Goal: Task Accomplishment & Management: Complete application form

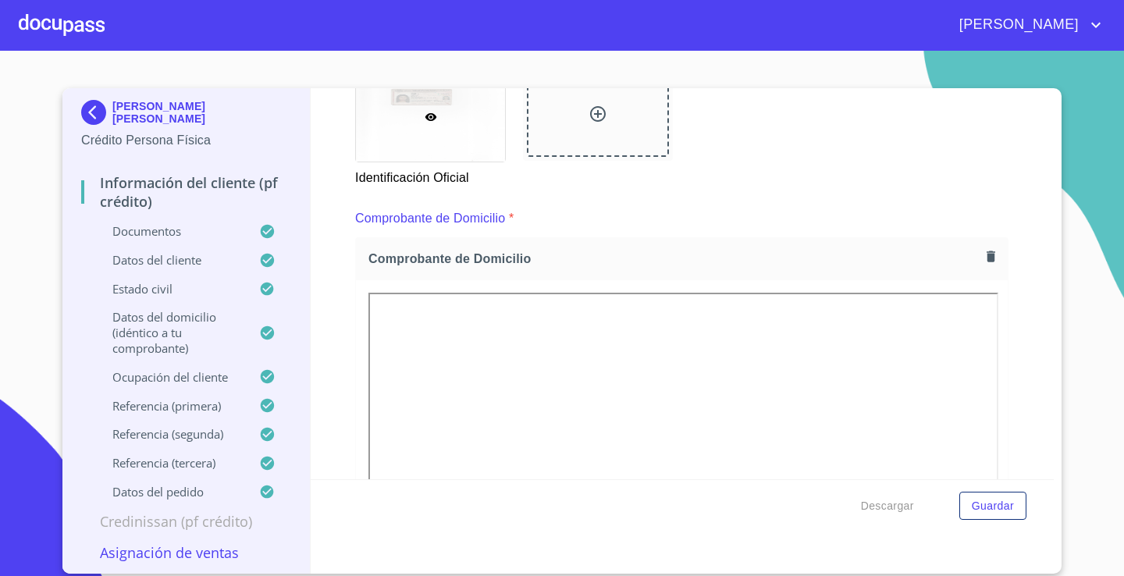
click at [68, 20] on div at bounding box center [62, 25] width 86 height 50
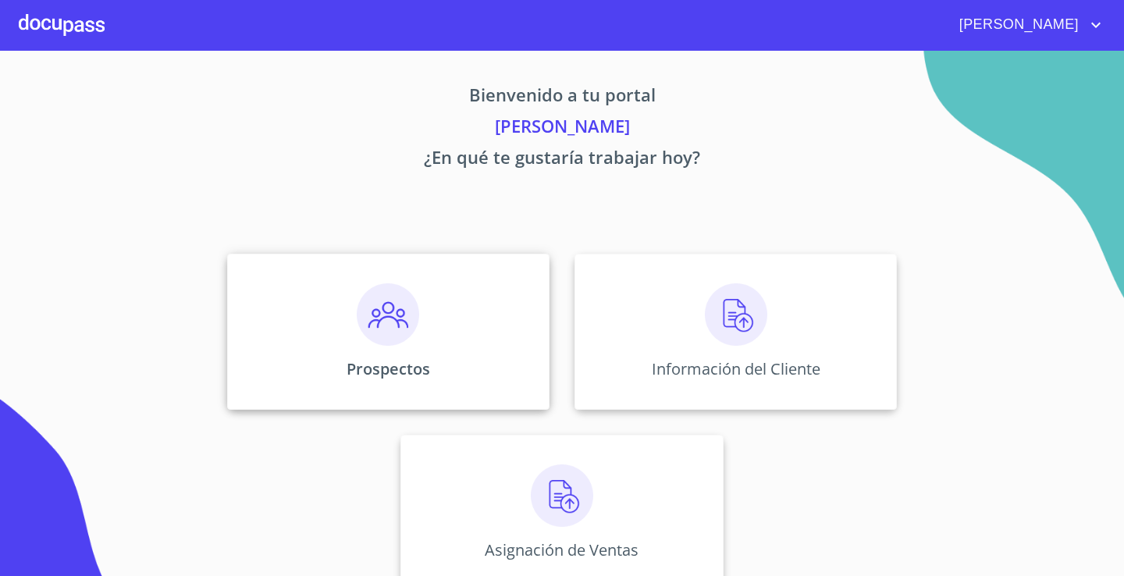
click at [362, 293] on img at bounding box center [388, 314] width 62 height 62
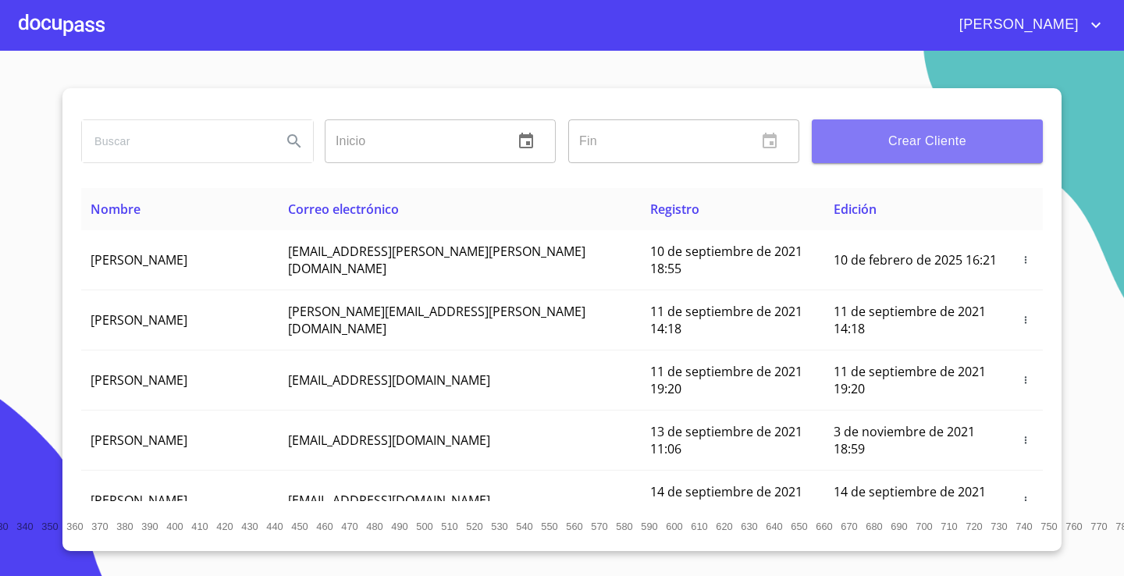
click at [931, 150] on span "Crear Cliente" at bounding box center [927, 141] width 206 height 22
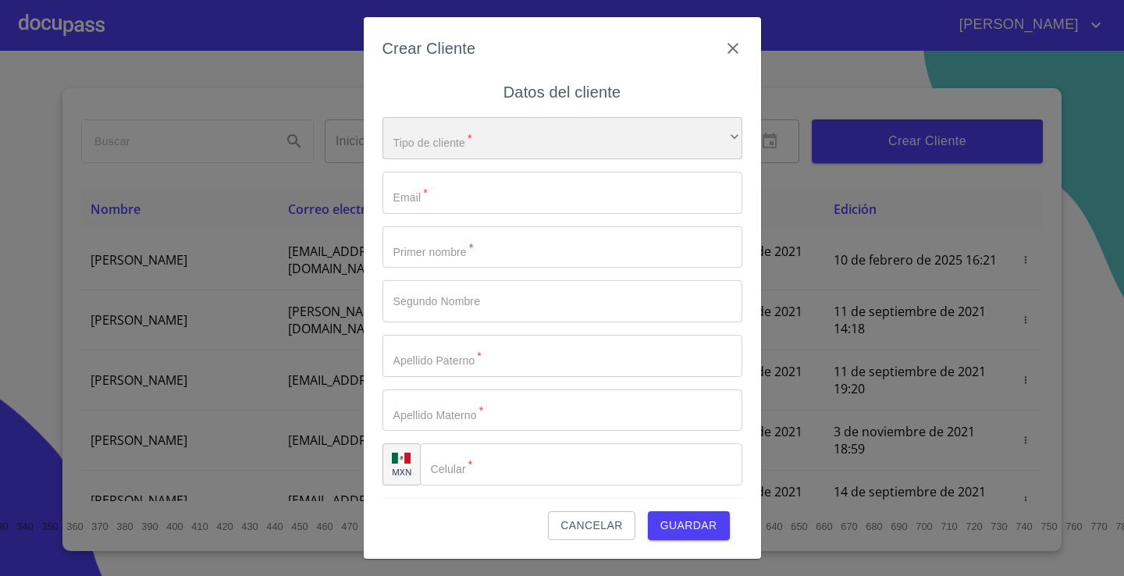
click at [543, 135] on div "​" at bounding box center [563, 138] width 360 height 42
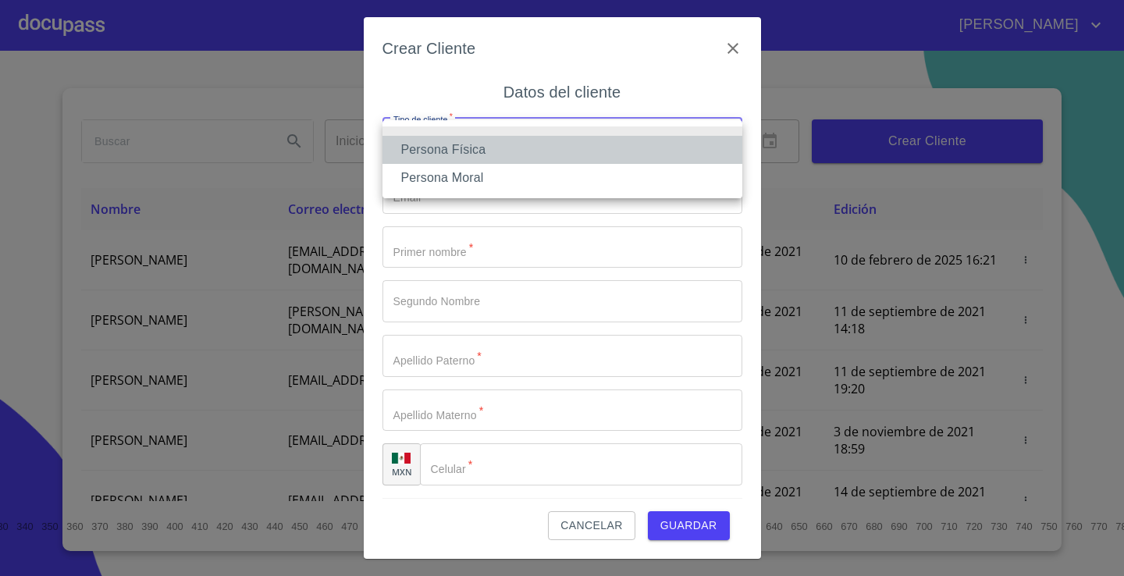
click at [482, 160] on li "Persona Física" at bounding box center [563, 150] width 360 height 28
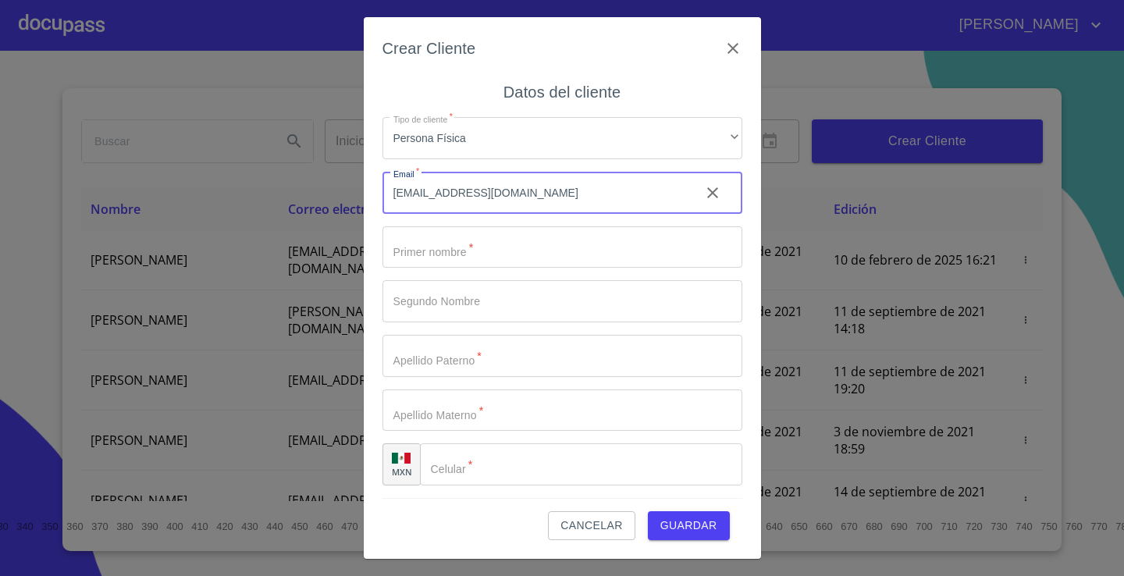
type input "[EMAIL_ADDRESS][DOMAIN_NAME]"
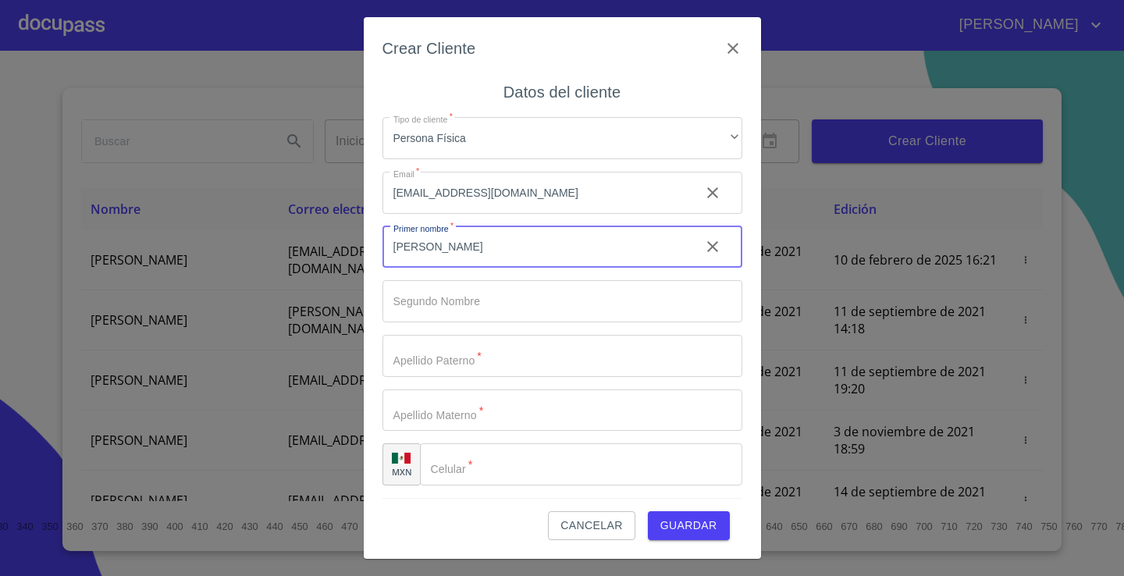
type input "[PERSON_NAME]"
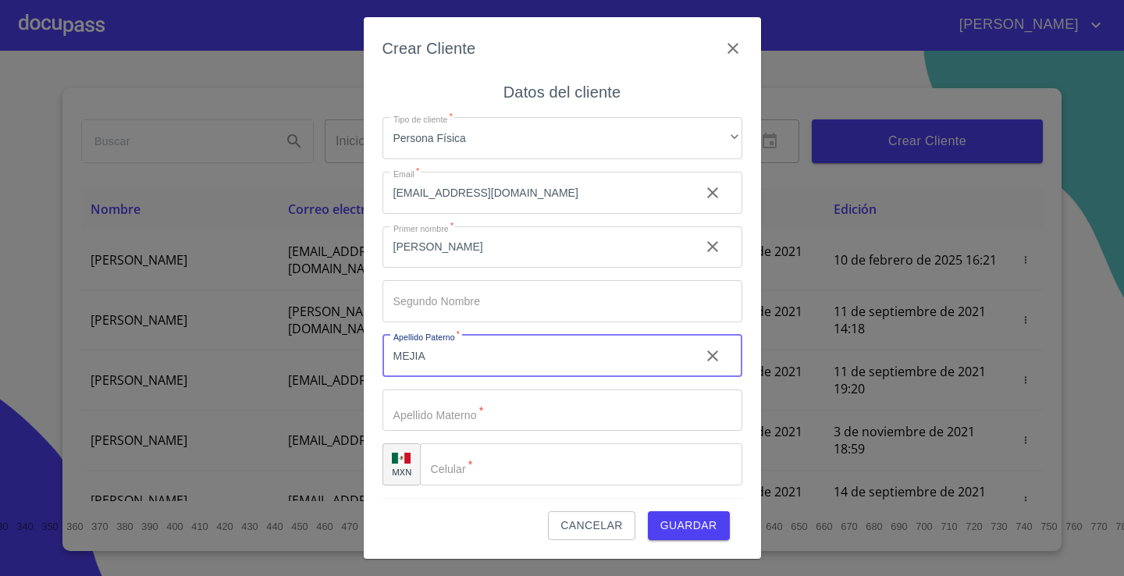
type input "MEJIA"
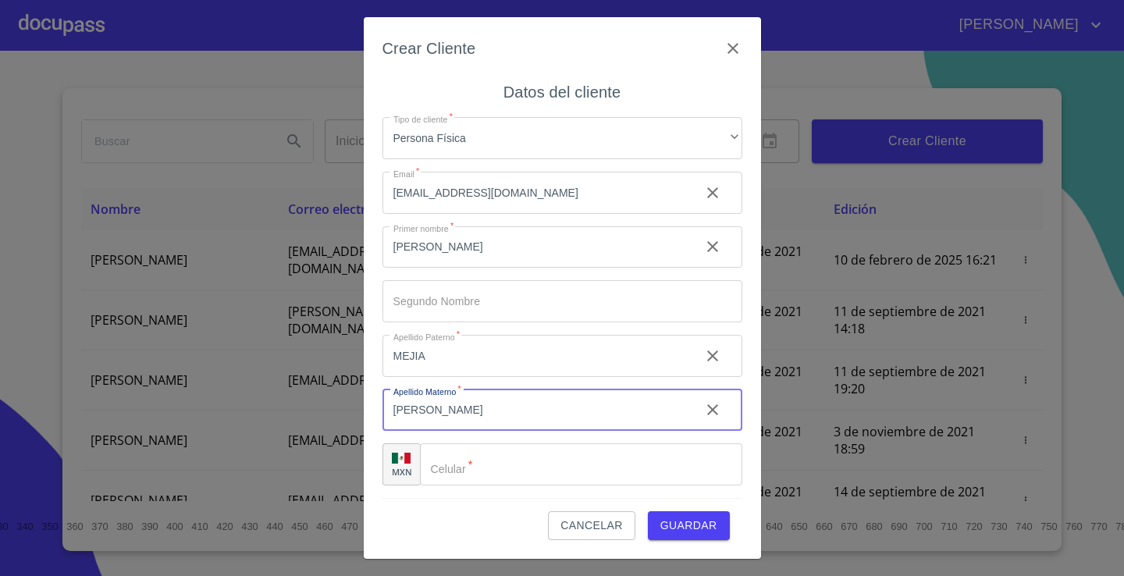
type input "[PERSON_NAME]"
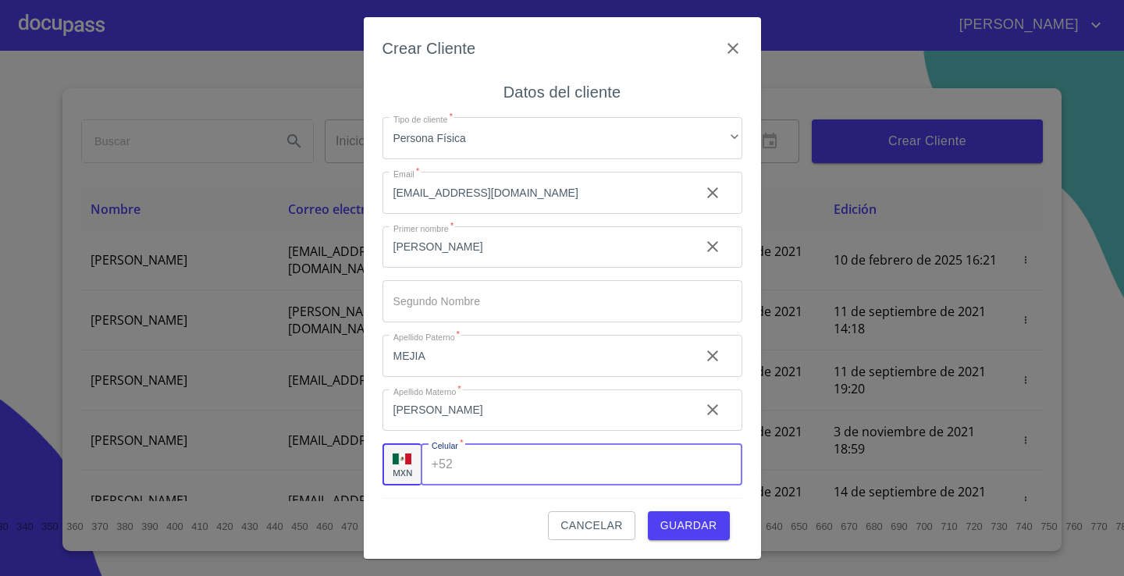
type input "2"
type input "[PHONE_NUMBER]"
click at [738, 504] on div "Cancelar Guardar" at bounding box center [563, 519] width 360 height 42
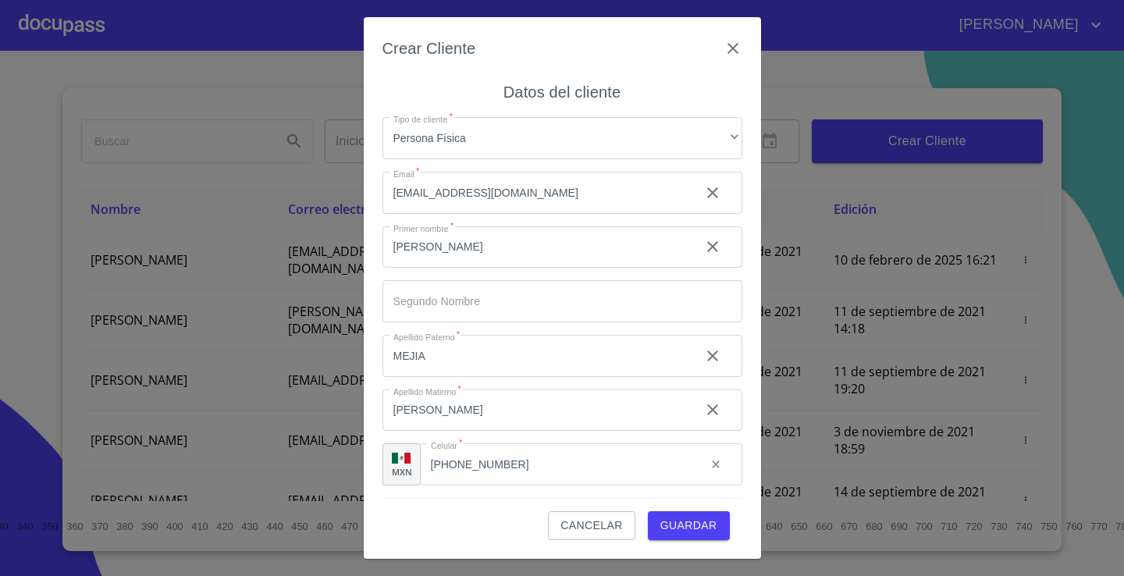
click at [696, 535] on span "Guardar" at bounding box center [688, 526] width 57 height 20
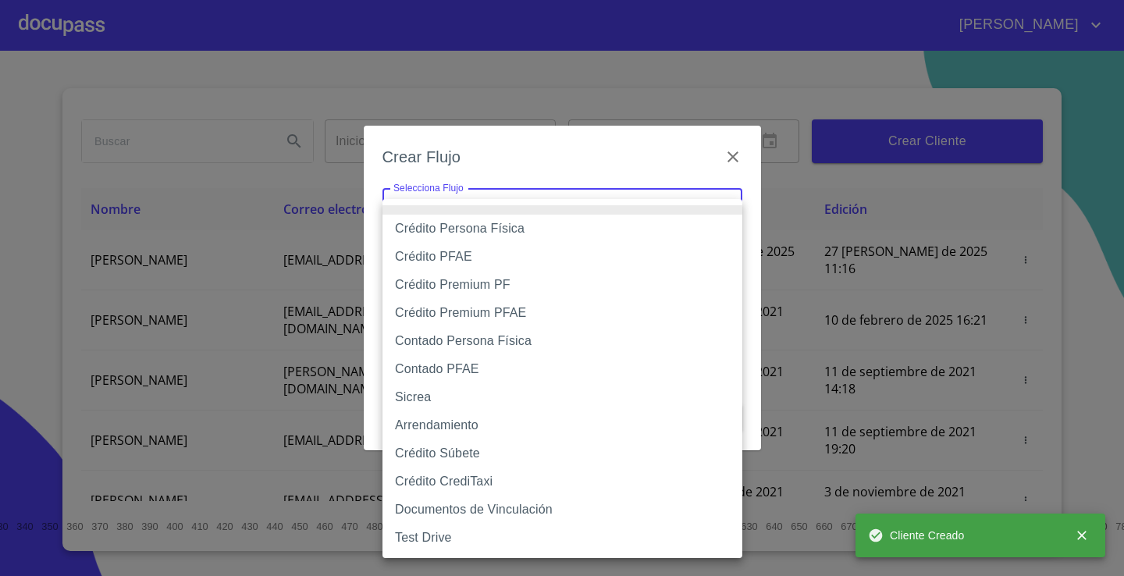
click at [629, 213] on body "[PERSON_NAME] ​ Fin ​ Crear Cliente Nombre Correo electrónico Registro Edición …" at bounding box center [562, 288] width 1124 height 576
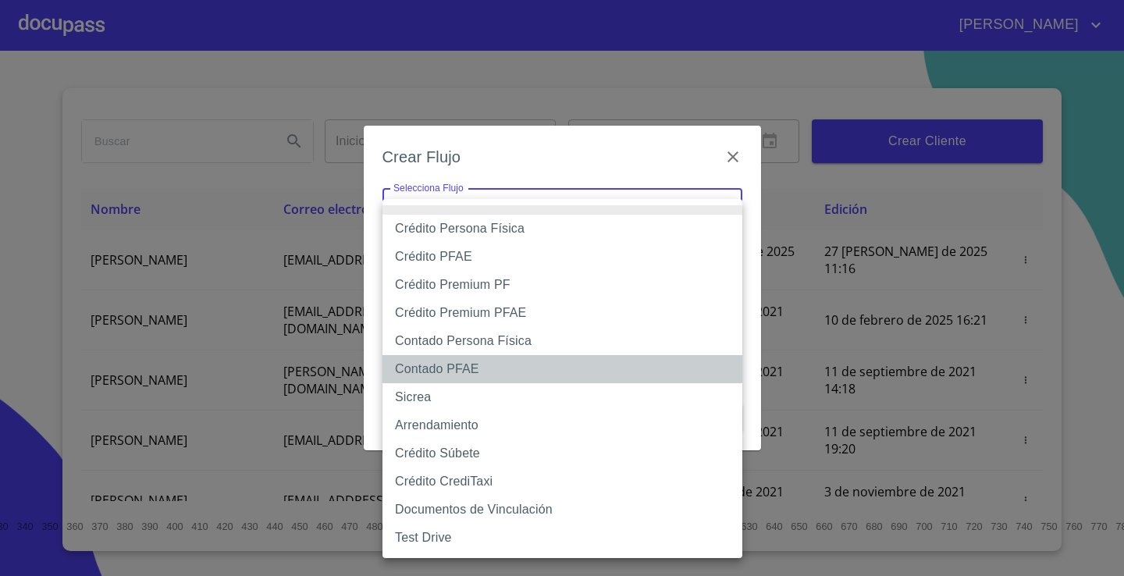
click at [541, 376] on li "Contado PFAE" at bounding box center [563, 369] width 360 height 28
type input "60bfa0300d9865ccc24b067f"
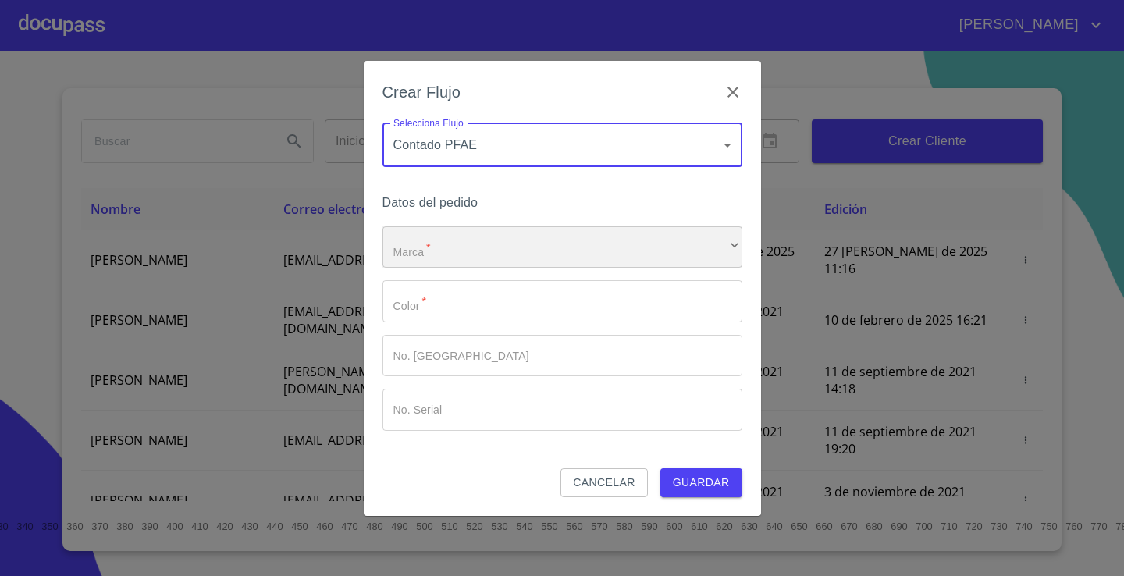
click at [559, 250] on div "​" at bounding box center [563, 247] width 360 height 42
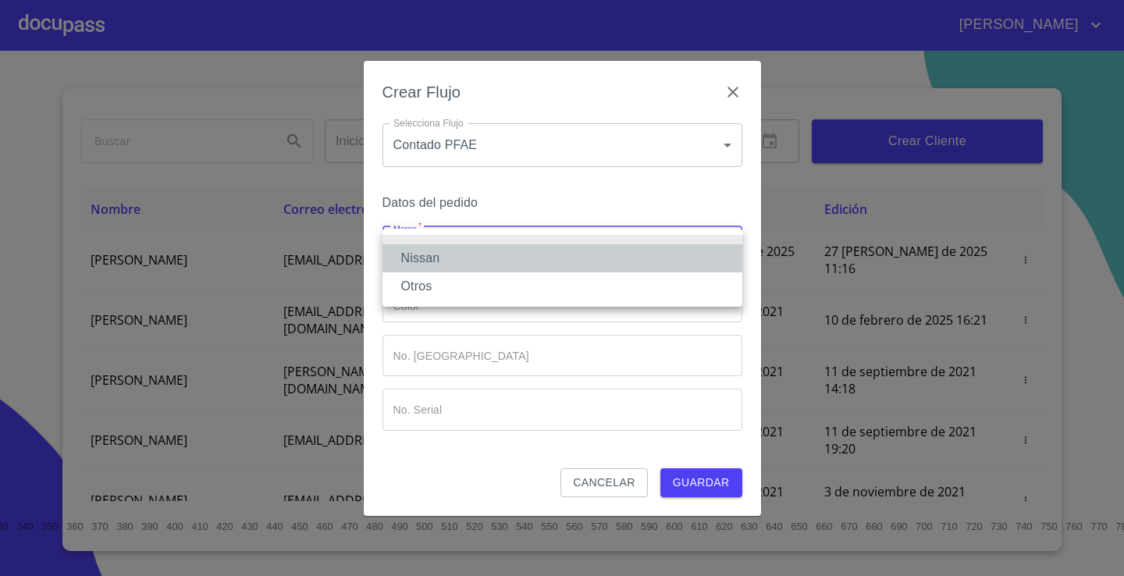
click at [532, 259] on li "Nissan" at bounding box center [563, 258] width 360 height 28
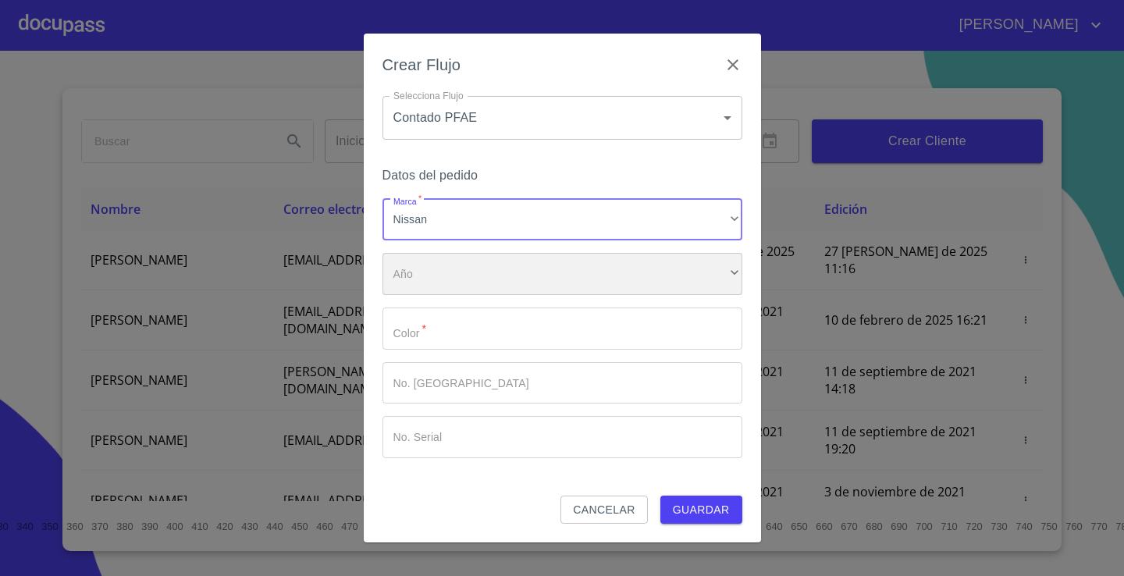
click at [494, 279] on div "​" at bounding box center [563, 274] width 360 height 42
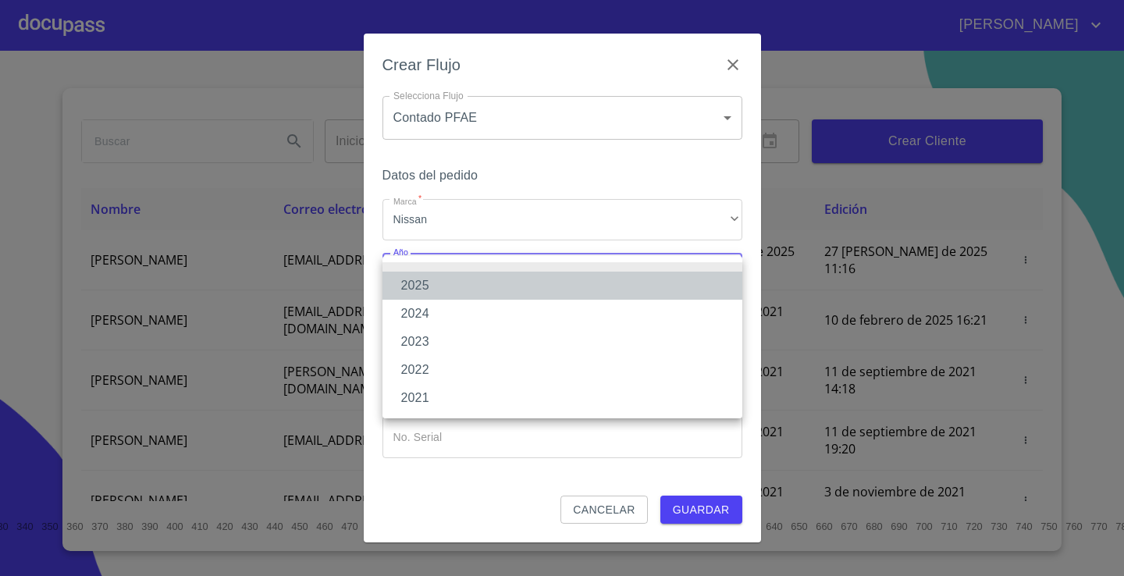
click at [474, 290] on li "2025" at bounding box center [563, 286] width 360 height 28
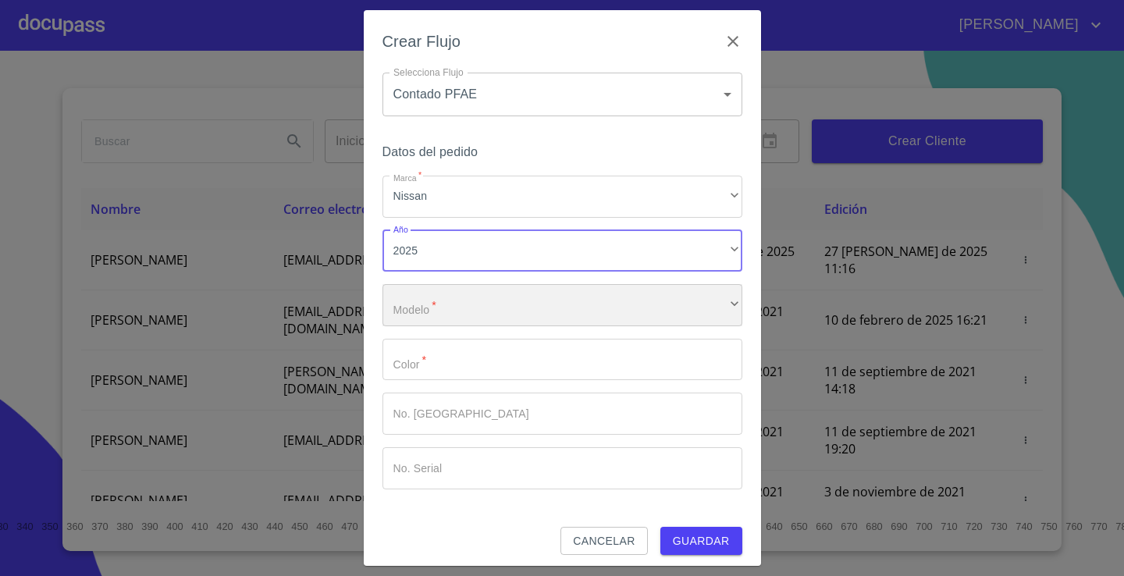
click at [450, 317] on div "​" at bounding box center [563, 305] width 360 height 42
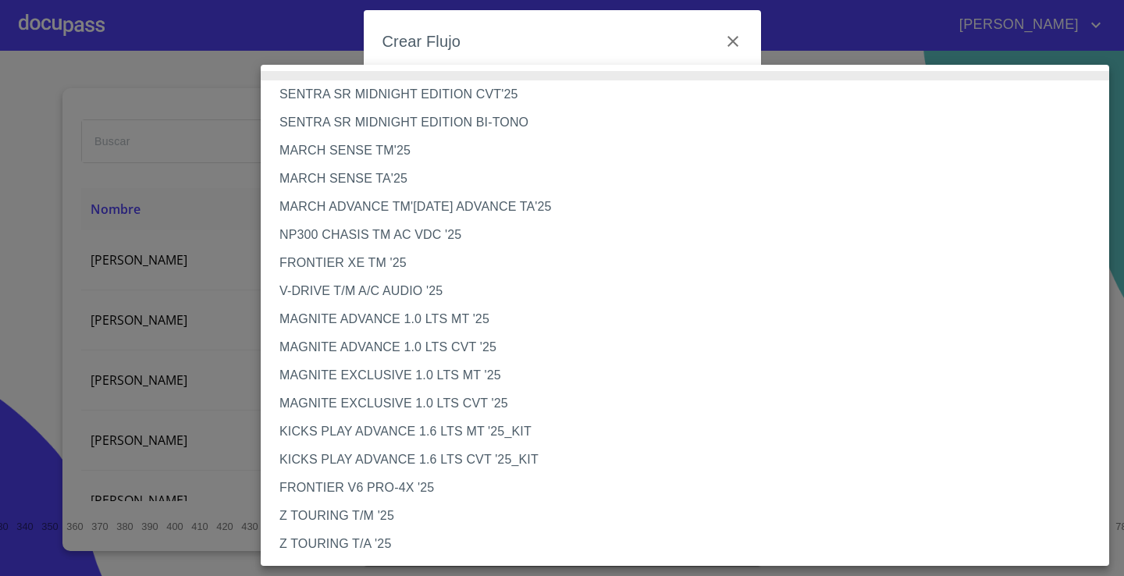
click at [480, 232] on li "NP300 CHASIS TM AC VDC '25" at bounding box center [685, 235] width 849 height 28
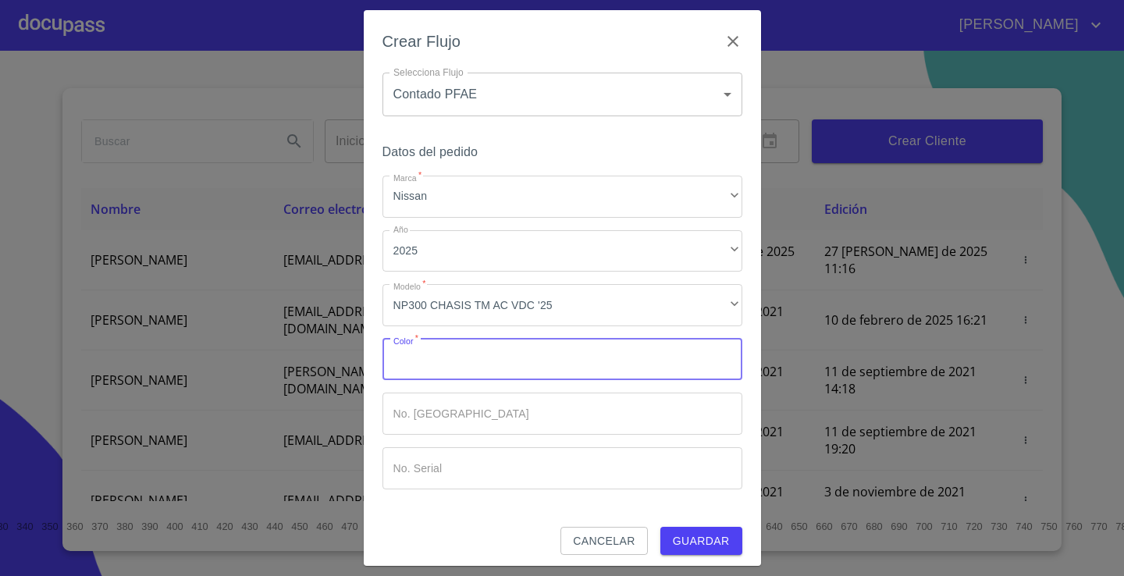
click at [473, 375] on input "Marca   *" at bounding box center [563, 360] width 360 height 42
type input "PLATA"
click at [690, 539] on span "Guardar" at bounding box center [701, 542] width 57 height 20
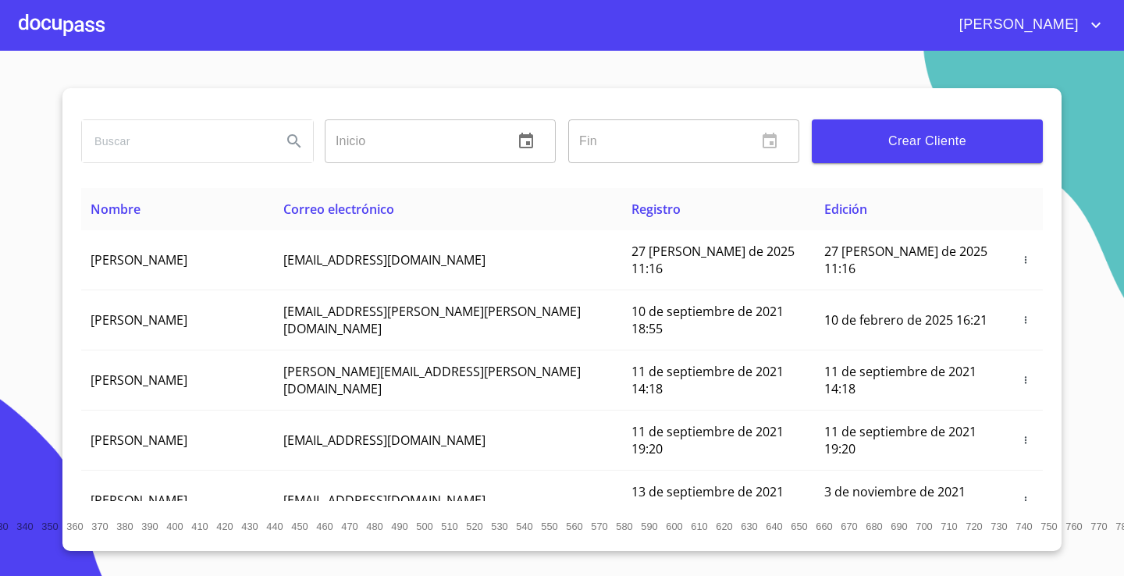
click at [845, 136] on span "Crear Cliente" at bounding box center [927, 141] width 206 height 22
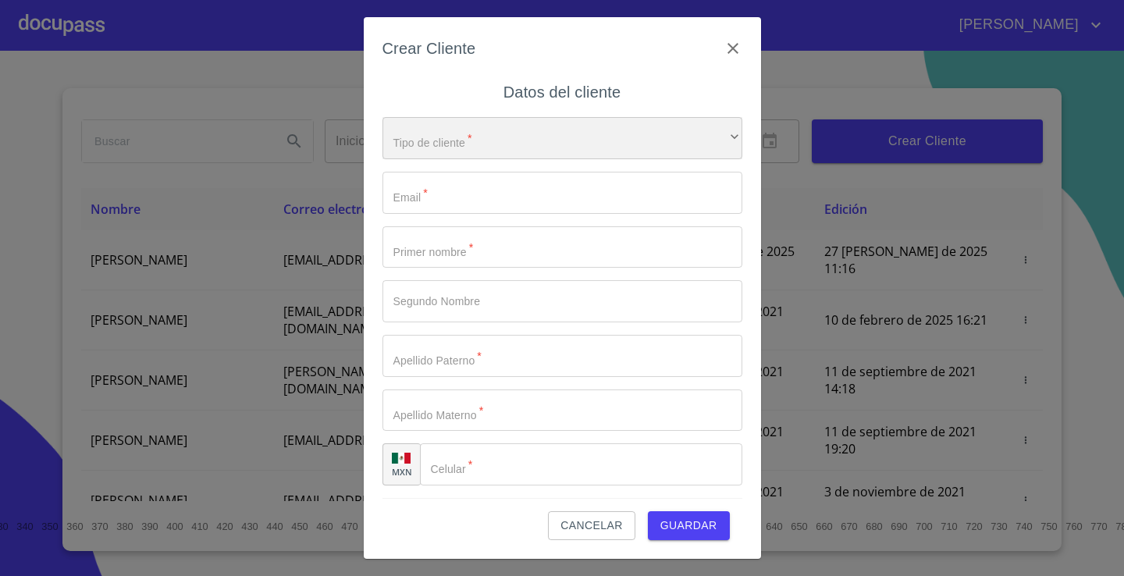
click at [482, 147] on div "​" at bounding box center [563, 138] width 360 height 42
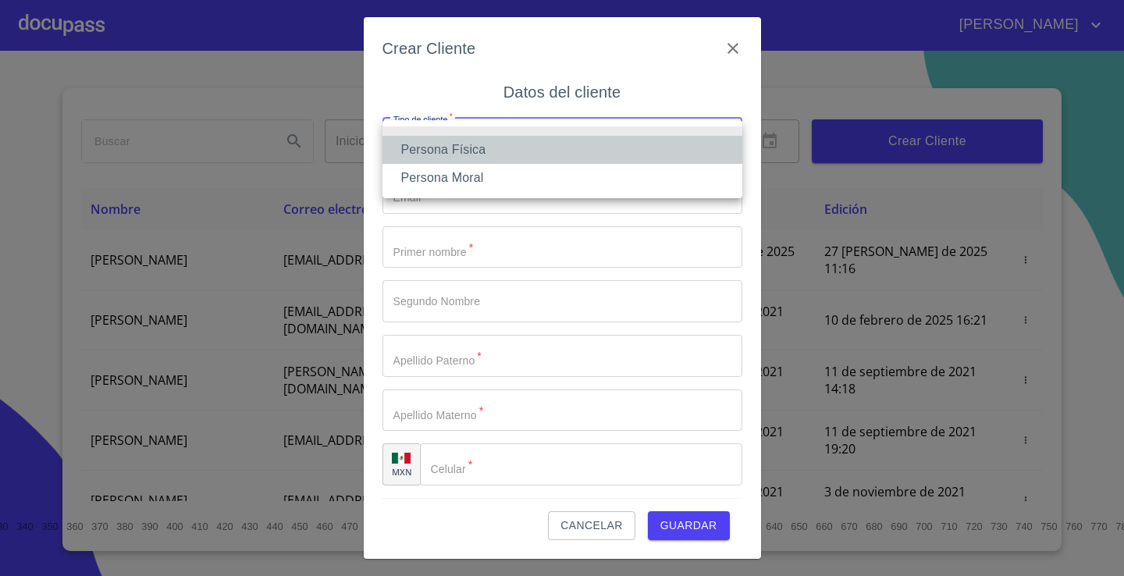
click at [461, 152] on li "Persona Física" at bounding box center [563, 150] width 360 height 28
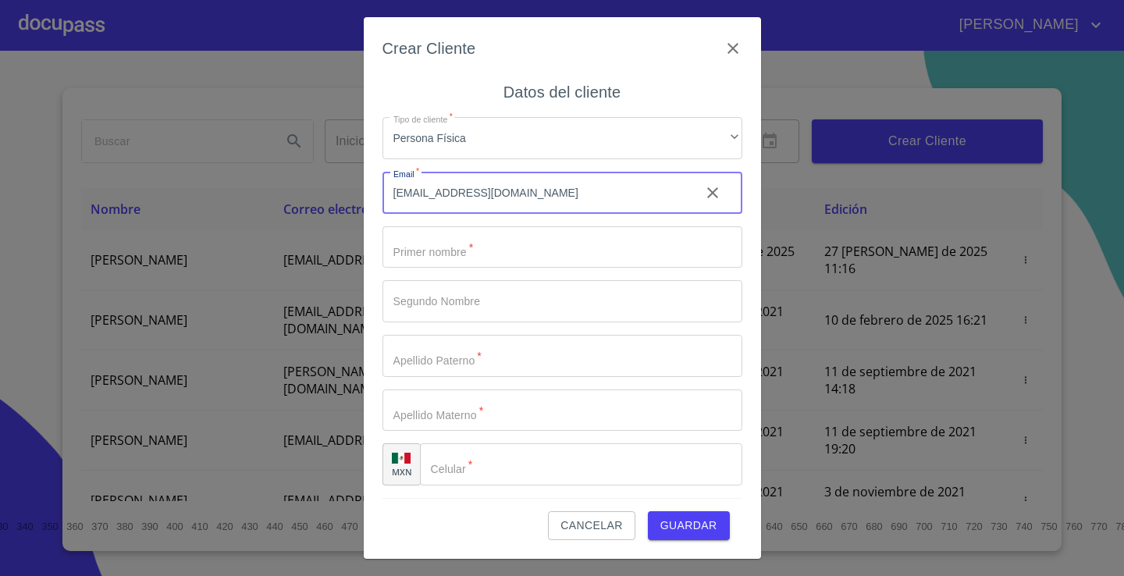
type input "[EMAIL_ADDRESS][DOMAIN_NAME]"
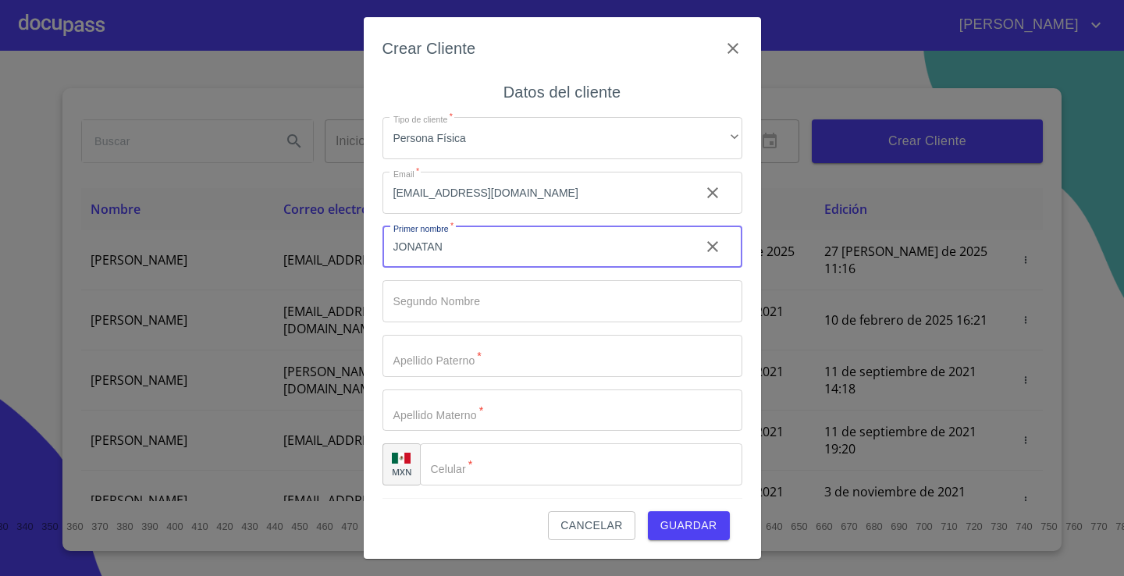
type input "JONATAN"
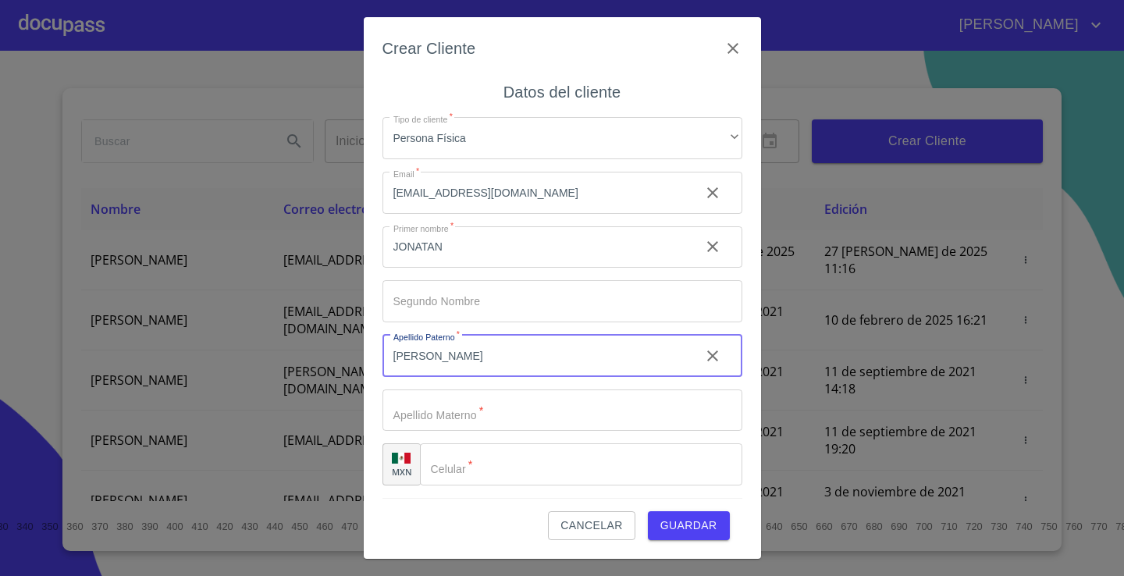
type input "[PERSON_NAME]"
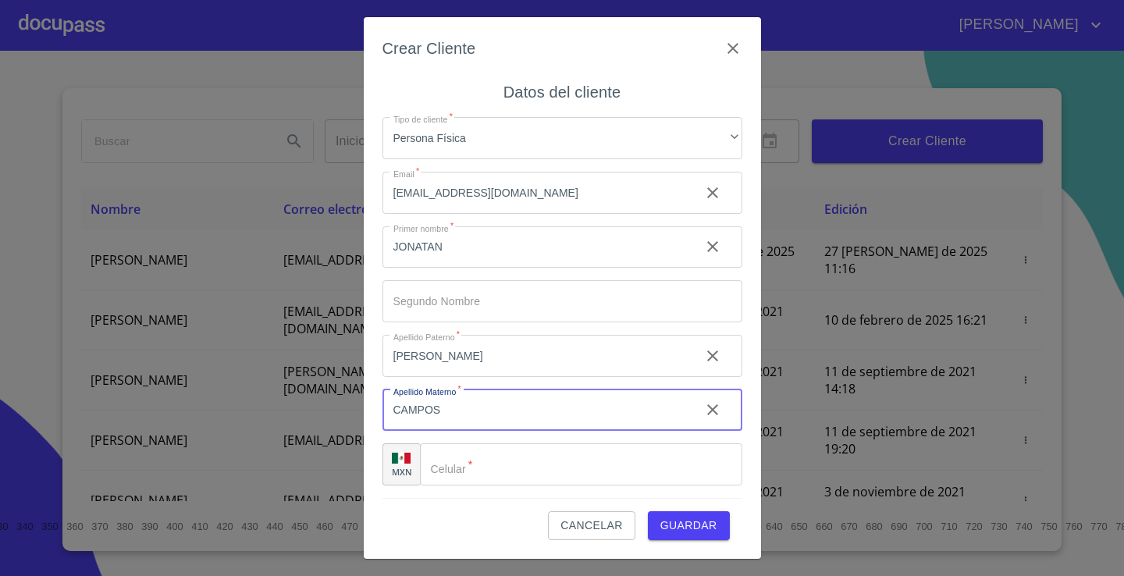
type input "CAMPOS"
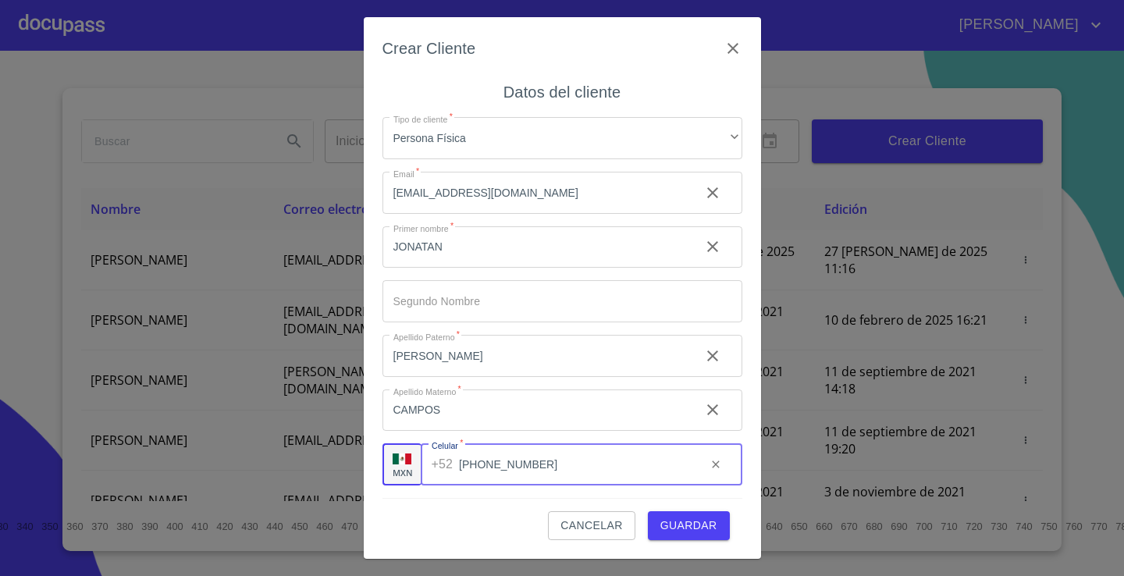
type input "[PHONE_NUMBER]"
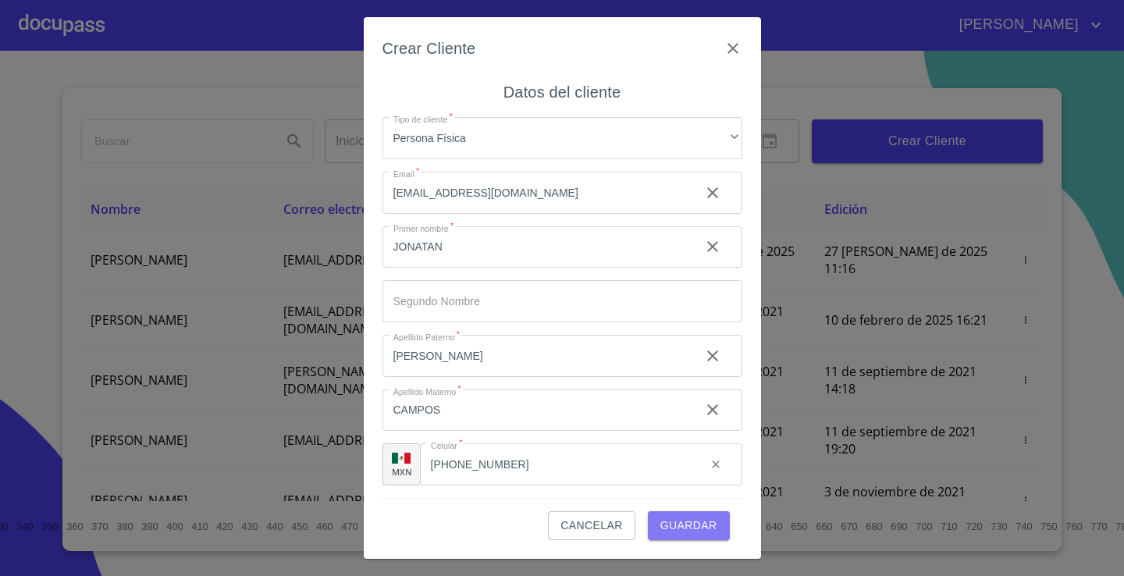
click at [717, 523] on span "Guardar" at bounding box center [688, 526] width 57 height 20
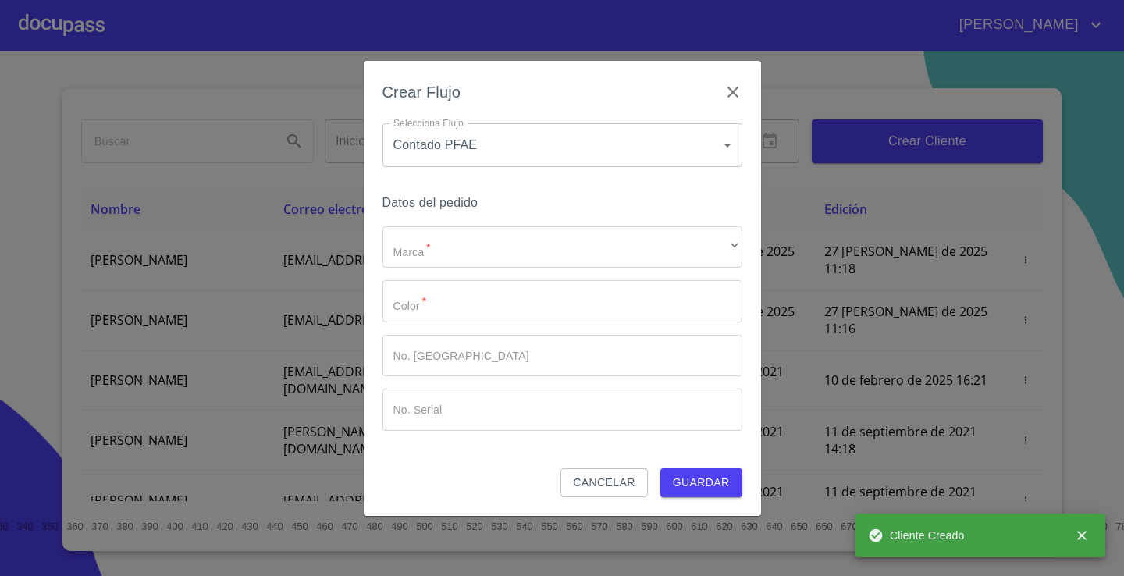
click at [540, 148] on body "[PERSON_NAME] ​ Fin ​ Crear Cliente Nombre Correo electrónico Registro Edición …" at bounding box center [562, 288] width 1124 height 576
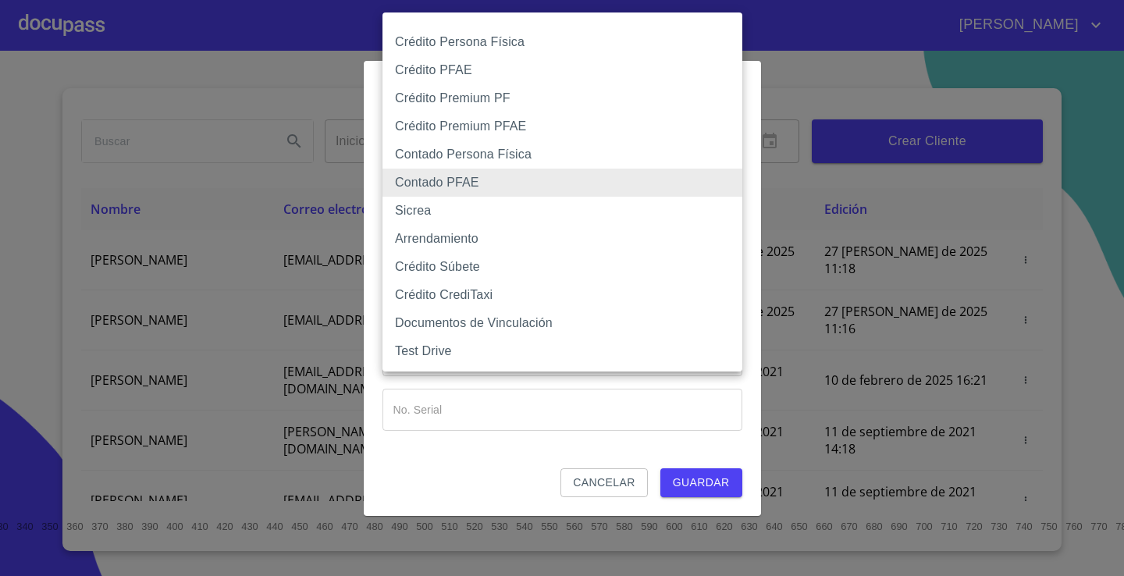
click at [494, 158] on li "Contado Persona Física" at bounding box center [563, 155] width 360 height 28
type input "60bf975b0d9865ccc2471536"
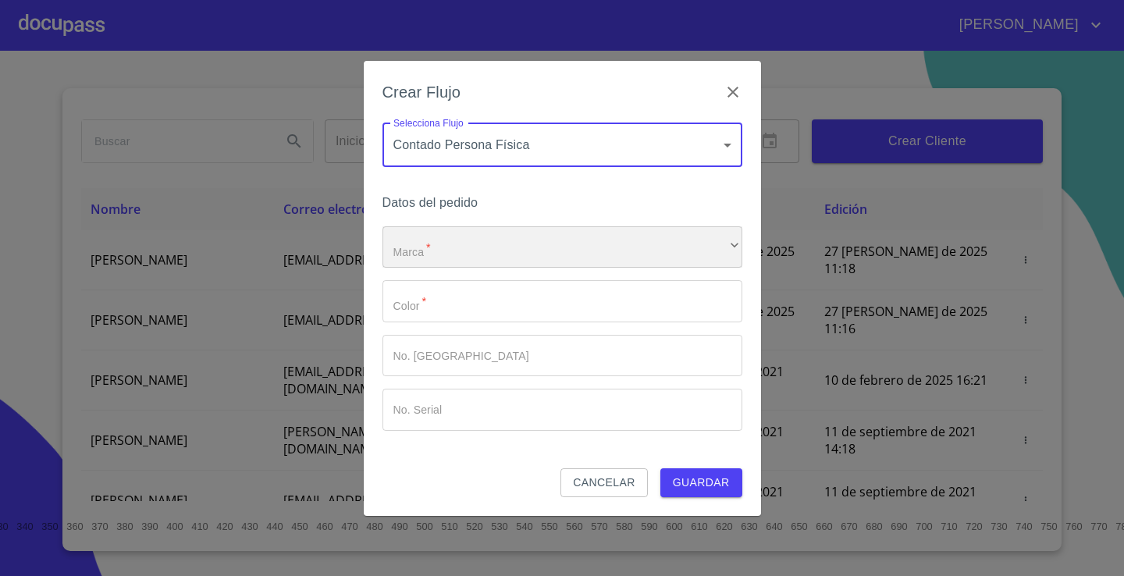
click at [419, 251] on div "​" at bounding box center [563, 247] width 360 height 42
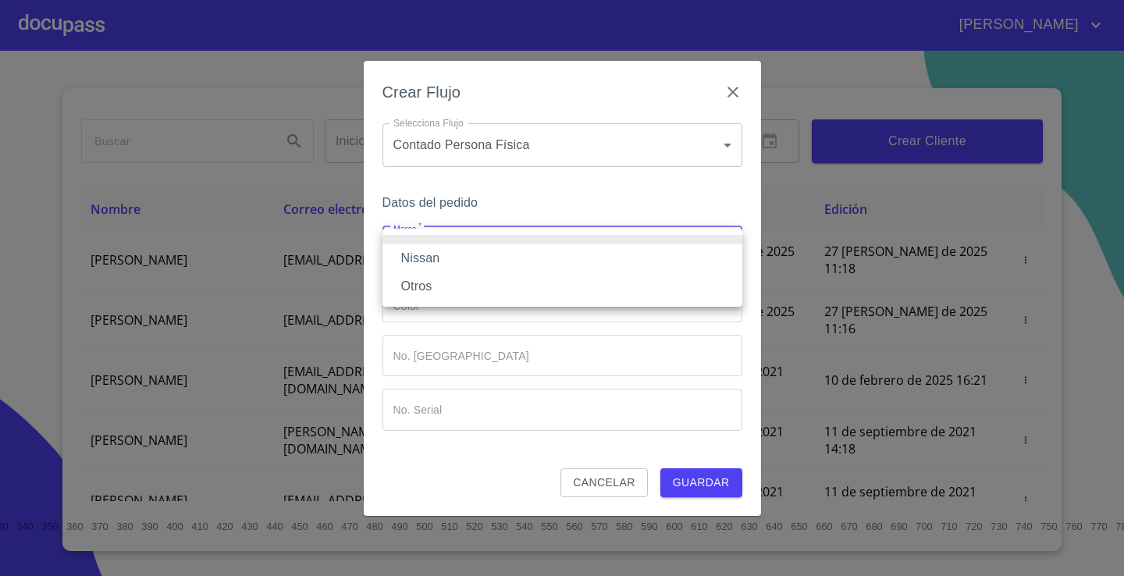
click at [419, 254] on li "Nissan" at bounding box center [563, 258] width 360 height 28
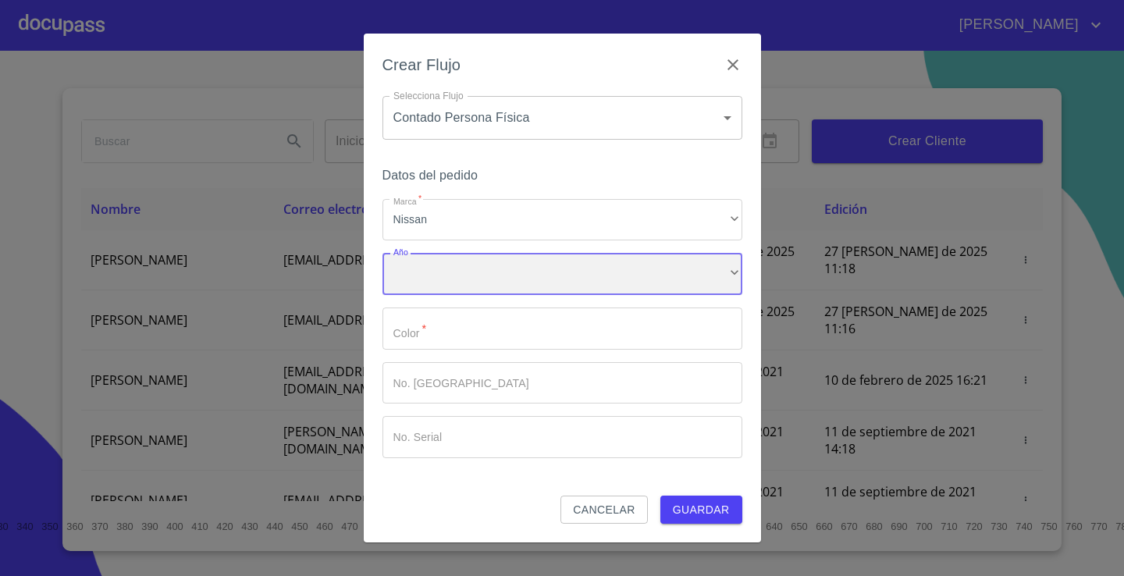
click at [419, 278] on div "​" at bounding box center [563, 274] width 360 height 42
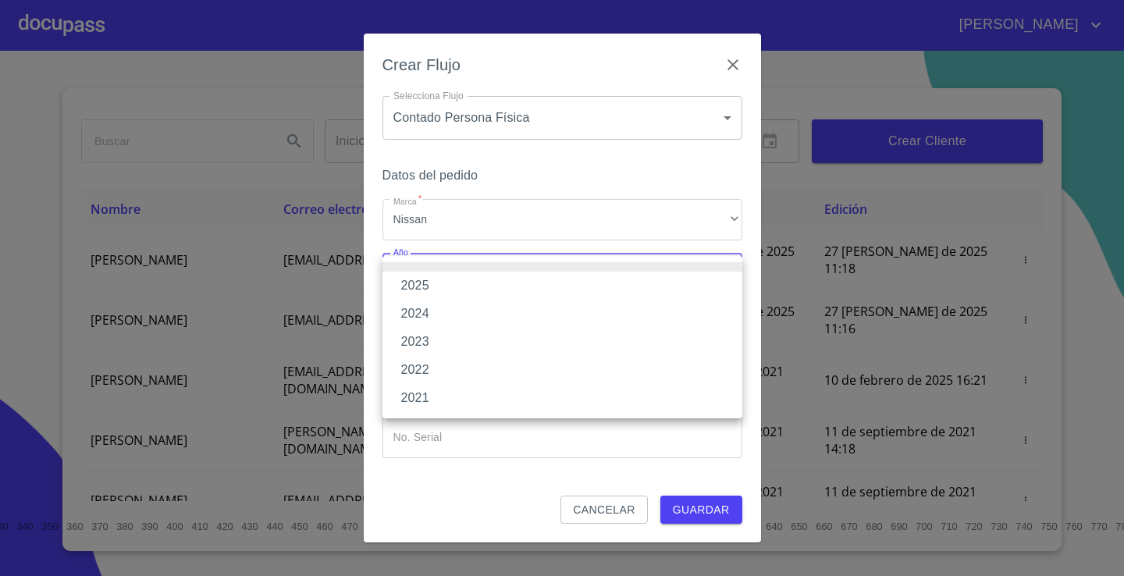
click at [418, 290] on li "2025" at bounding box center [563, 286] width 360 height 28
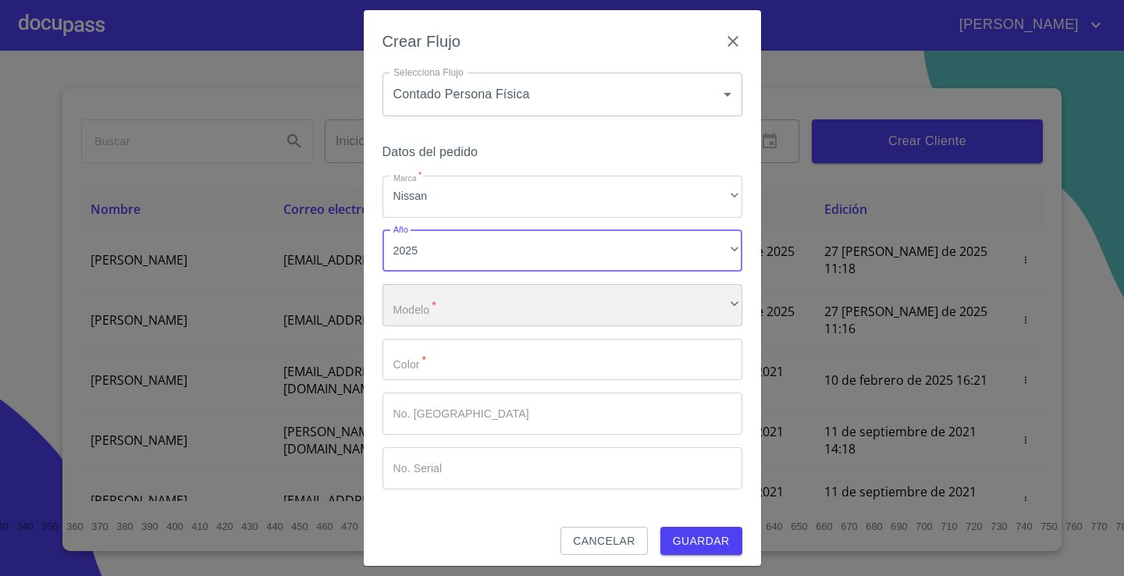
click at [417, 305] on div "​" at bounding box center [563, 305] width 360 height 42
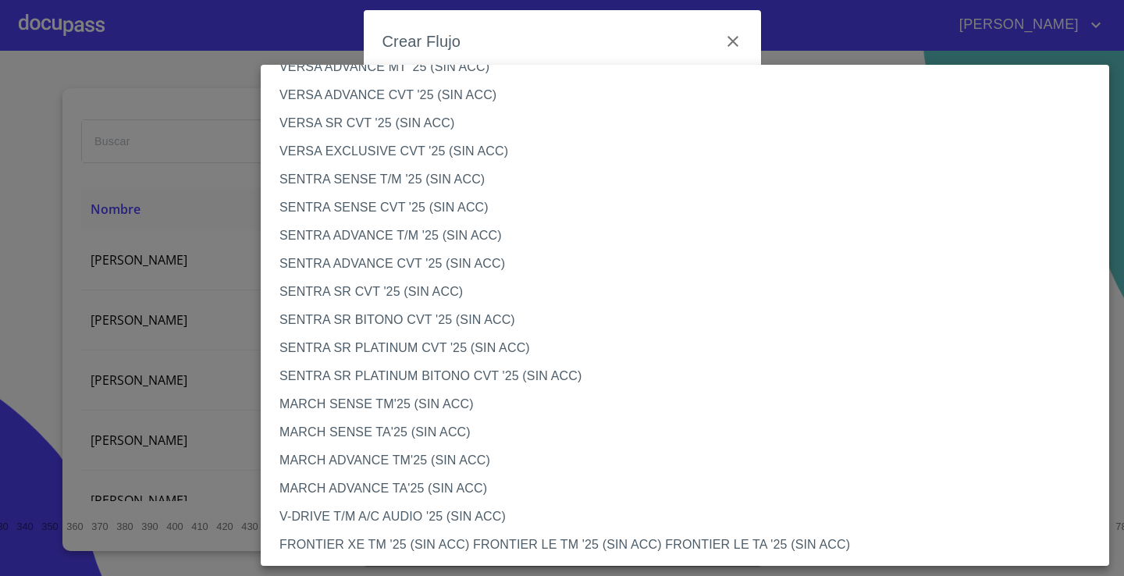
scroll to position [819, 0]
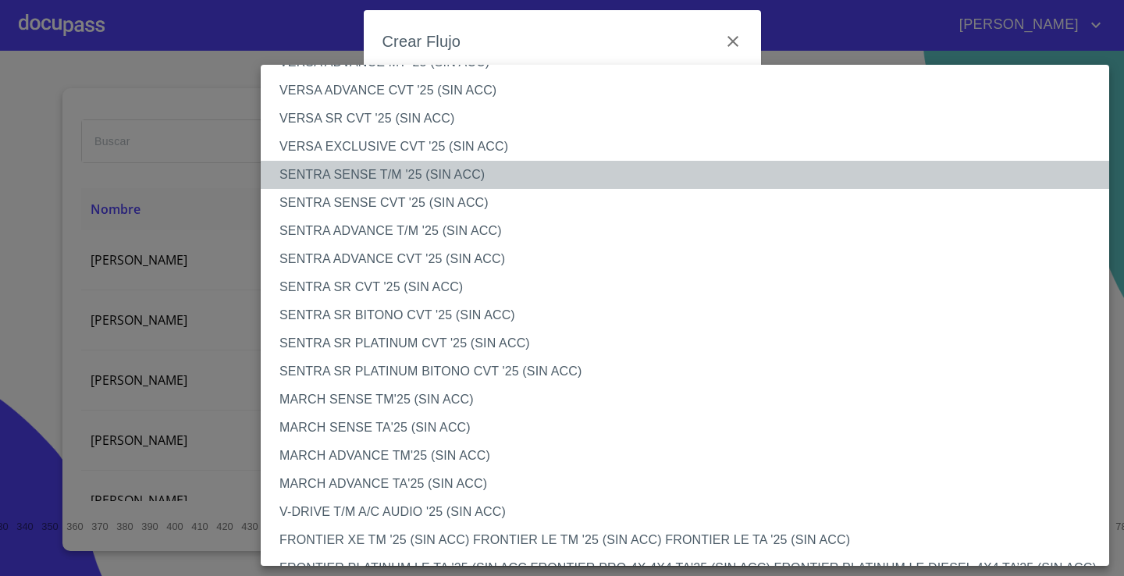
click at [385, 177] on li "SENTRA SENSE T/M '25 (SIN ACC)" at bounding box center [685, 175] width 849 height 28
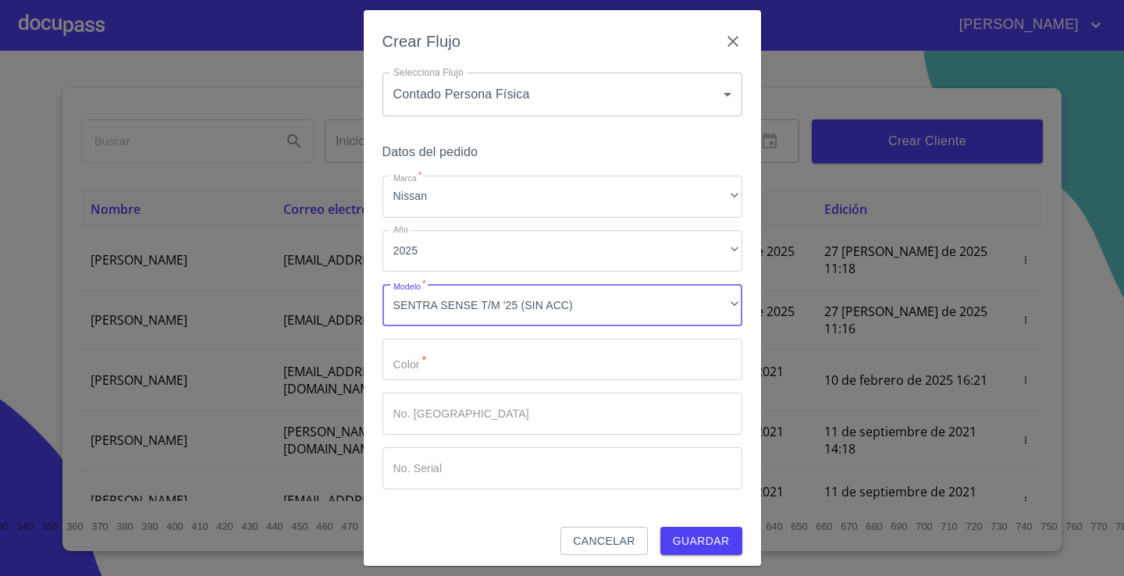
click at [521, 360] on input "Marca   *" at bounding box center [563, 360] width 360 height 42
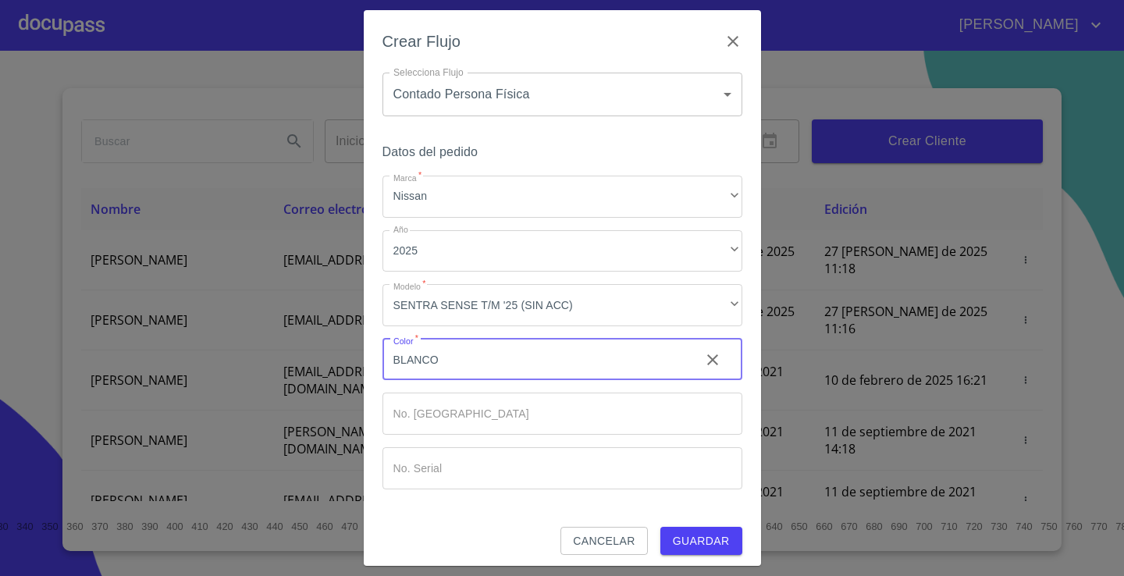
type input "BLANCO"
click at [711, 542] on span "Guardar" at bounding box center [701, 542] width 57 height 20
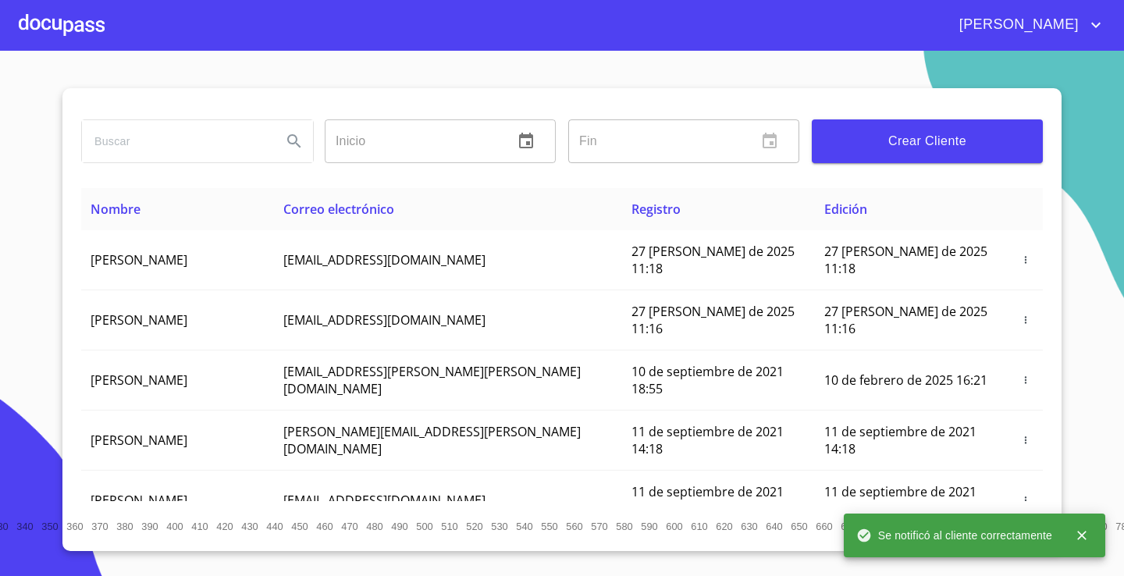
click at [52, 27] on div at bounding box center [62, 25] width 86 height 50
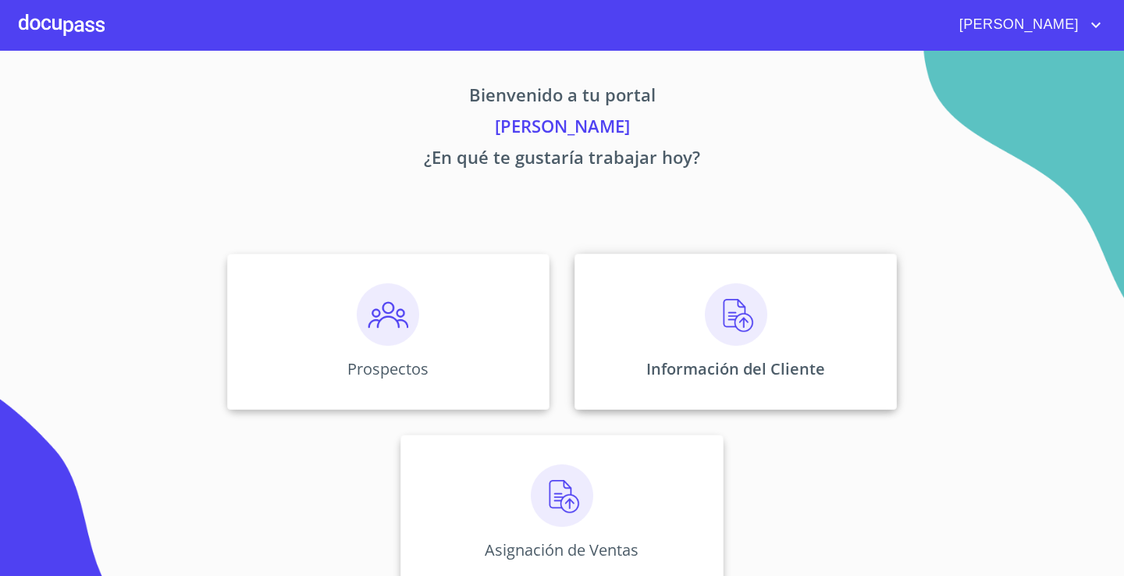
click at [706, 330] on img at bounding box center [736, 314] width 62 height 62
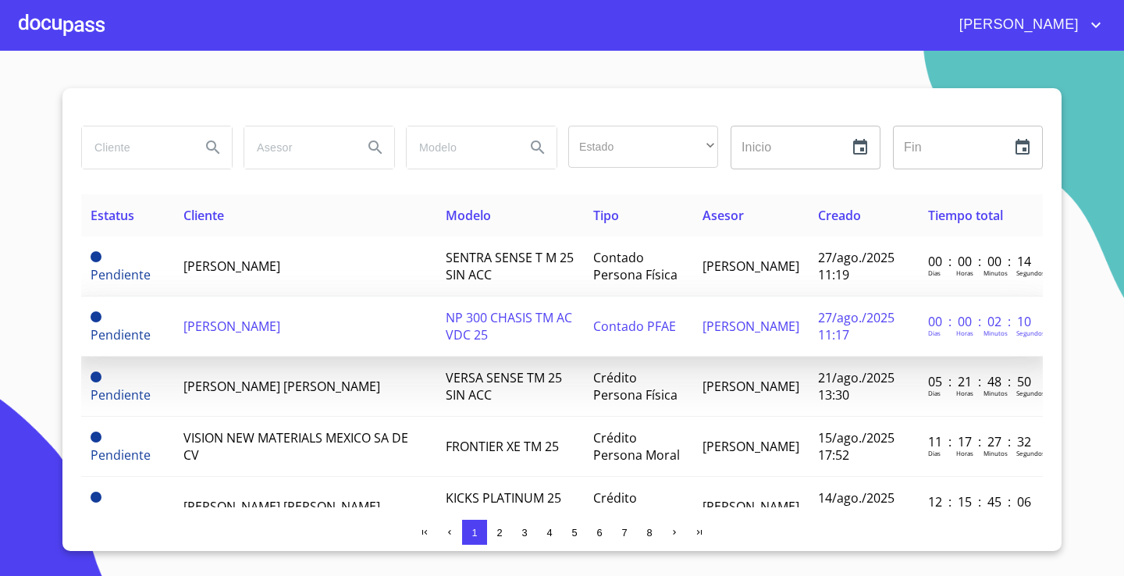
click at [277, 322] on span "[PERSON_NAME]" at bounding box center [231, 326] width 97 height 17
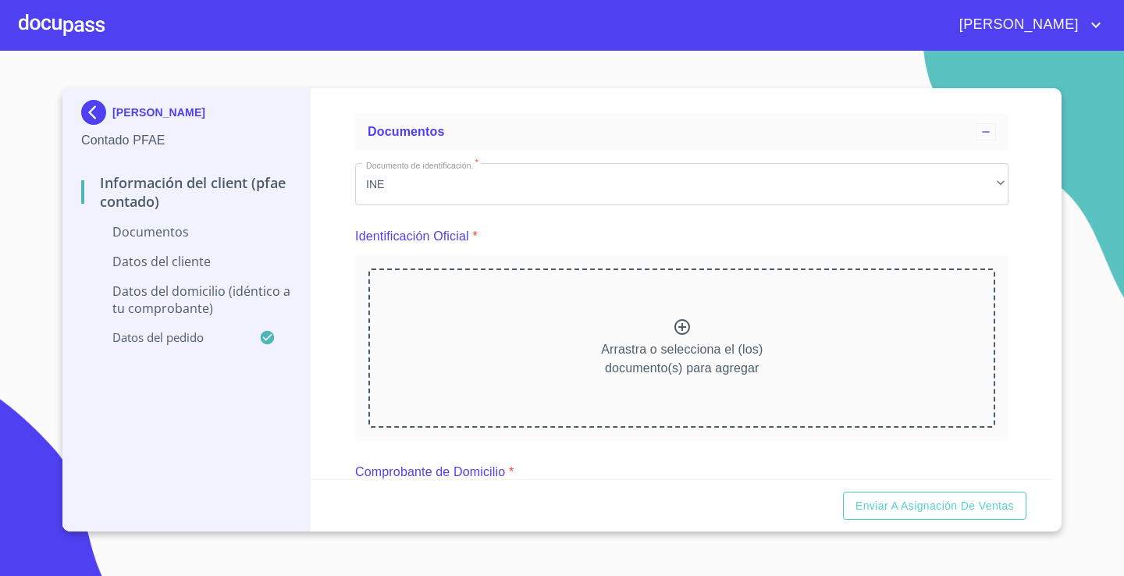
scroll to position [74, 0]
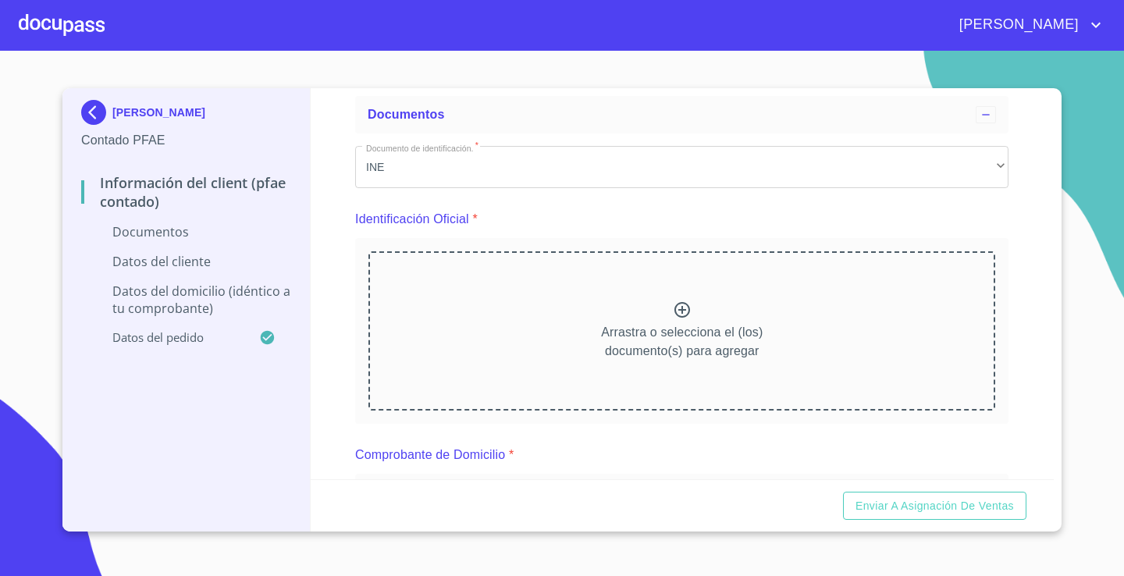
click at [680, 325] on p "Arrastra o selecciona el (los) documento(s) para agregar" at bounding box center [682, 341] width 162 height 37
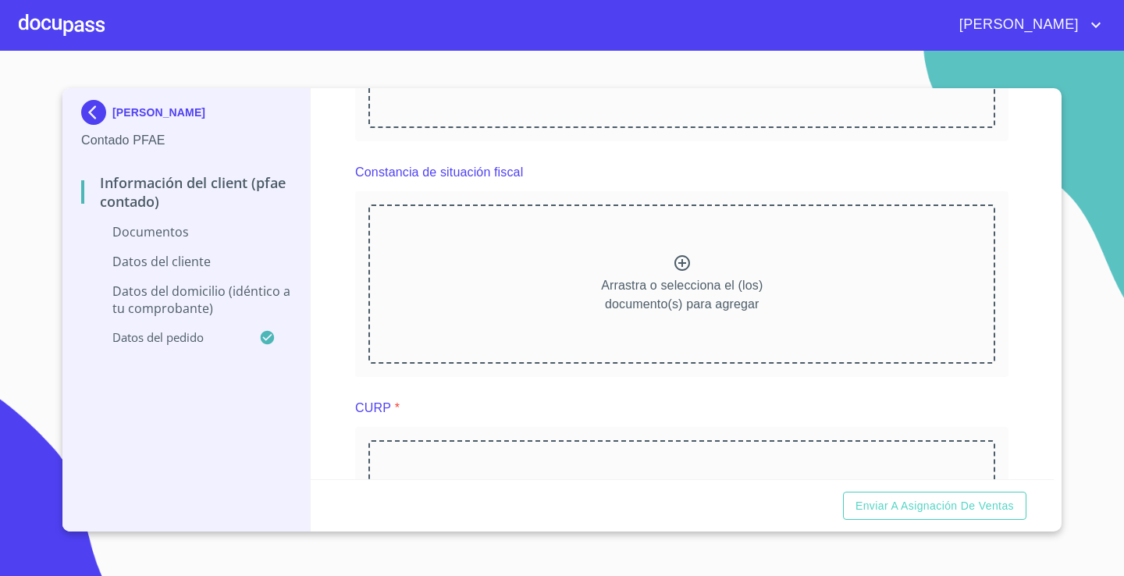
scroll to position [642, 0]
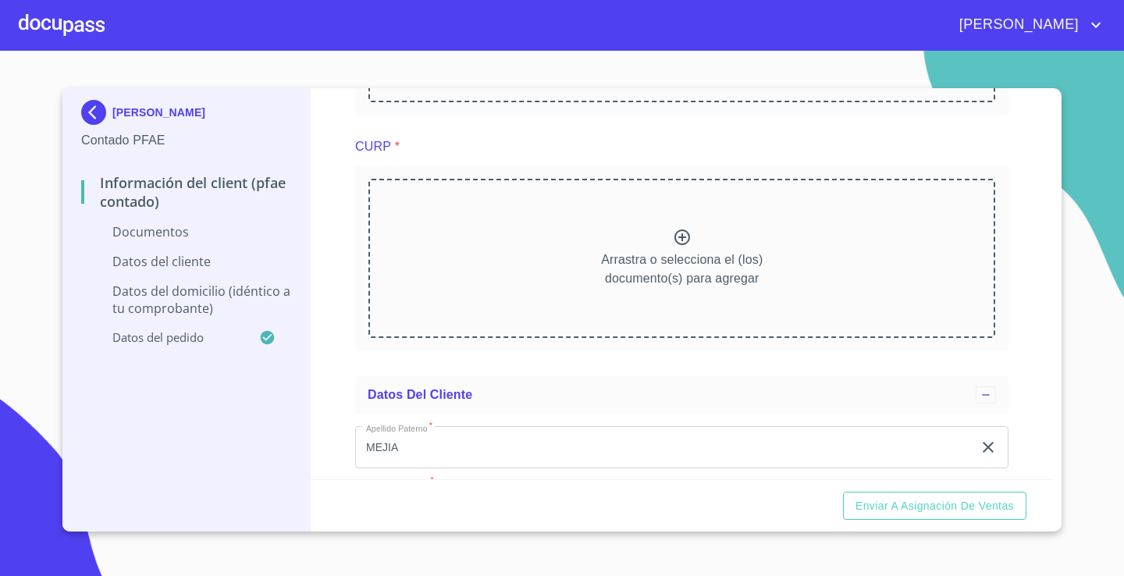
scroll to position [874, 0]
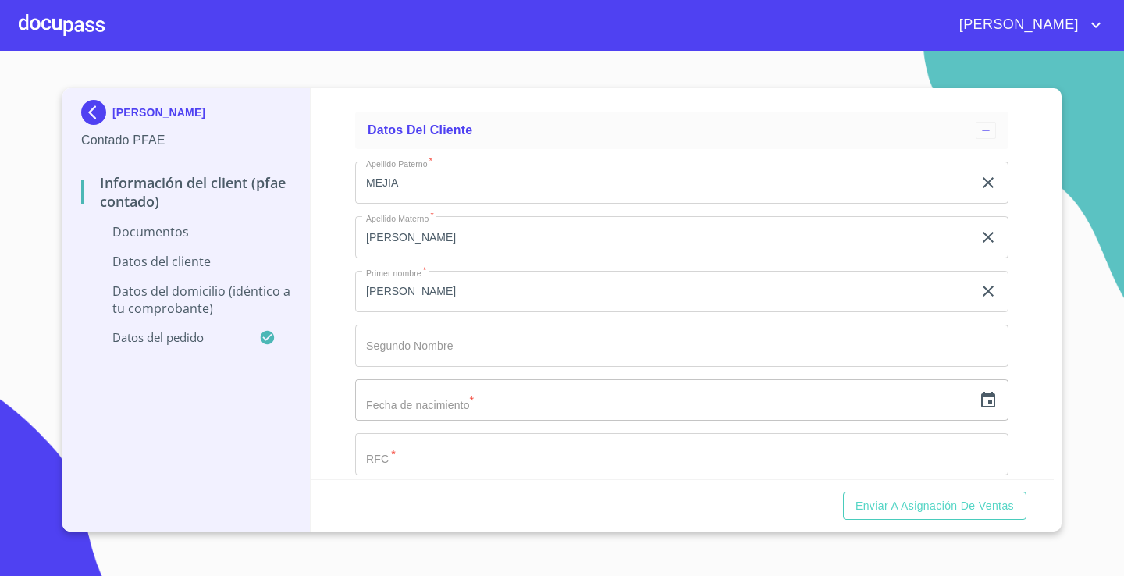
scroll to position [1575, 0]
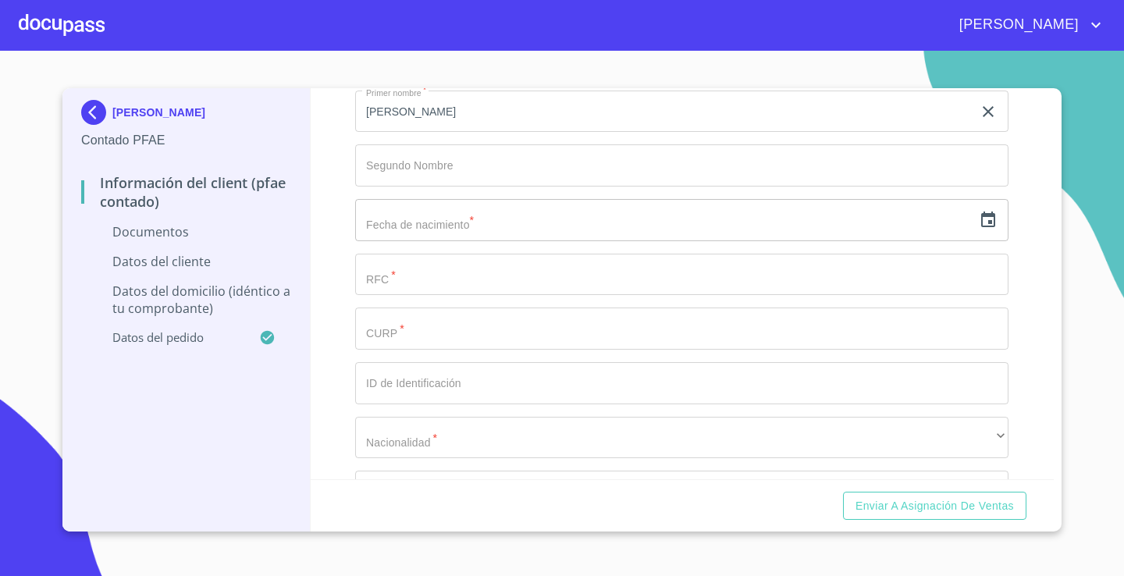
scroll to position [2226, 0]
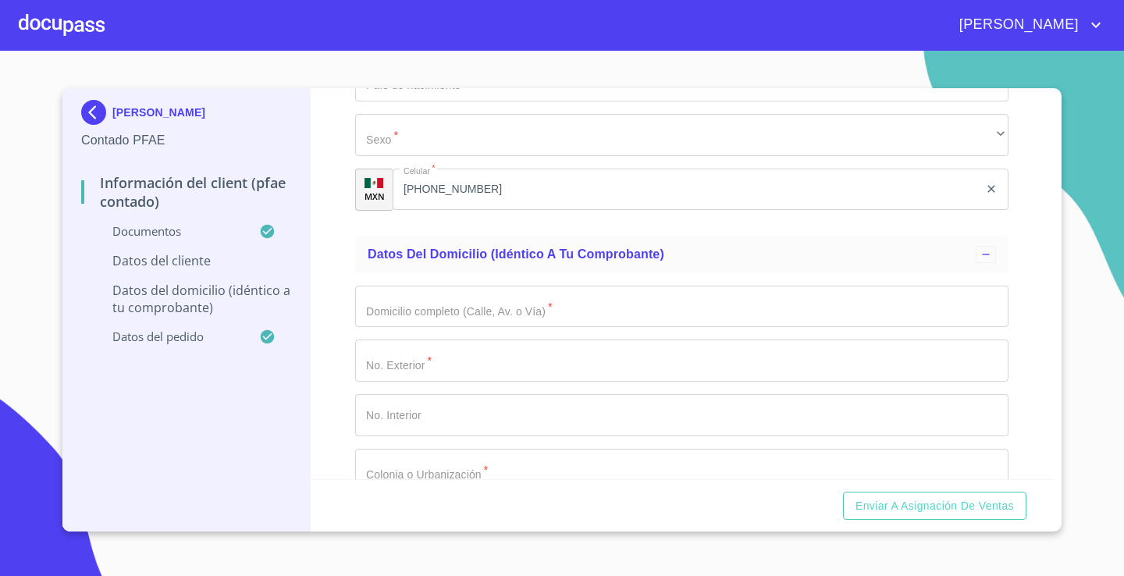
scroll to position [3037, 0]
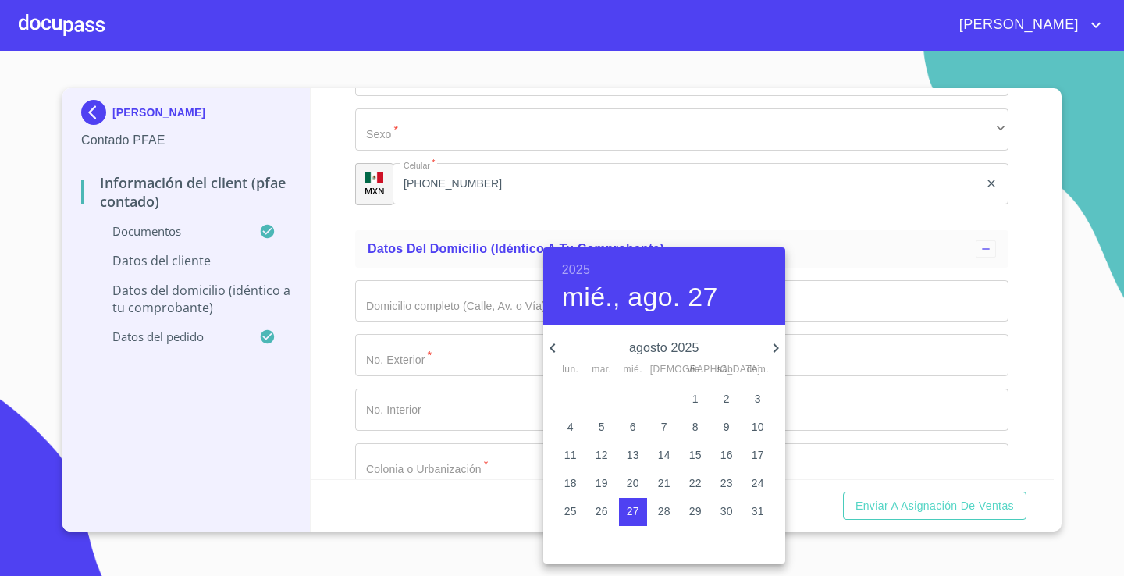
click at [557, 266] on div "2025 mié., ago. 27" at bounding box center [664, 286] width 242 height 78
click at [578, 267] on h6 "2025" at bounding box center [576, 270] width 28 height 22
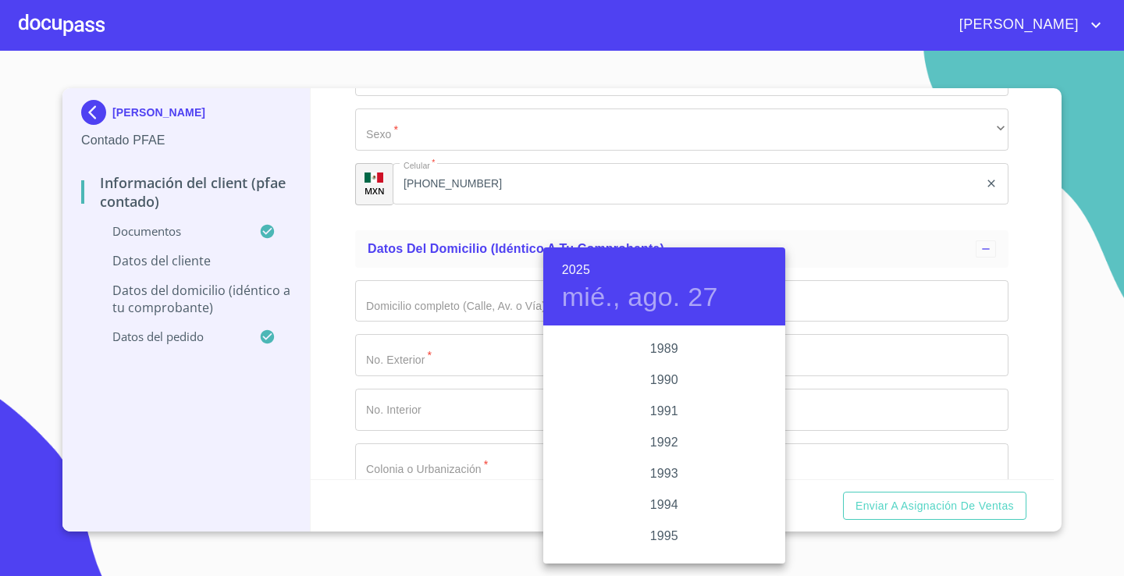
scroll to position [2005, 0]
click at [667, 523] on div "1995" at bounding box center [664, 523] width 242 height 31
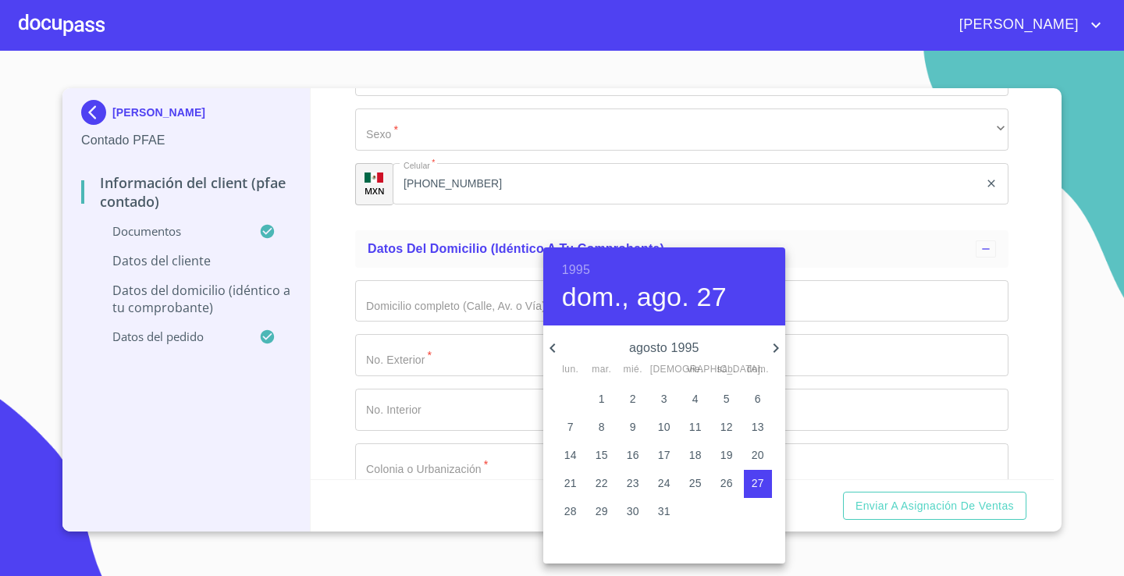
click at [552, 349] on icon "button" at bounding box center [552, 347] width 5 height 9
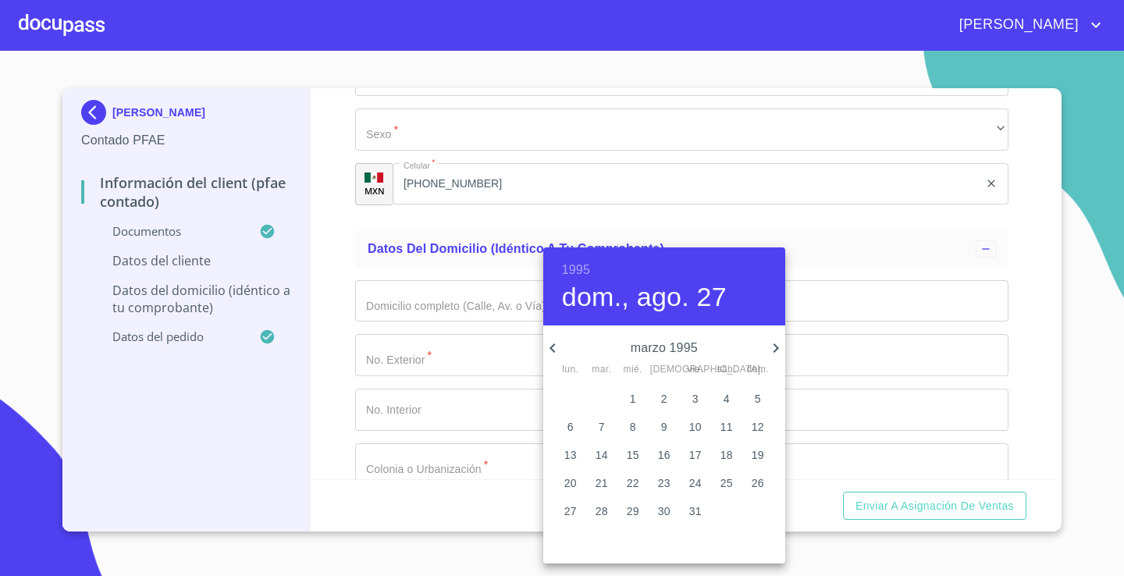
click at [552, 349] on icon "button" at bounding box center [552, 347] width 5 height 9
click at [775, 347] on icon "button" at bounding box center [776, 348] width 19 height 19
click at [663, 460] on p "16" at bounding box center [664, 455] width 12 height 16
type input "16 de feb. de 1995"
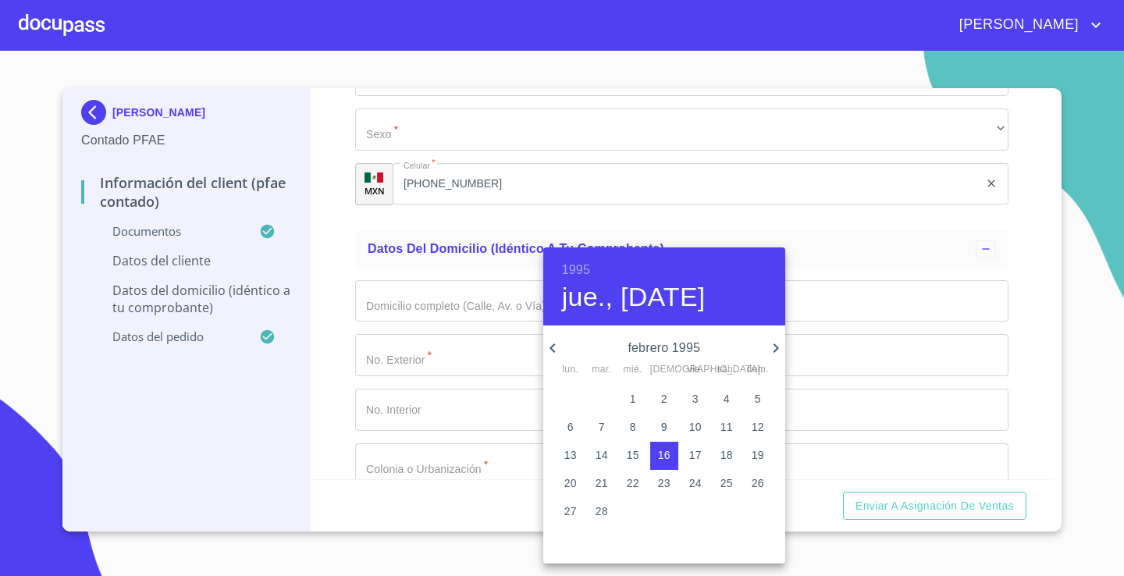
click at [444, 318] on div at bounding box center [562, 288] width 1124 height 576
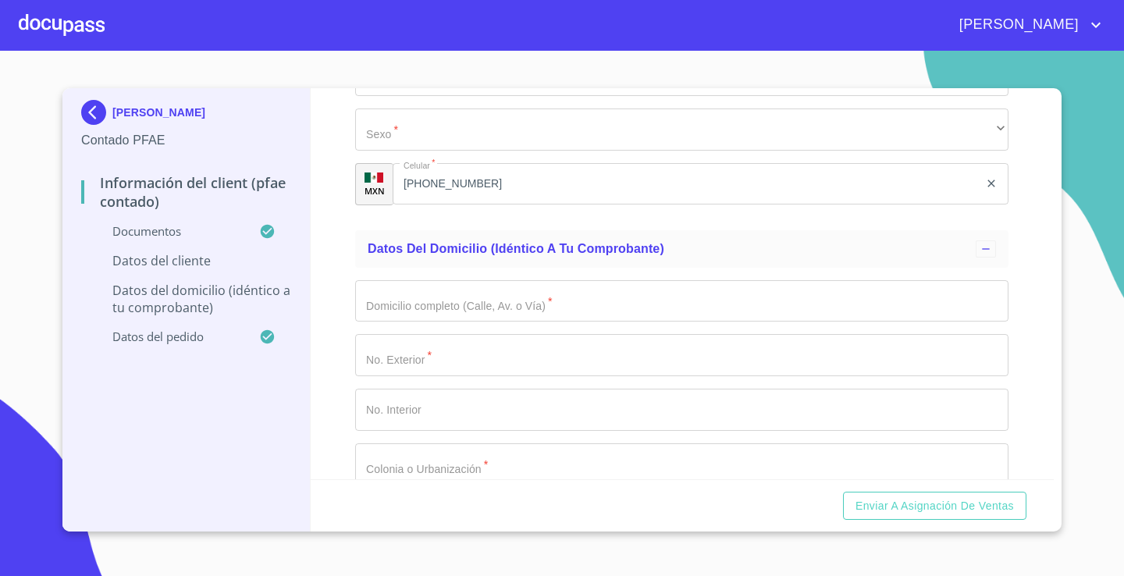
paste input "MECA950216HJCJRL06"
type input "MECA950216HJCJRL06"
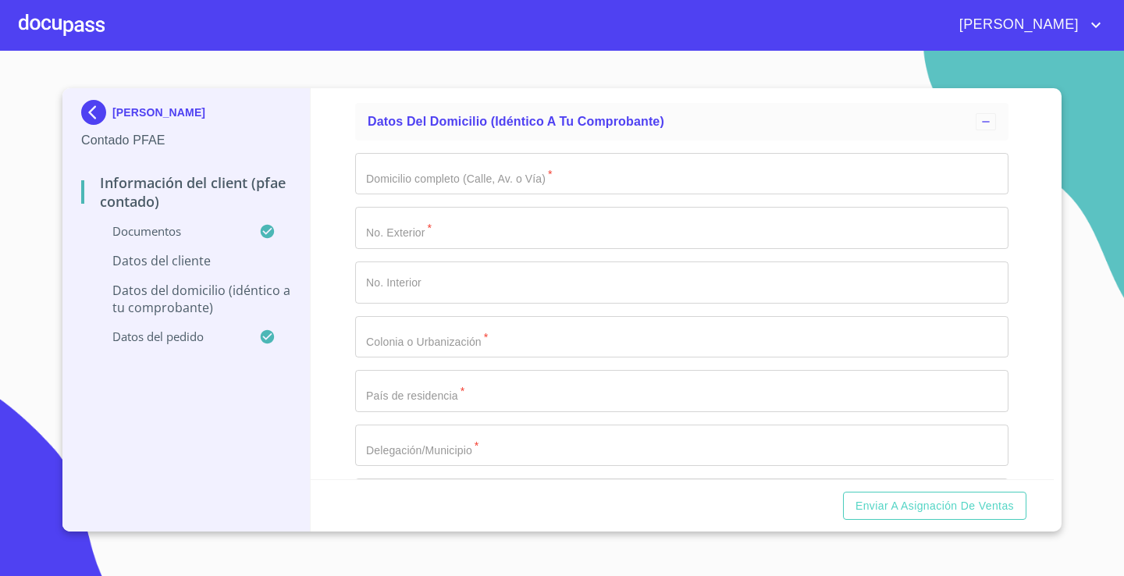
scroll to position [3170, 0]
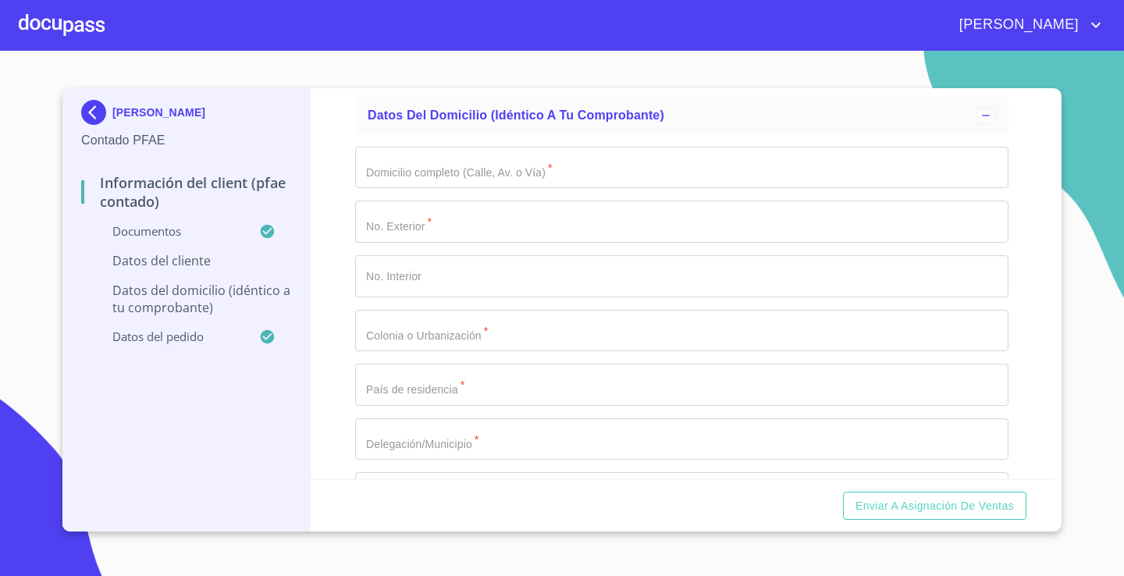
type input "MECA950216UG6"
type input "2814280001"
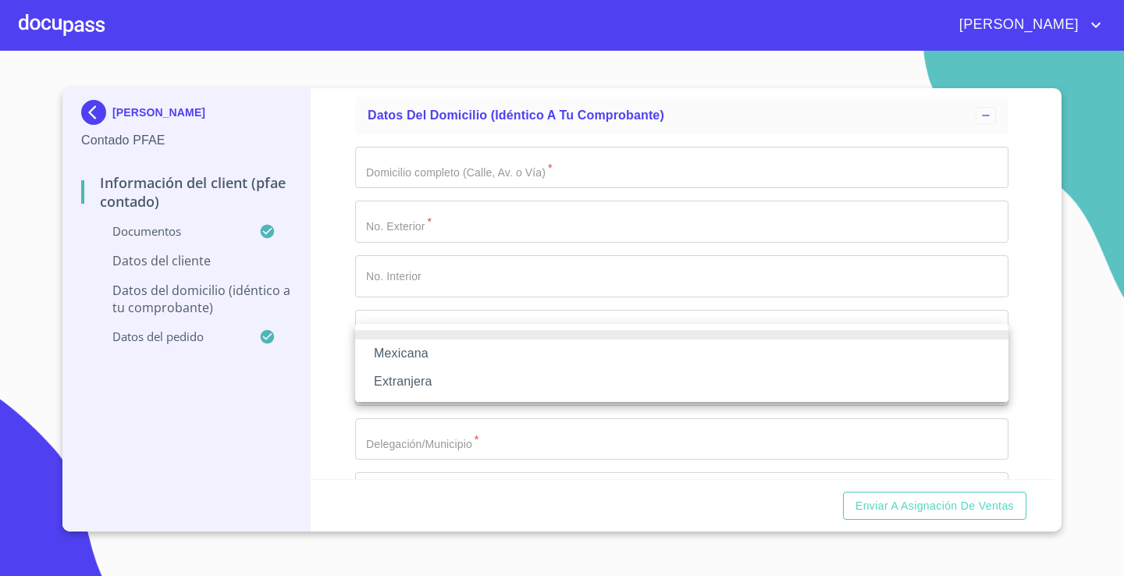
click at [479, 361] on li "Mexicana" at bounding box center [681, 354] width 653 height 28
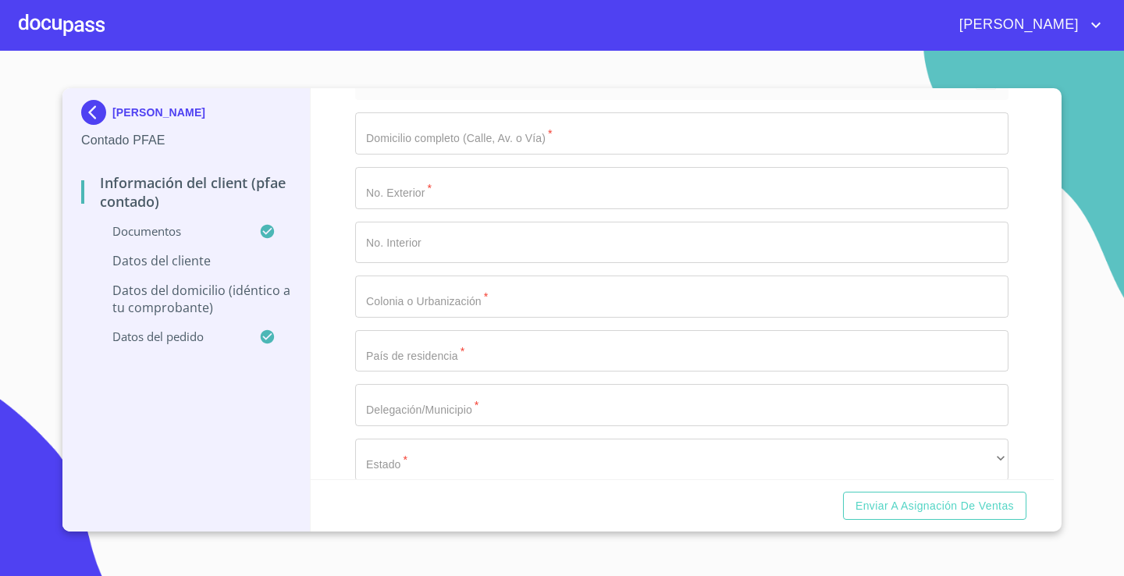
scroll to position [3274, 0]
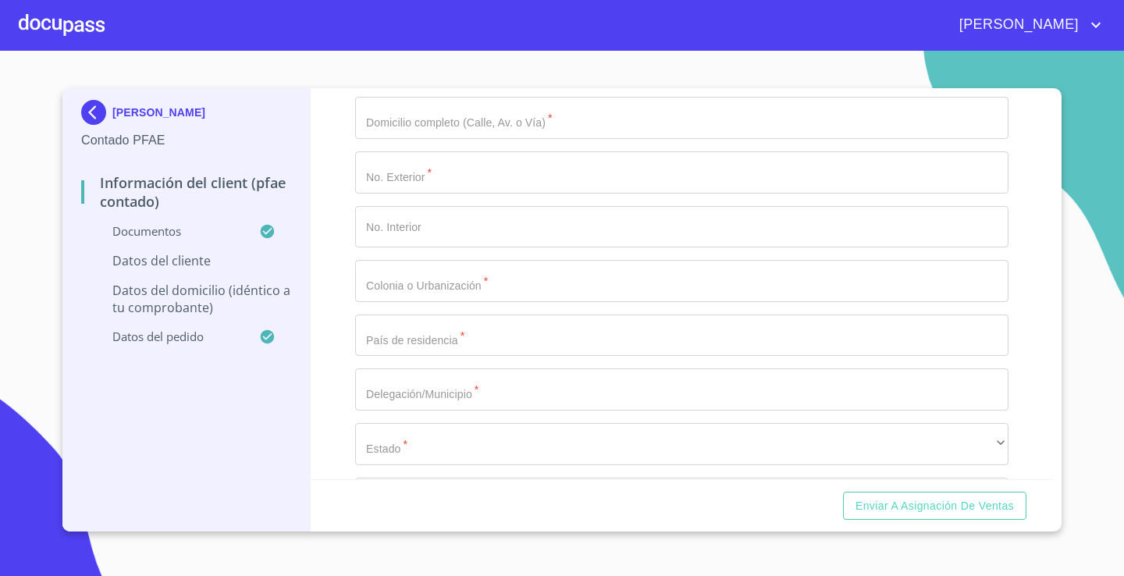
type input "[GEOGRAPHIC_DATA]"
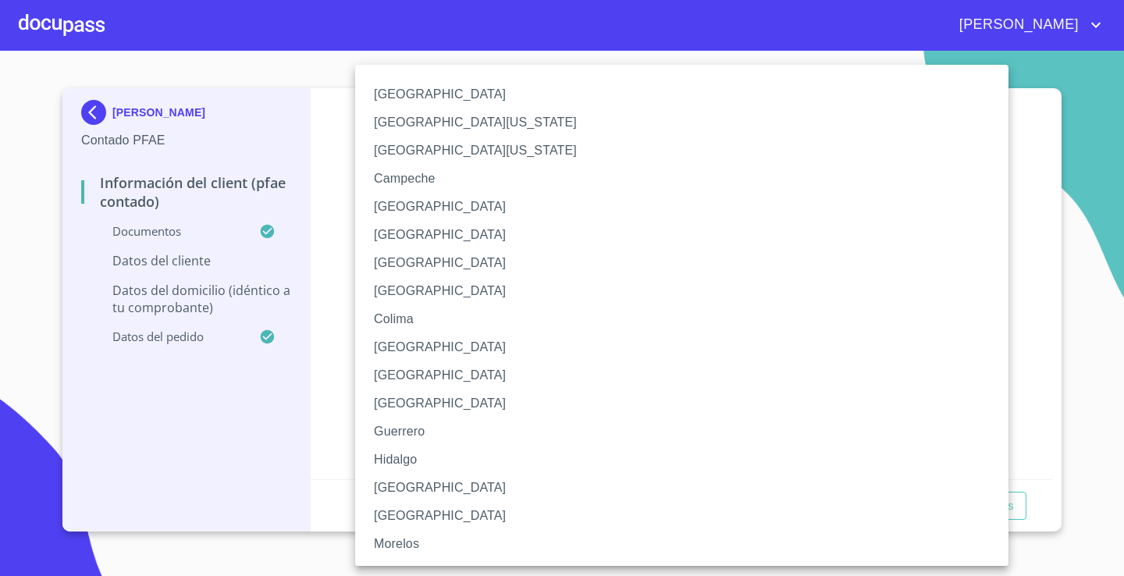
click at [461, 490] on li "[GEOGRAPHIC_DATA]" at bounding box center [681, 488] width 653 height 28
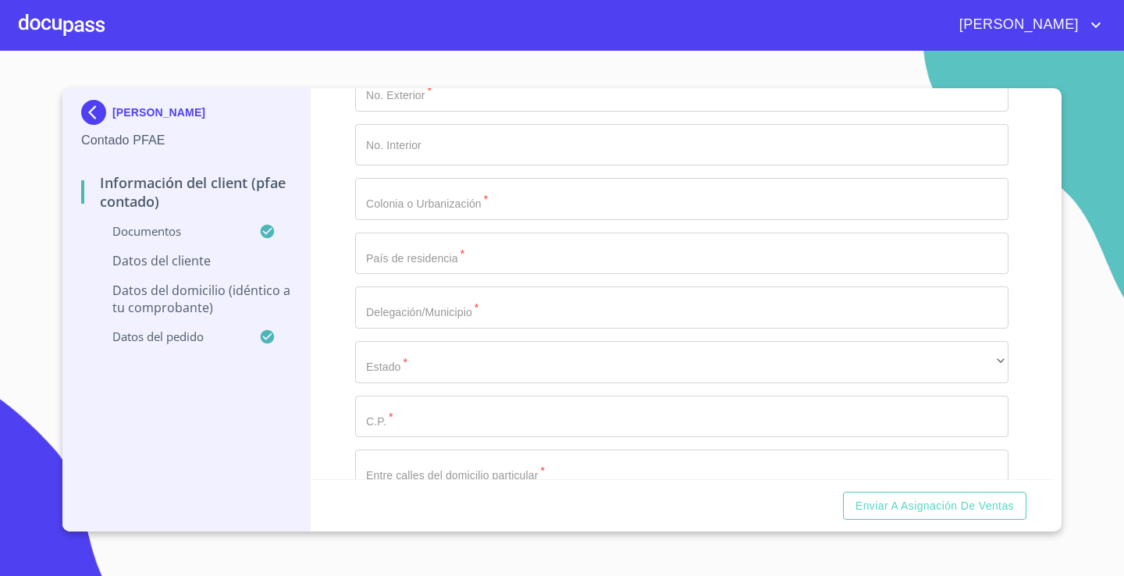
scroll to position [3387, 0]
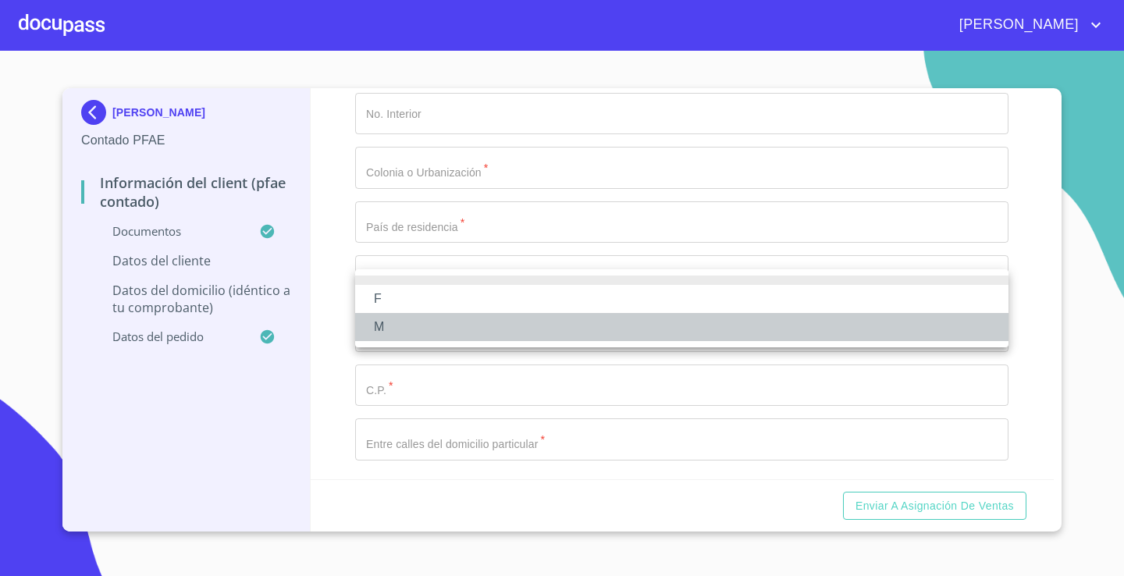
click at [400, 327] on li "M" at bounding box center [681, 327] width 653 height 28
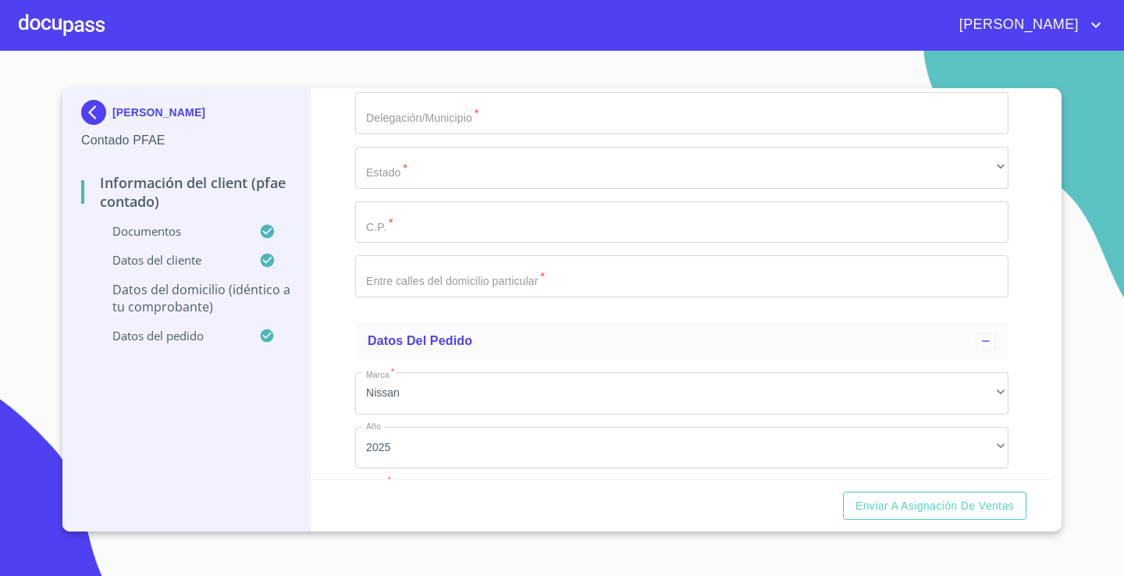
scroll to position [3558, 0]
type input "A"
type input "AV TABACHINES"
type input "3799"
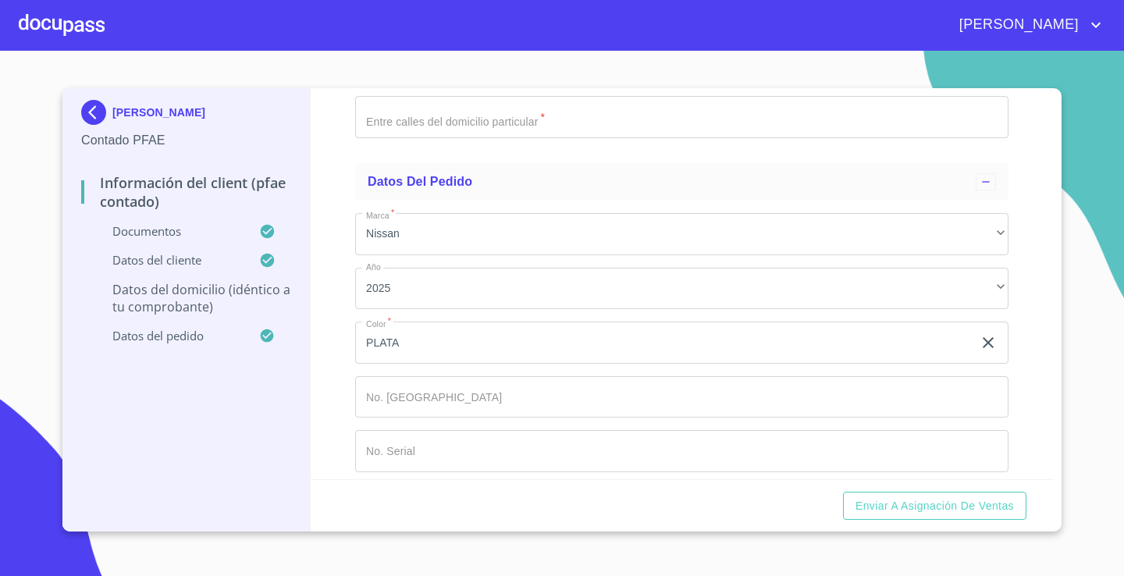
scroll to position [3723, 0]
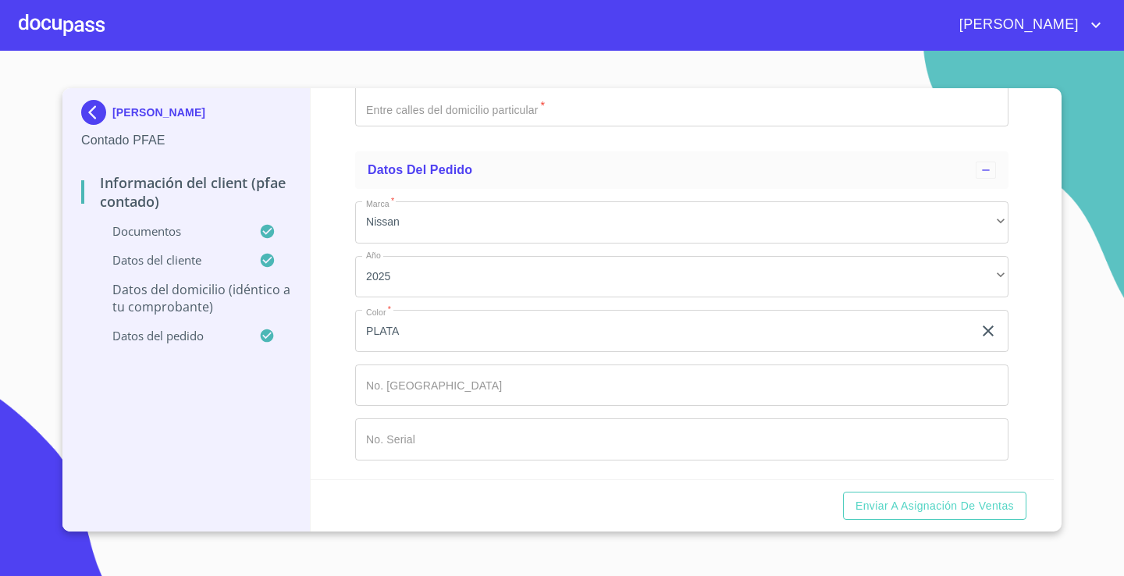
type input "LOMA [PERSON_NAME]"
type input "[GEOGRAPHIC_DATA]"
type input "ZAPOPAN"
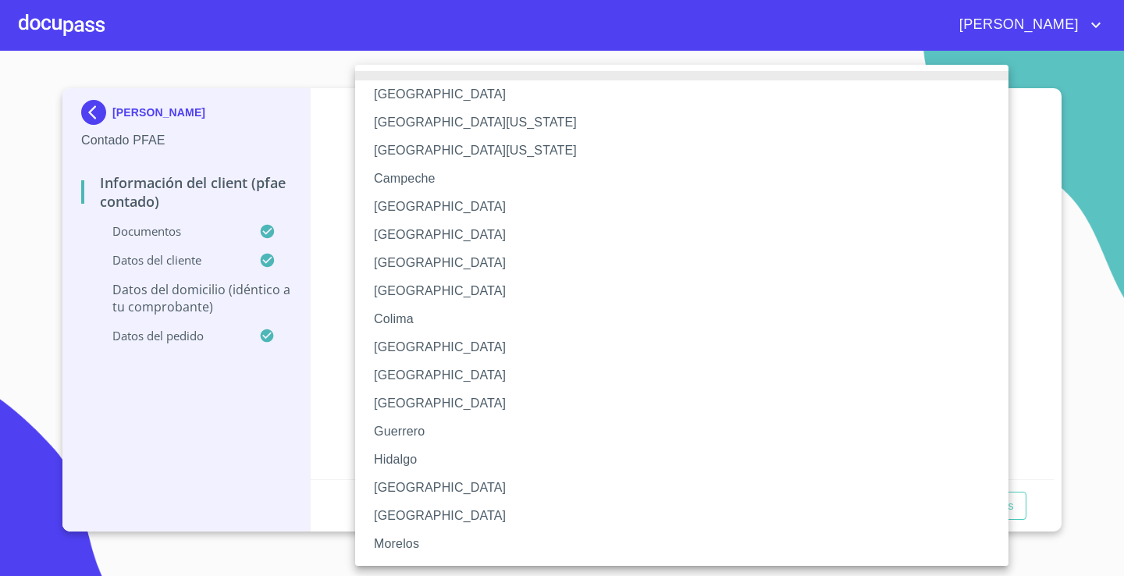
click at [405, 489] on li "[GEOGRAPHIC_DATA]" at bounding box center [681, 488] width 653 height 28
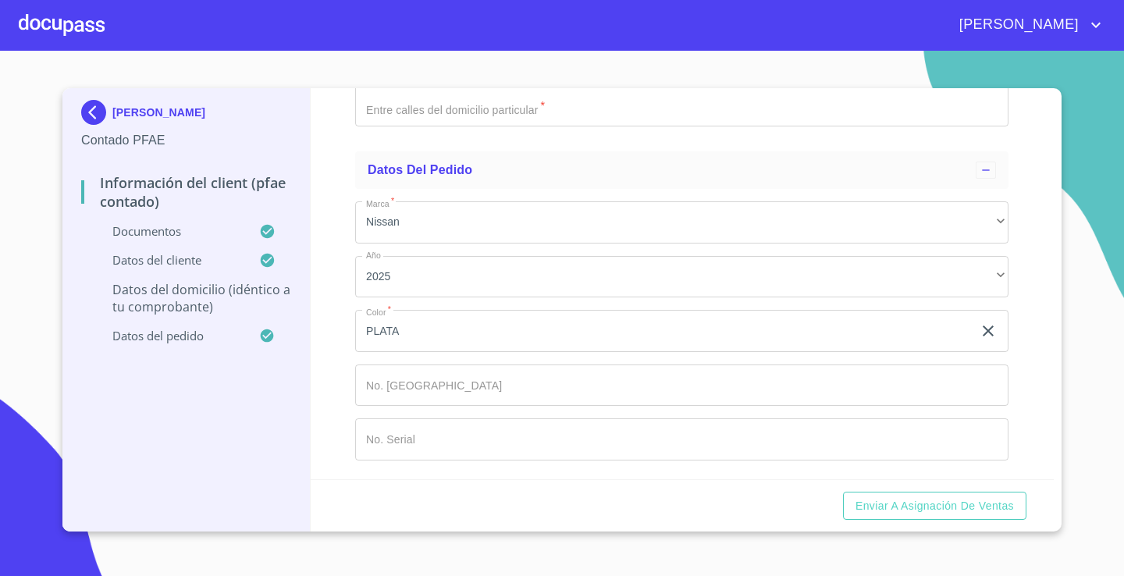
scroll to position [3946, 0]
click at [433, 73] on input "Documento de identificación.   *" at bounding box center [681, 51] width 653 height 42
type input "45607"
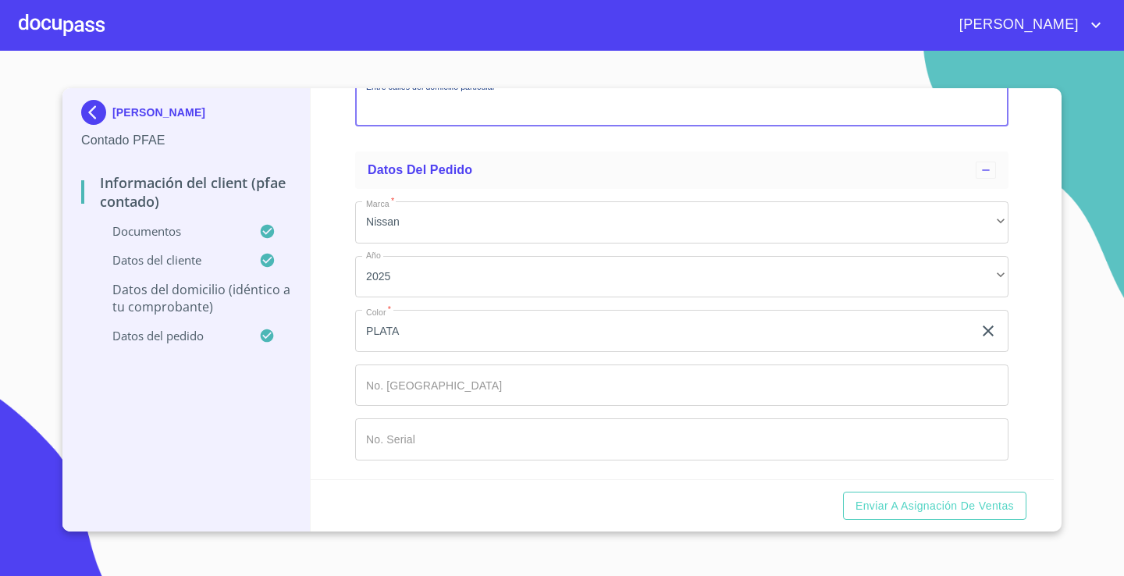
click at [382, 126] on input "Documento de identificación.   *" at bounding box center [681, 105] width 653 height 42
type input "STA [PERSON_NAME] DE LA [PERSON_NAME] Y RIO APOZOLCO"
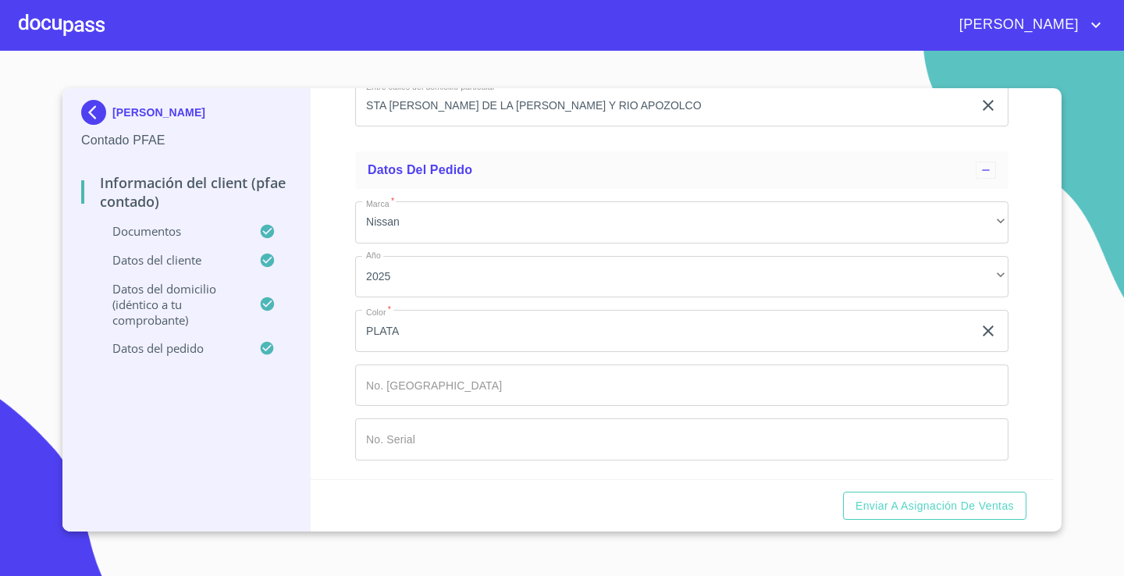
click at [329, 380] on div "Información del Client (PFAE contado) Documentos Documento de identificación.  …" at bounding box center [683, 283] width 744 height 391
click at [859, 496] on span "Enviar a Asignación de Ventas" at bounding box center [935, 506] width 158 height 20
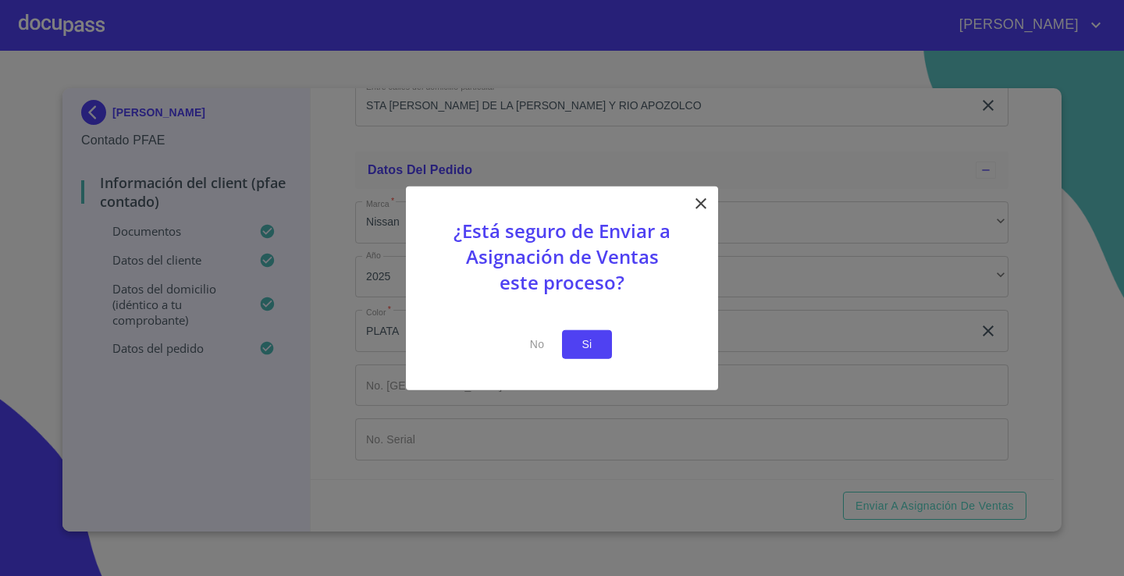
click at [586, 340] on span "Si" at bounding box center [587, 345] width 25 height 20
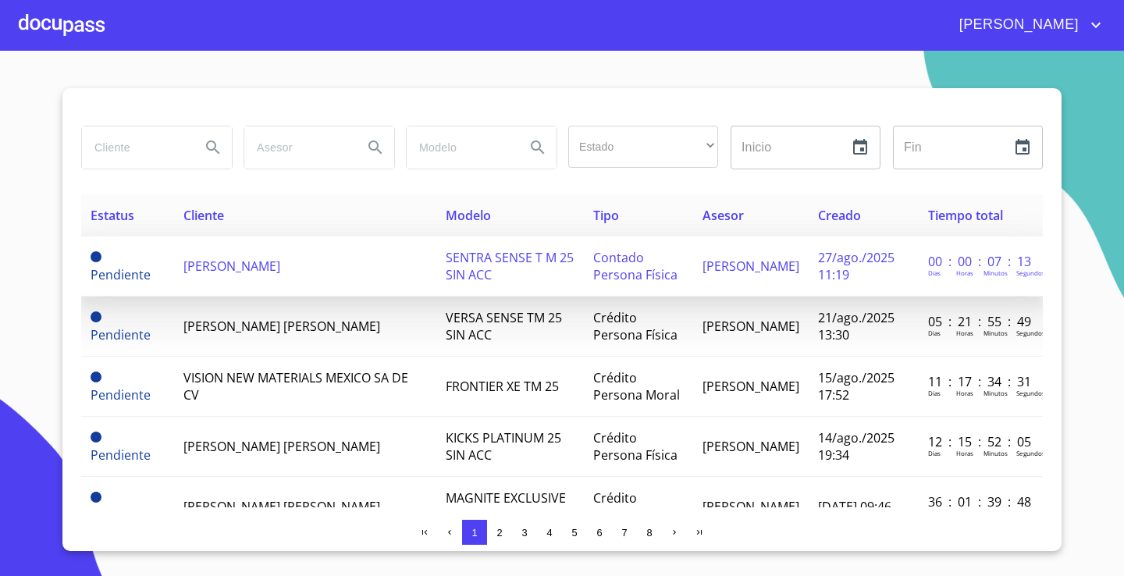
click at [256, 271] on span "[PERSON_NAME]" at bounding box center [231, 266] width 97 height 17
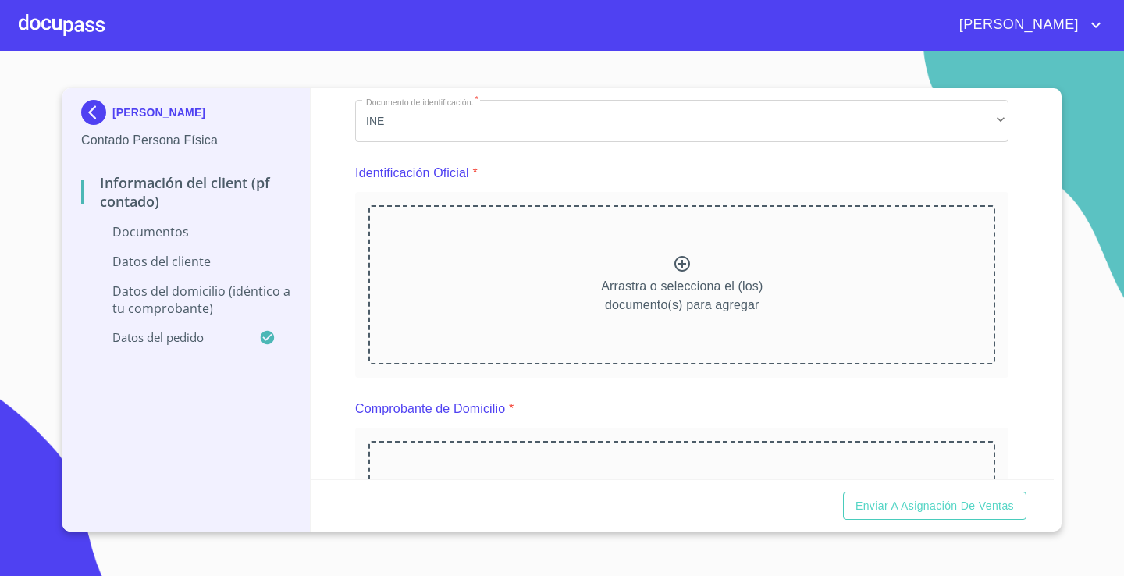
scroll to position [125, 0]
click at [685, 253] on icon at bounding box center [682, 259] width 16 height 16
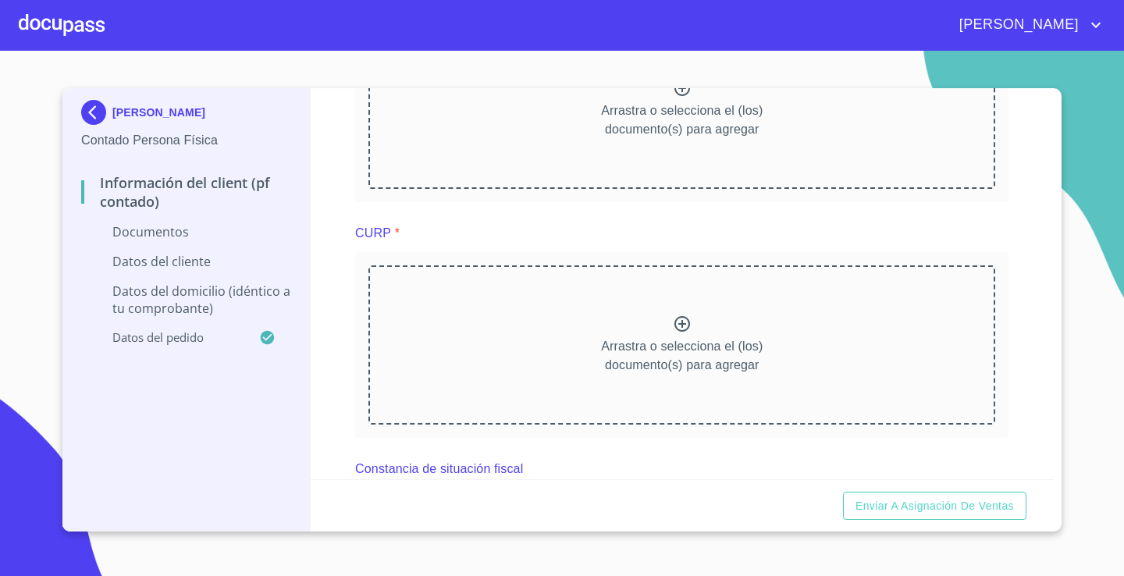
scroll to position [555, 0]
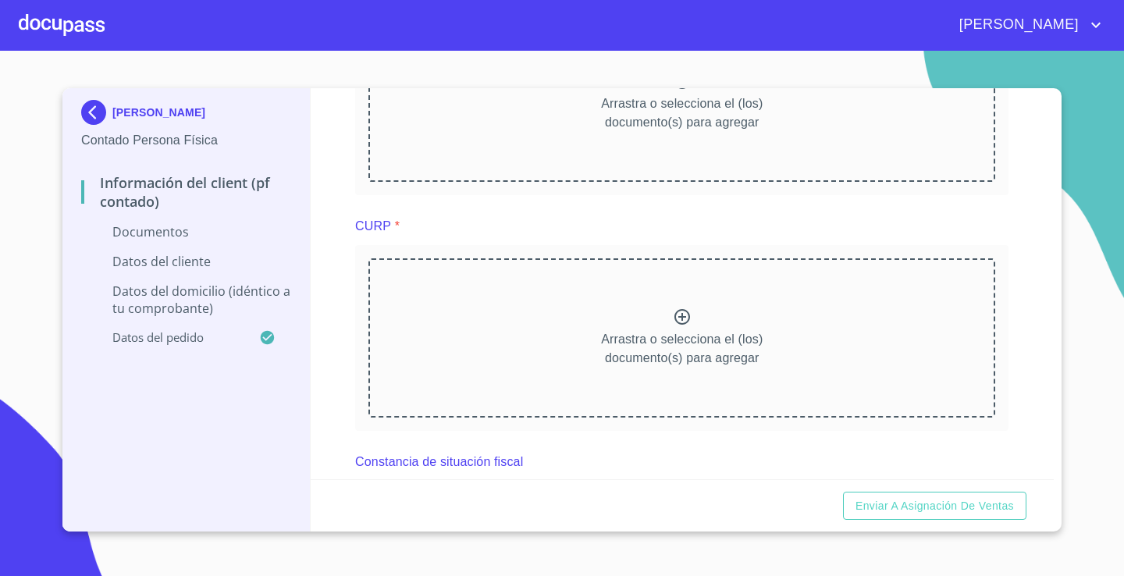
click at [676, 91] on icon at bounding box center [682, 81] width 19 height 19
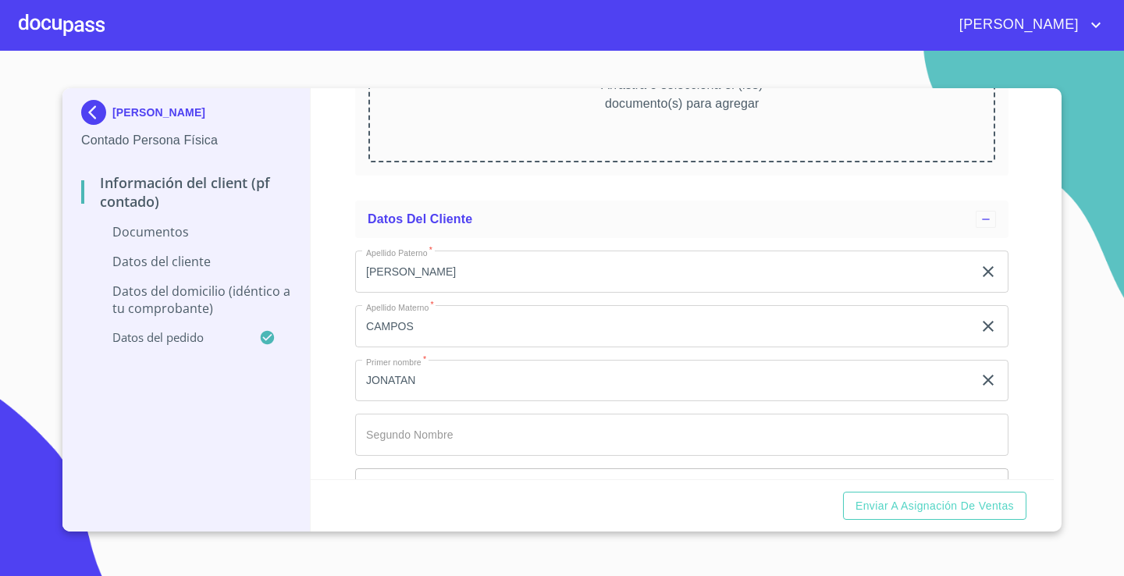
scroll to position [1521, 0]
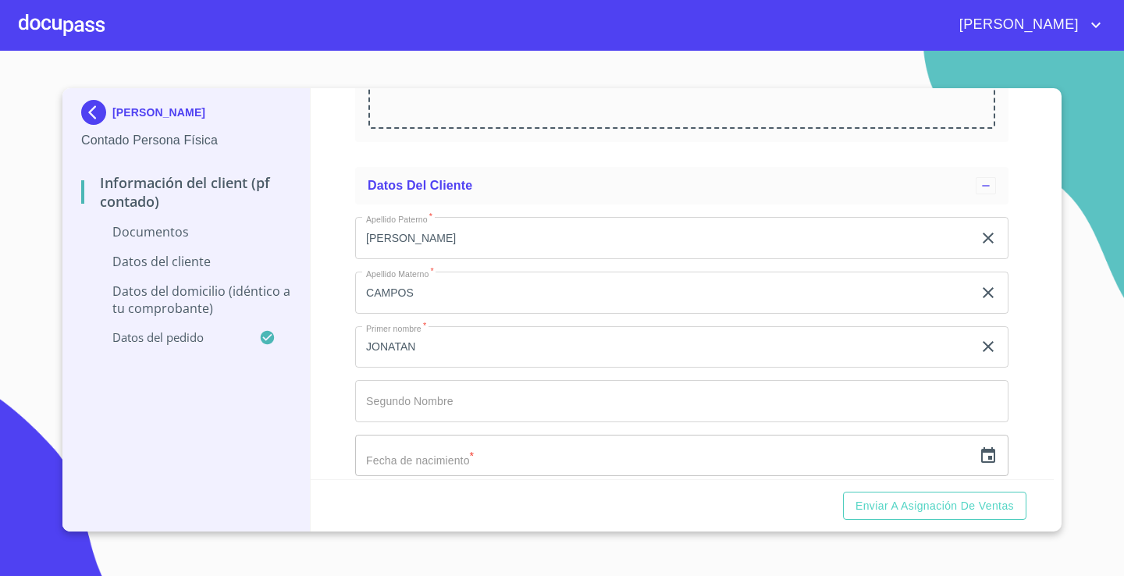
click at [687, 37] on icon at bounding box center [682, 29] width 16 height 16
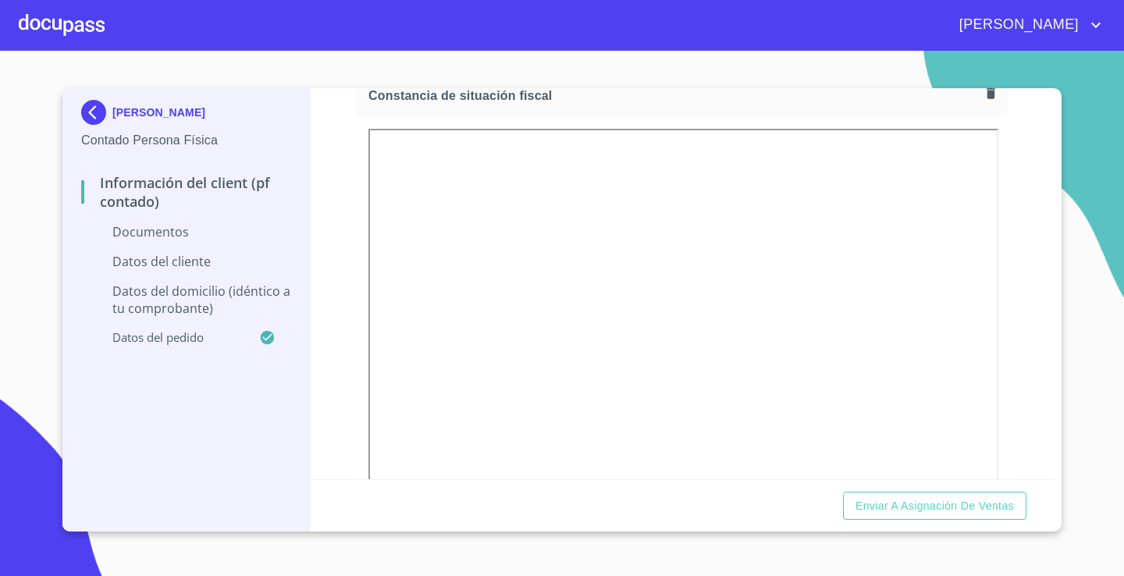
scroll to position [1357, 0]
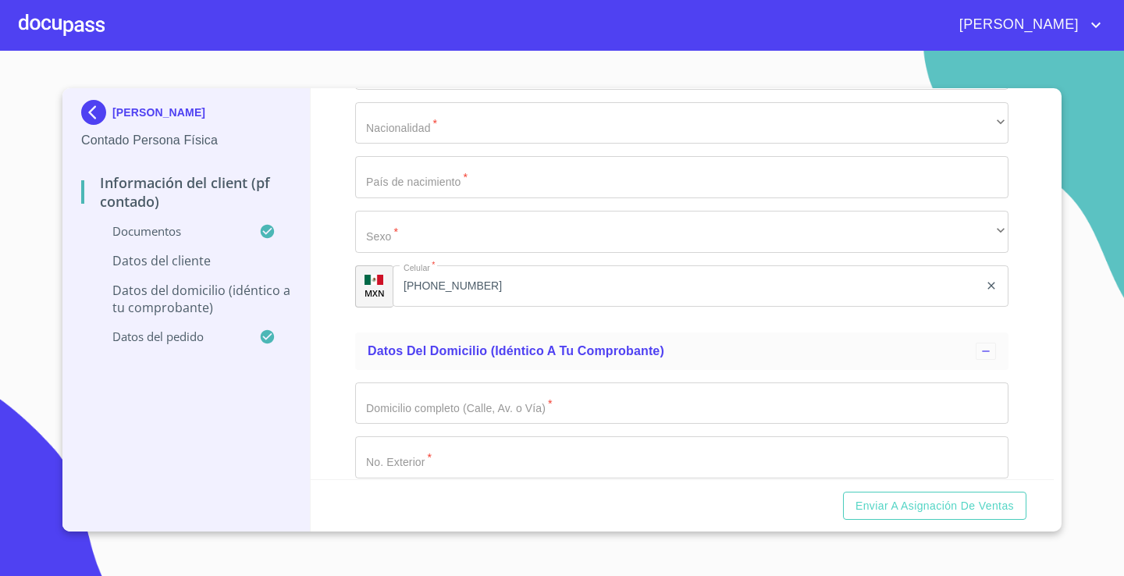
scroll to position [2943, 0]
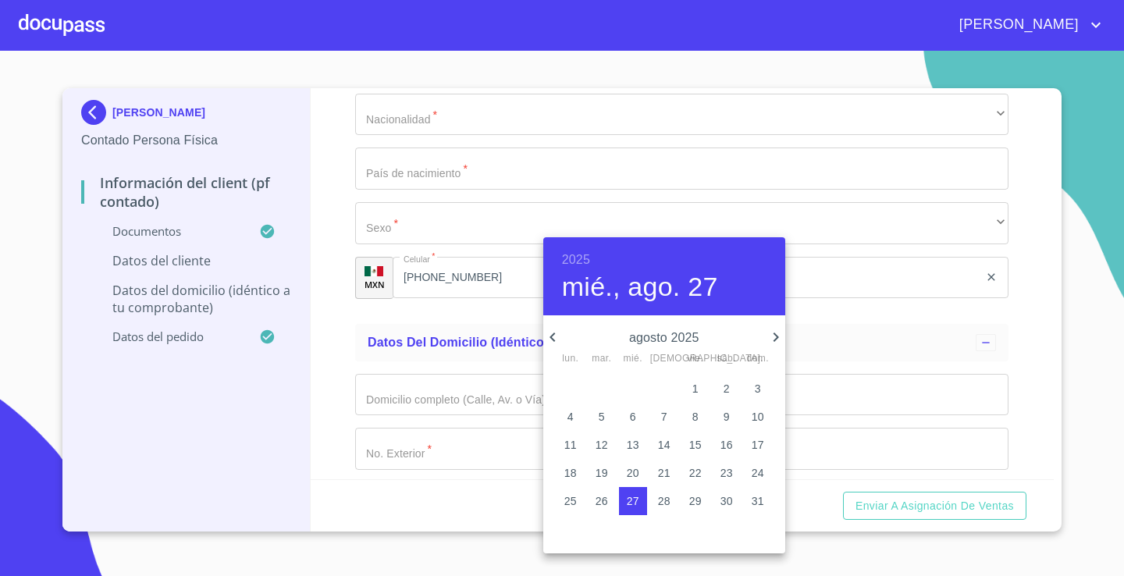
click at [986, 213] on div at bounding box center [562, 288] width 1124 height 576
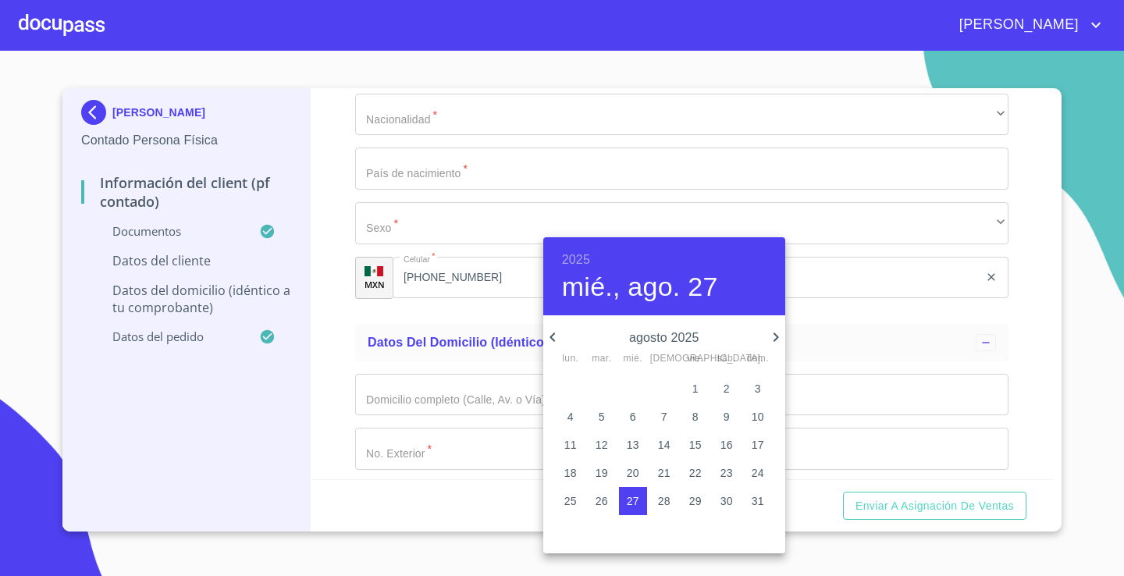
click at [577, 262] on h6 "2025" at bounding box center [576, 260] width 28 height 22
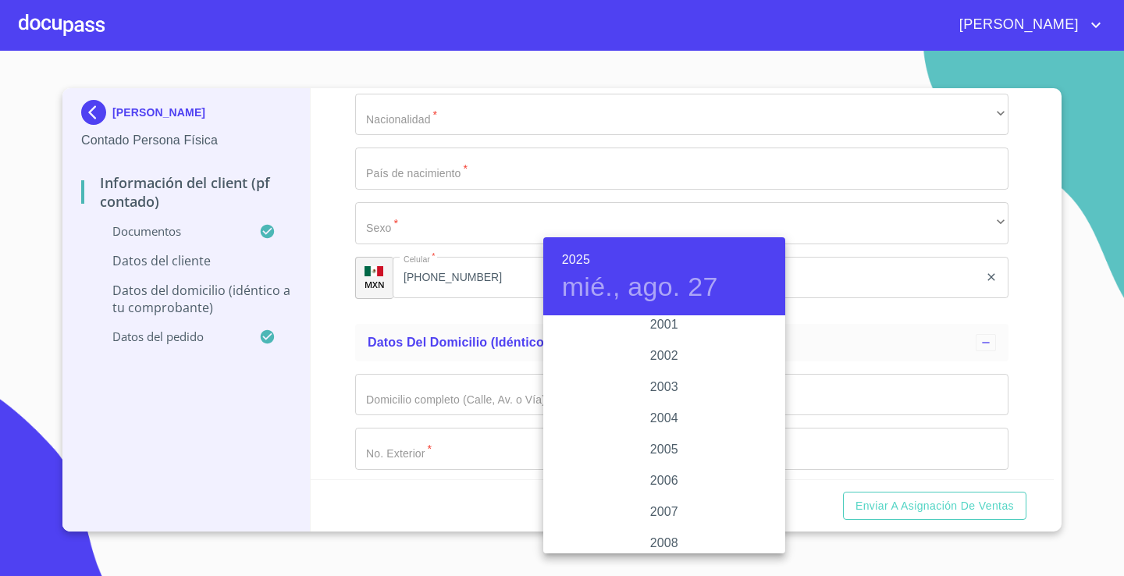
scroll to position [2376, 0]
click at [674, 329] on div "2001" at bounding box center [664, 329] width 242 height 31
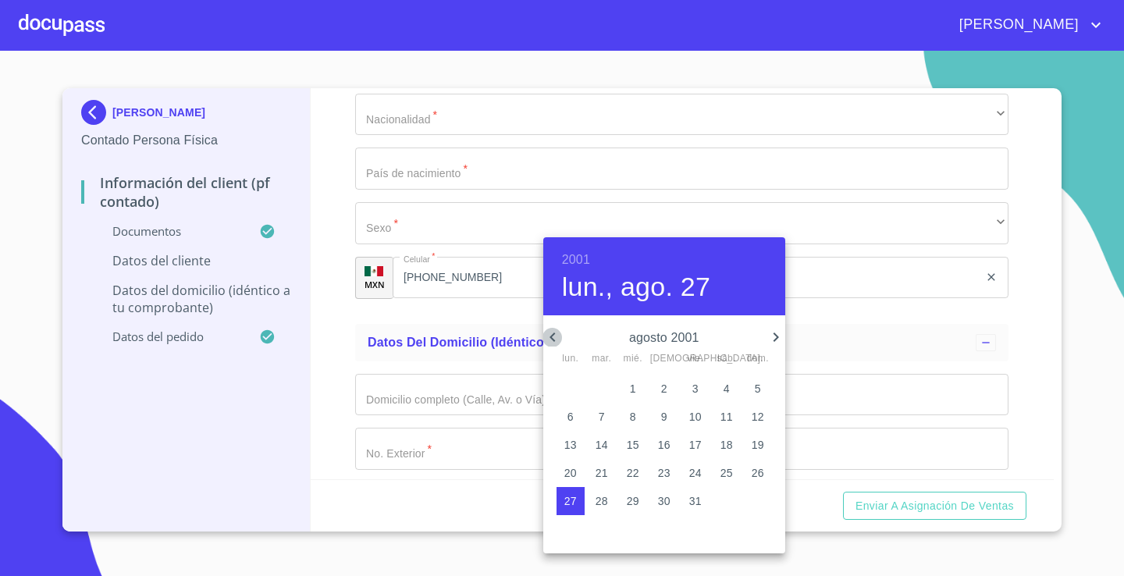
click at [553, 339] on icon "button" at bounding box center [552, 337] width 19 height 19
click at [696, 500] on p "27" at bounding box center [695, 501] width 12 height 16
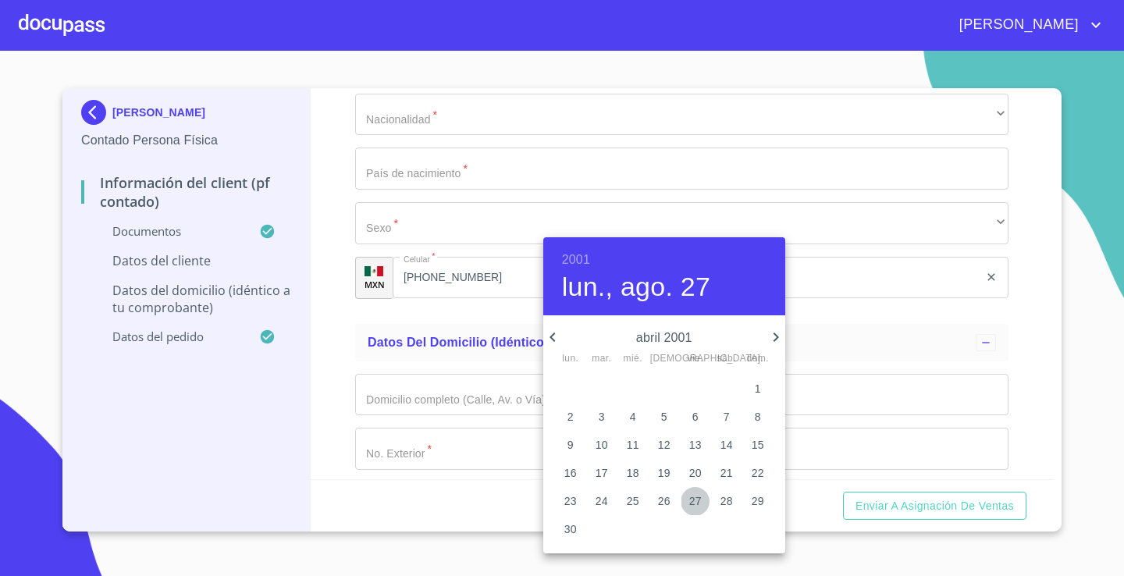
type input "27 de abr. de 2001"
click at [344, 292] on div at bounding box center [562, 288] width 1124 height 576
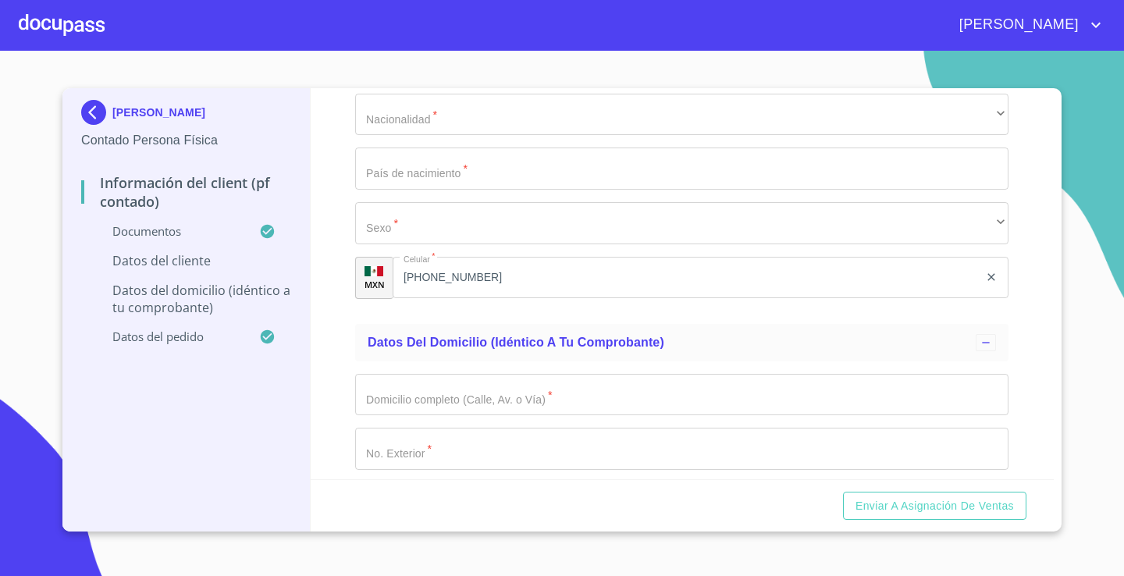
click at [411, 27] on input "Documento de identificación.   *" at bounding box center [681, 6] width 653 height 42
paste input "BECJ010427HJCCMNA9"
type input "BECJ010427HJCCMNA9"
click at [413, 81] on input "Documento de identificación.   *" at bounding box center [681, 60] width 653 height 42
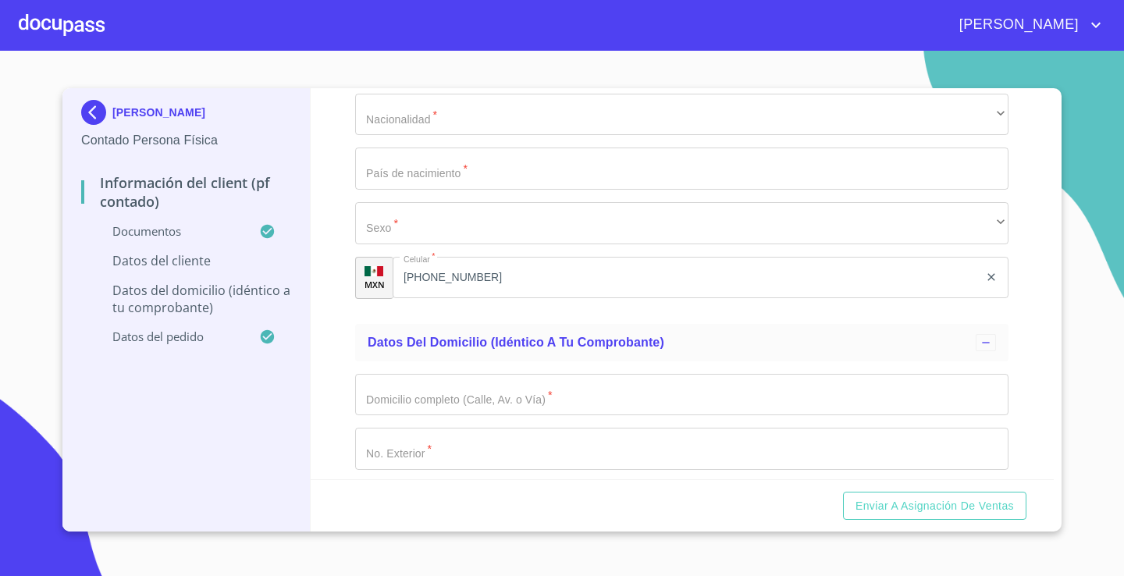
type input "1897370762"
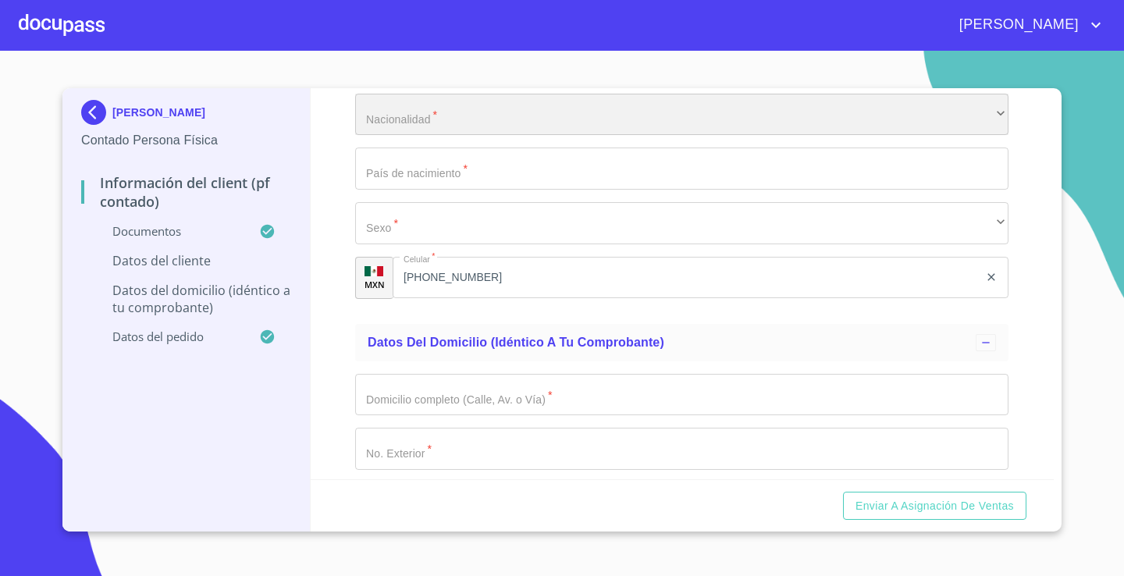
click at [427, 136] on div "​" at bounding box center [681, 115] width 653 height 42
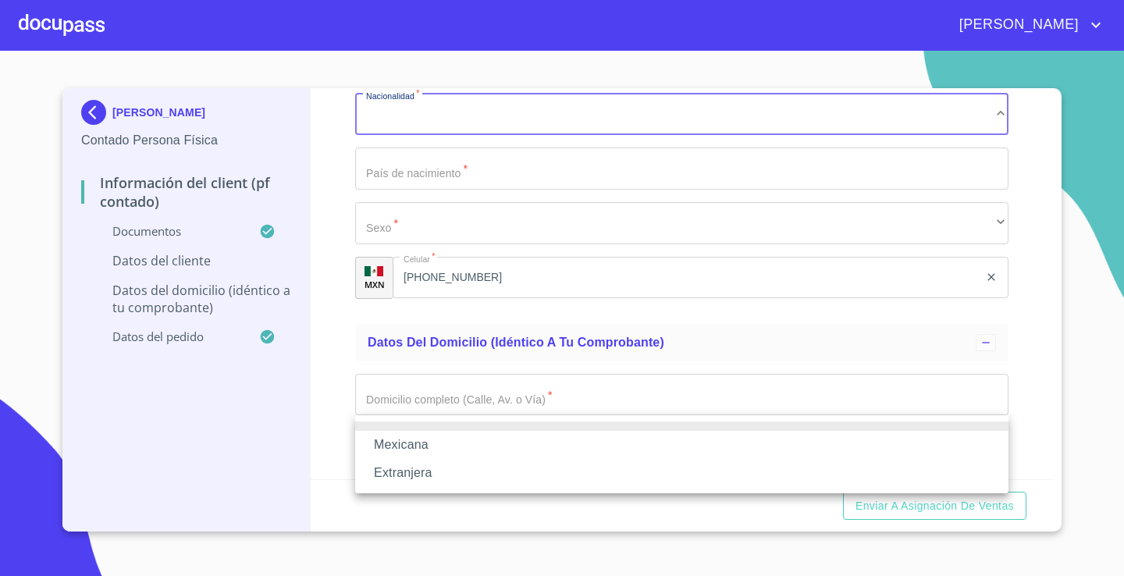
click at [427, 447] on li "Mexicana" at bounding box center [681, 445] width 653 height 28
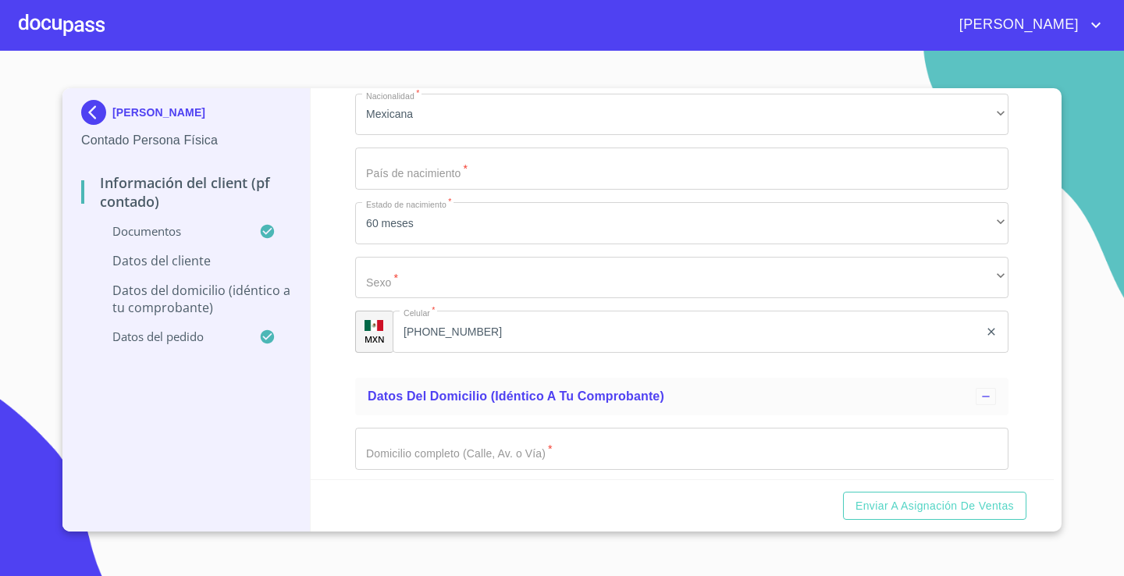
paste input "BECJ010427419"
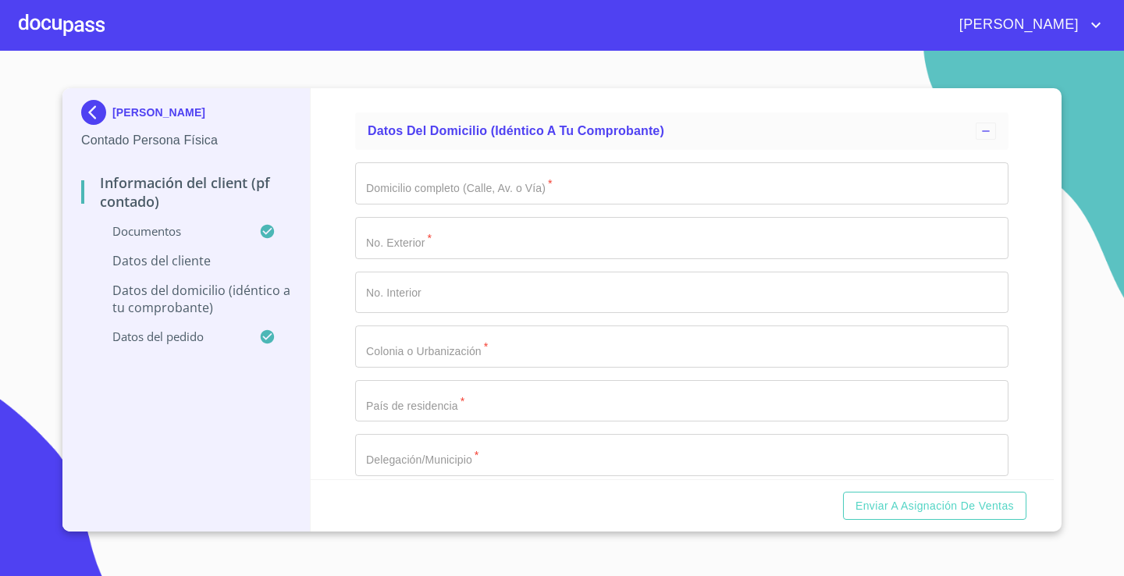
scroll to position [3209, 0]
type input "BECJ010427419"
type input "[GEOGRAPHIC_DATA]"
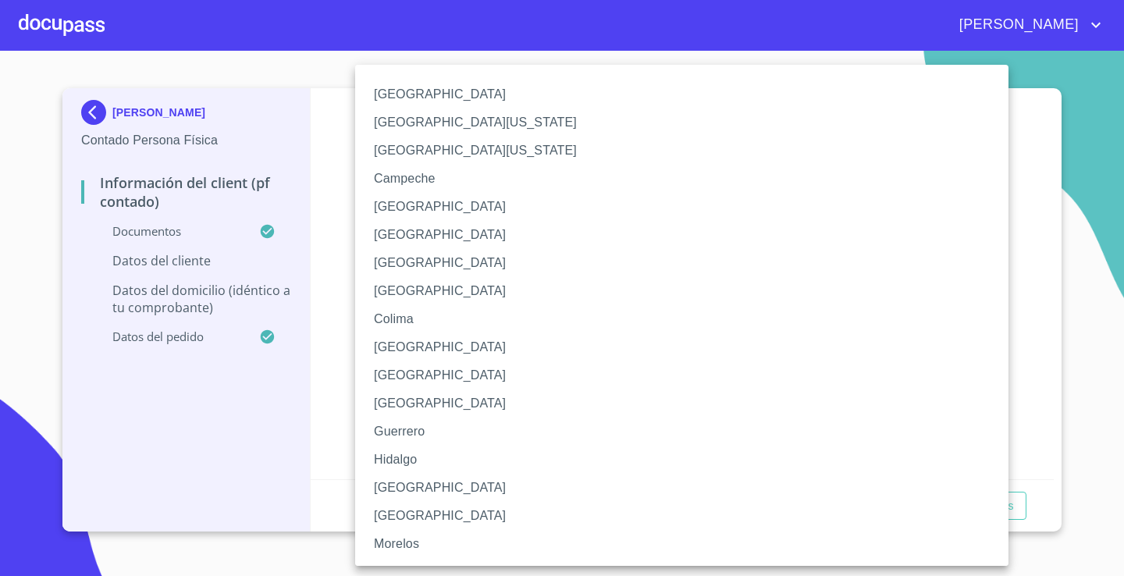
click at [416, 486] on li "[GEOGRAPHIC_DATA]" at bounding box center [681, 488] width 653 height 28
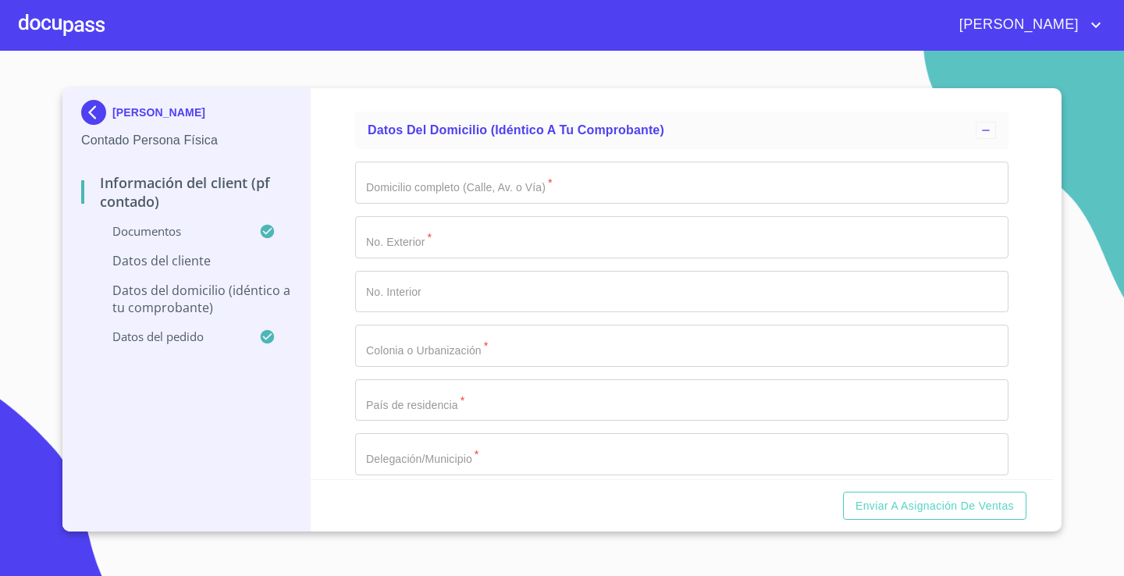
click at [478, 33] on div "​" at bounding box center [681, 12] width 653 height 42
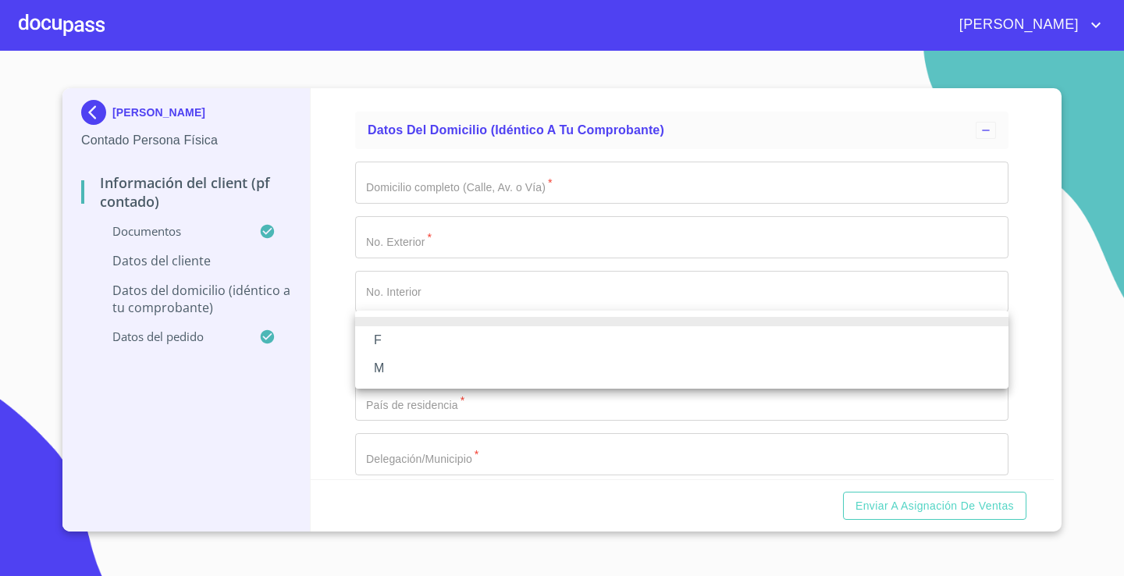
click at [422, 363] on li "M" at bounding box center [681, 368] width 653 height 28
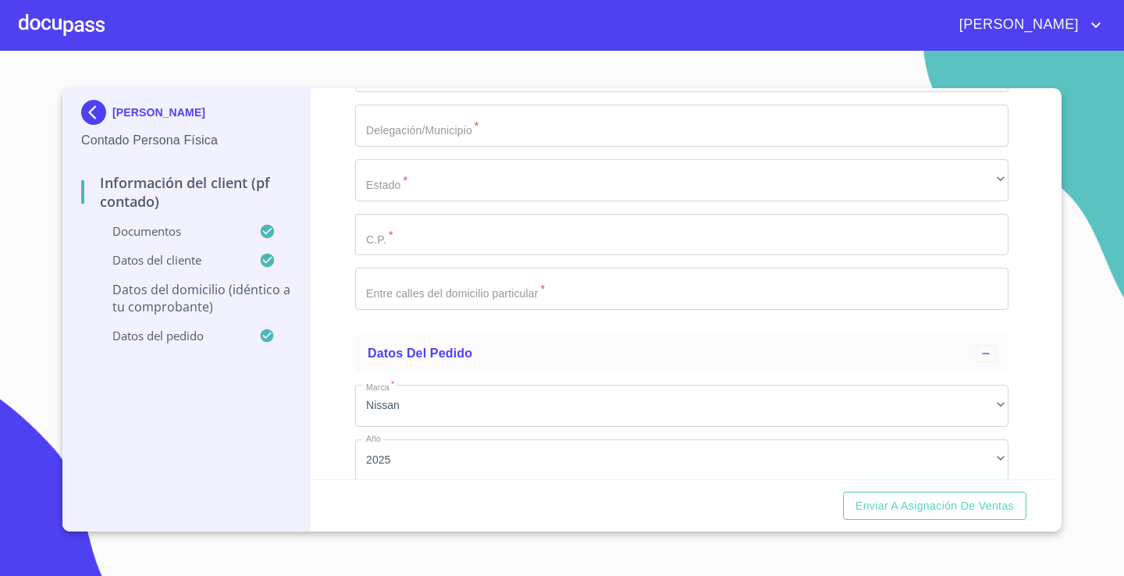
scroll to position [3539, 0]
type input "FEDERALISMO NTE"
type input "69"
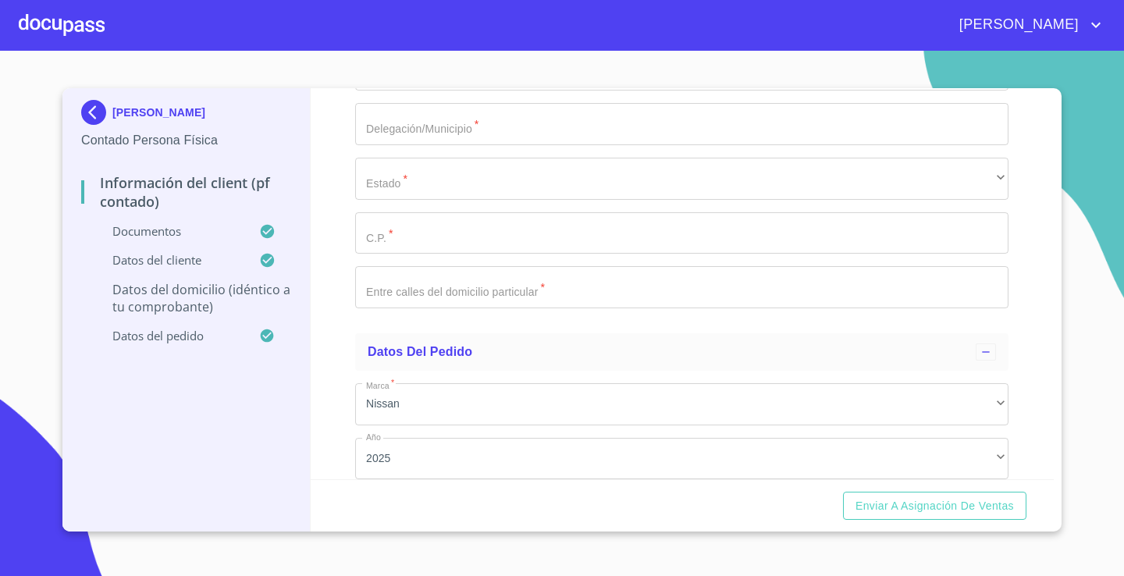
type input "A"
click at [440, 37] on input "Documento de identificación.   *" at bounding box center [681, 16] width 653 height 42
type input "ATEMAJAC DEL [PERSON_NAME]"
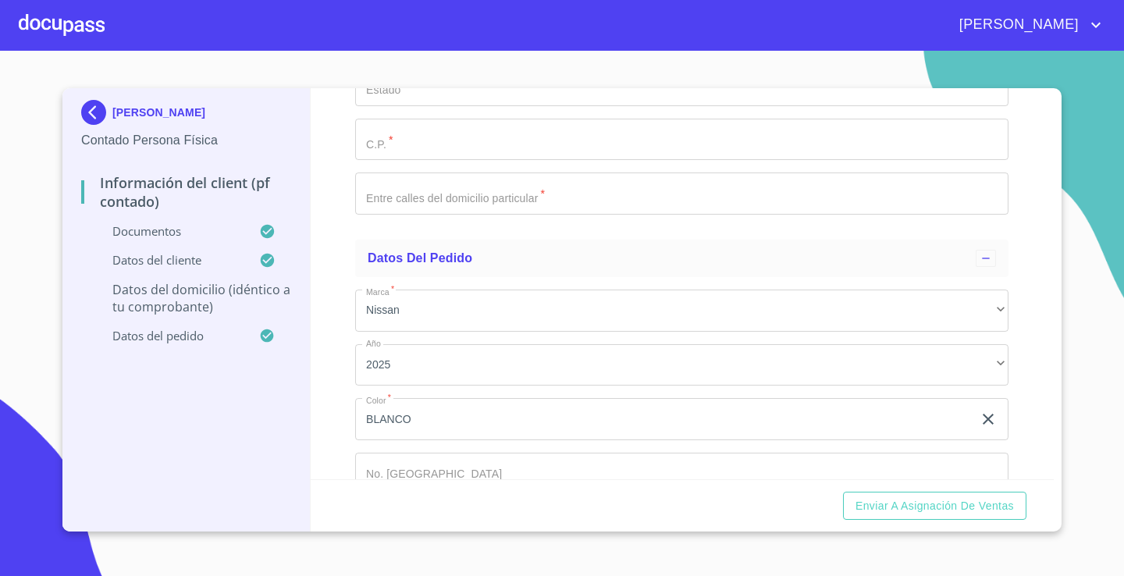
scroll to position [3666, 0]
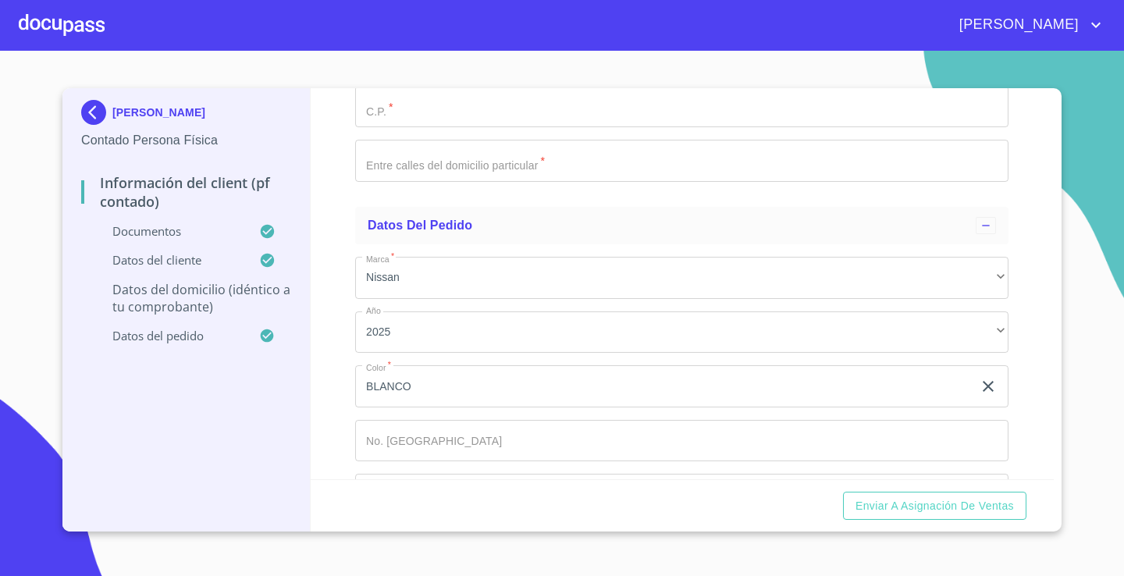
type input "[GEOGRAPHIC_DATA]"
type input "ZAPOPAN"
click at [393, 73] on div "​" at bounding box center [681, 52] width 653 height 42
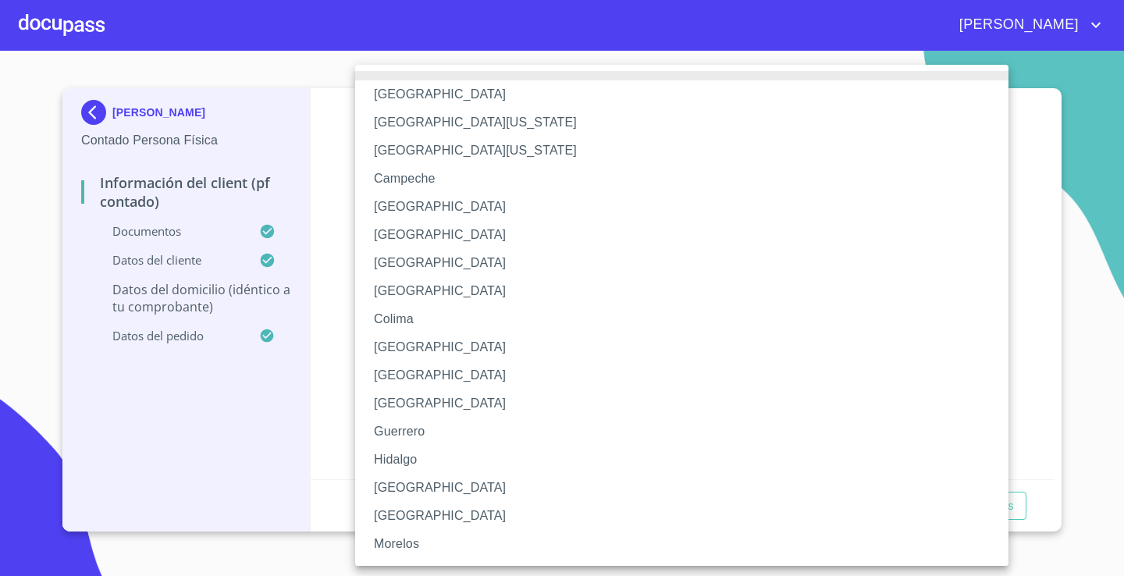
click at [404, 482] on li "[GEOGRAPHIC_DATA]" at bounding box center [681, 488] width 653 height 28
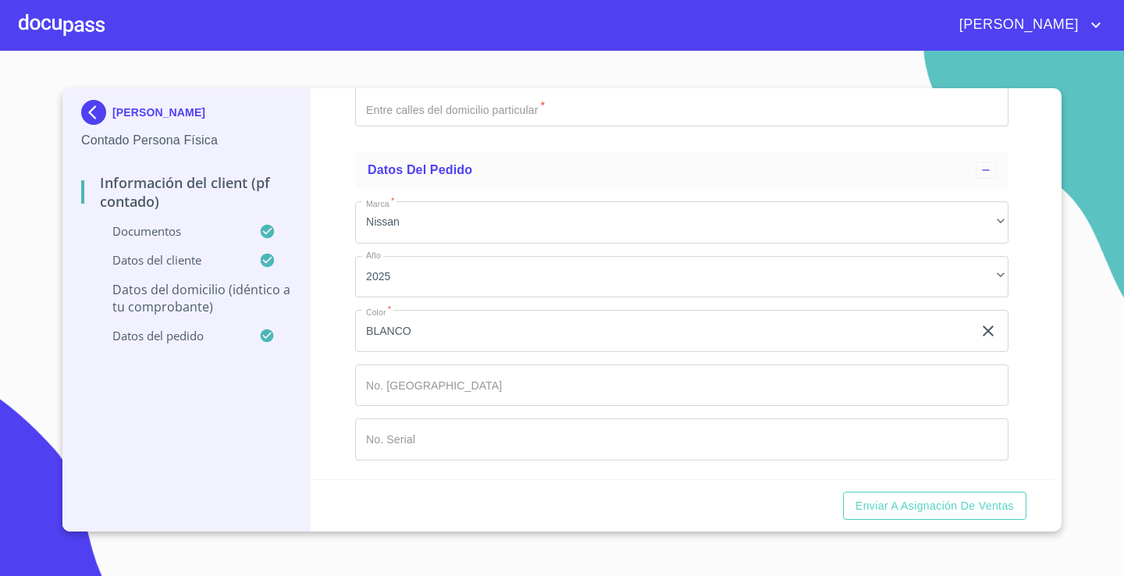
scroll to position [3845, 0]
click at [457, 73] on input "Documento de identificación.   *" at bounding box center [681, 51] width 653 height 42
type input "45190"
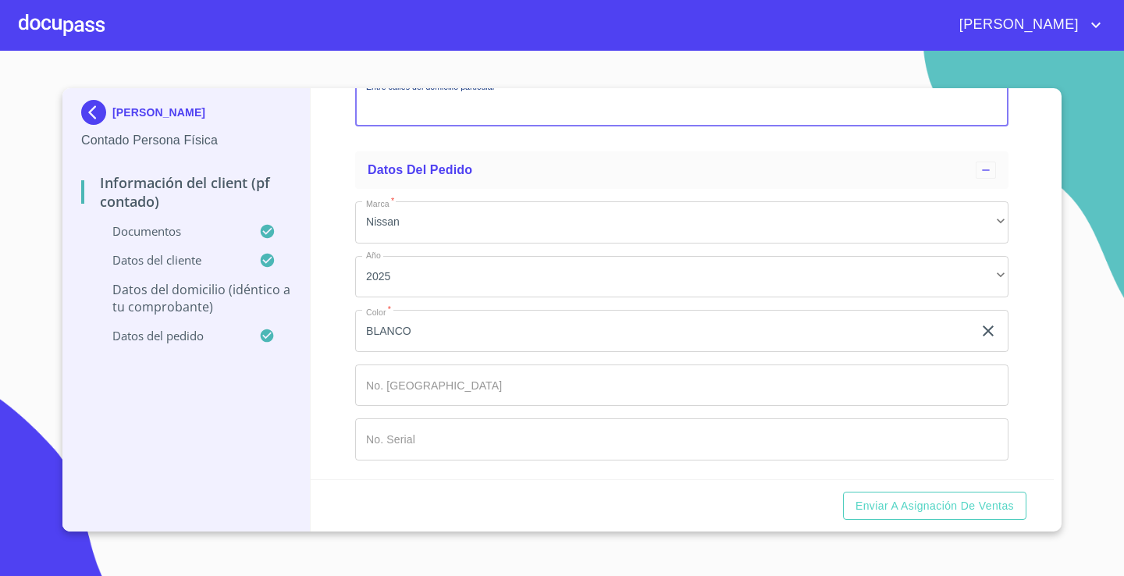
click at [426, 126] on input "Documento de identificación.   *" at bounding box center [681, 105] width 653 height 42
type input "[PERSON_NAME] [PERSON_NAME] Y REFORMA"
click at [343, 364] on div "Información del Client (PF contado) Documentos Documento de identificación.   *…" at bounding box center [683, 283] width 744 height 391
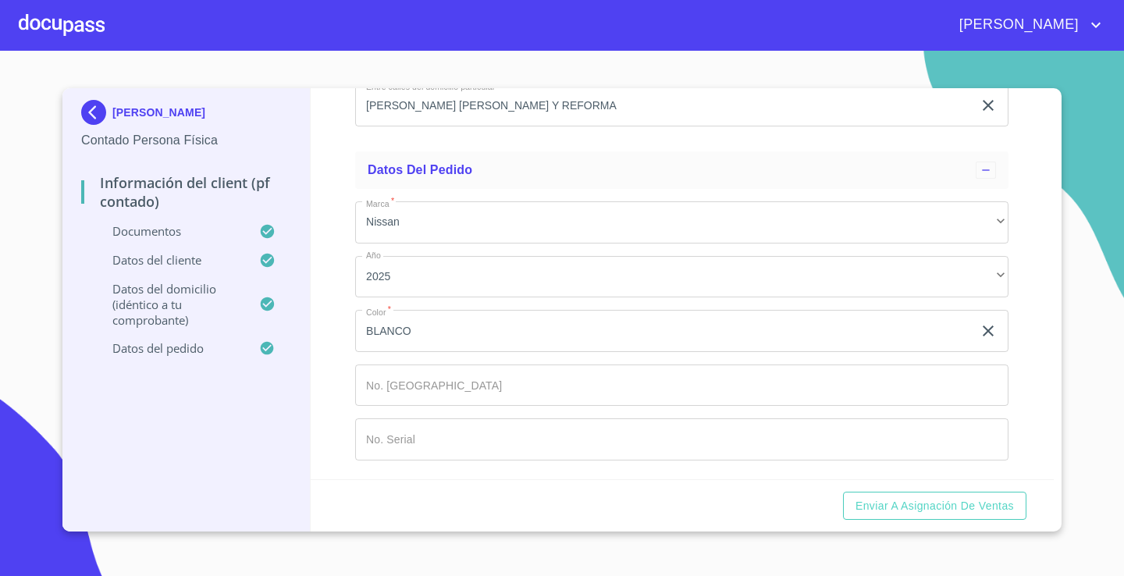
scroll to position [0, 0]
click at [918, 511] on span "Enviar a Asignación de Ventas" at bounding box center [935, 506] width 158 height 20
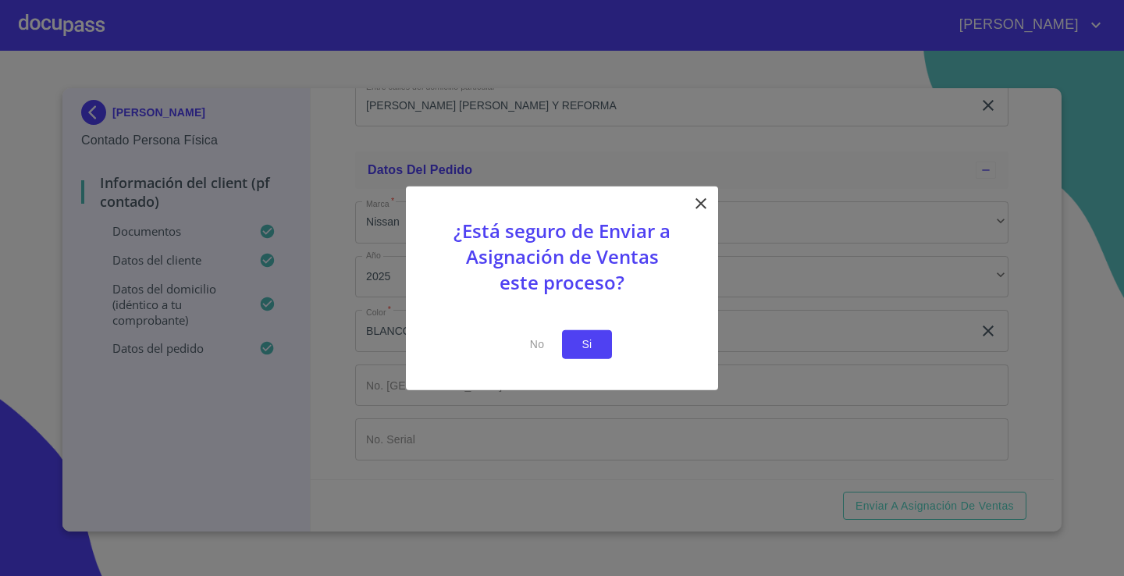
click at [593, 339] on span "Si" at bounding box center [587, 345] width 25 height 20
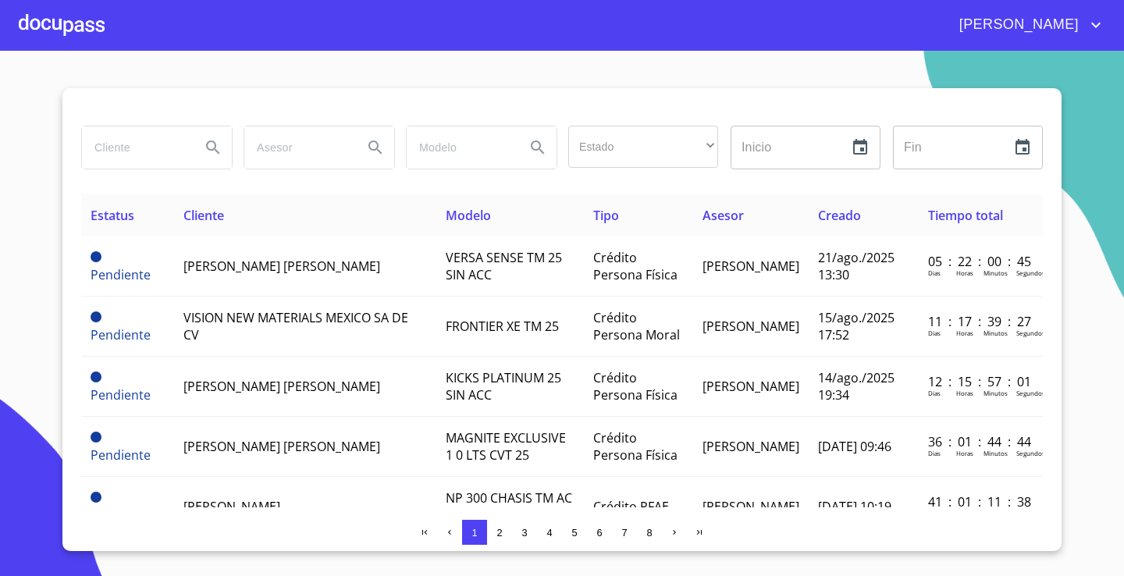
click at [43, 20] on div at bounding box center [62, 25] width 86 height 50
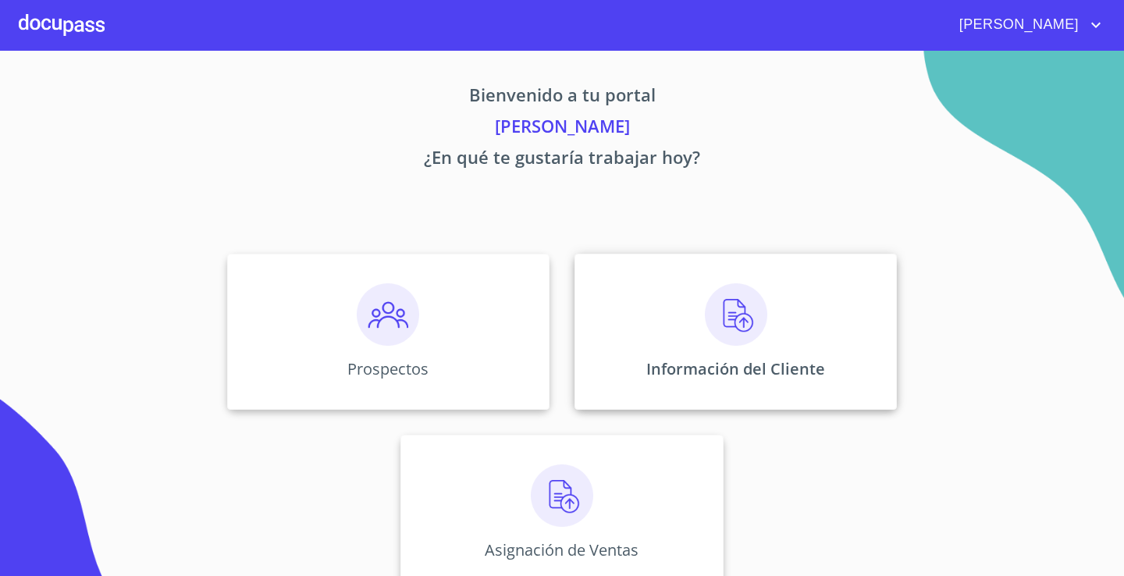
click at [789, 380] on div "Información del Cliente" at bounding box center [736, 332] width 322 height 156
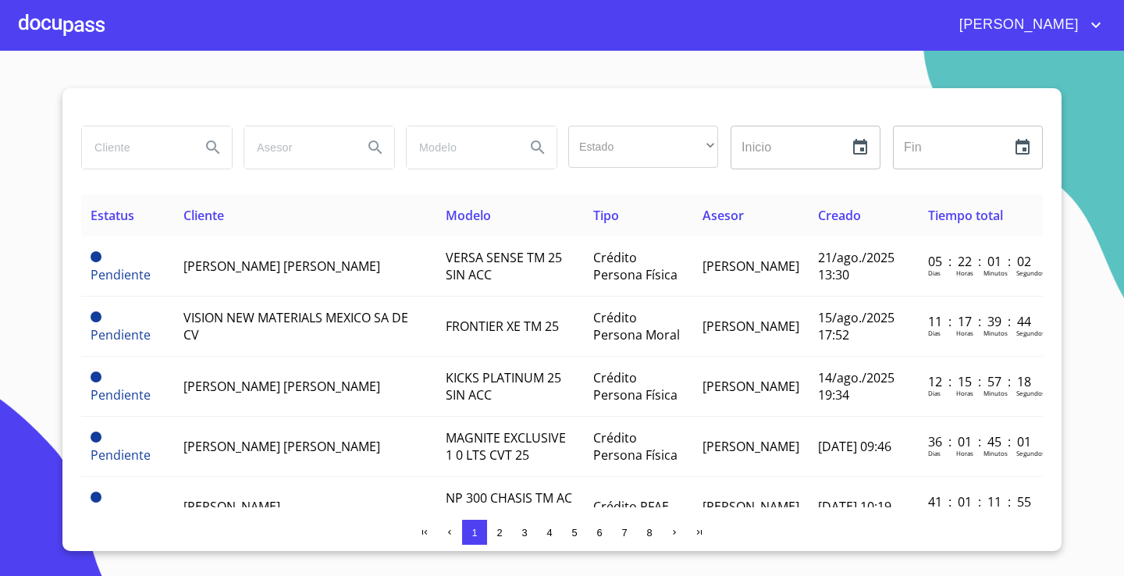
click at [95, 35] on div at bounding box center [62, 25] width 86 height 50
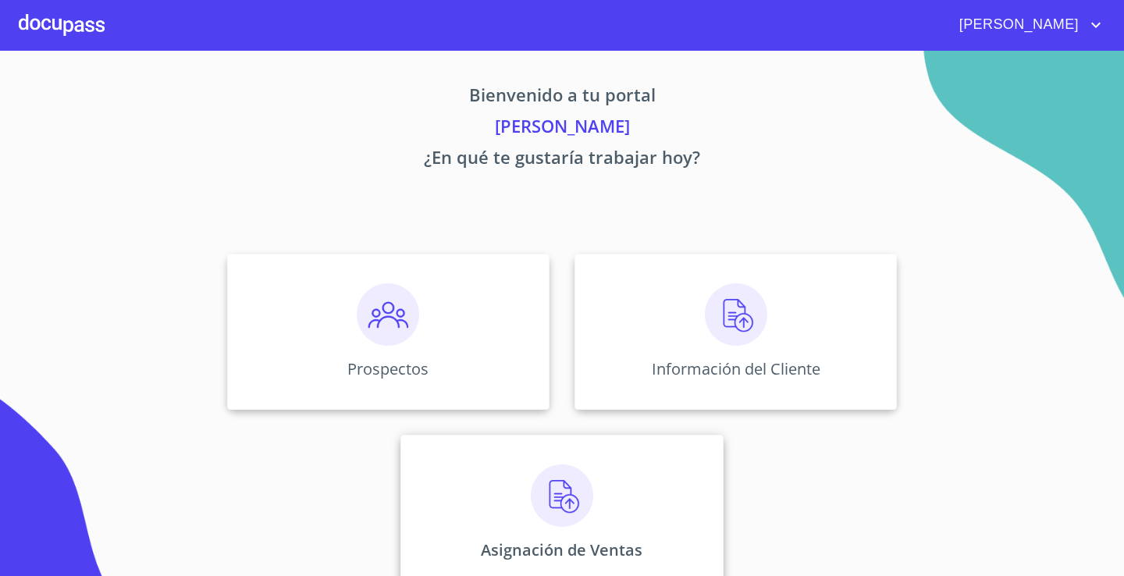
click at [587, 496] on img at bounding box center [562, 495] width 62 height 62
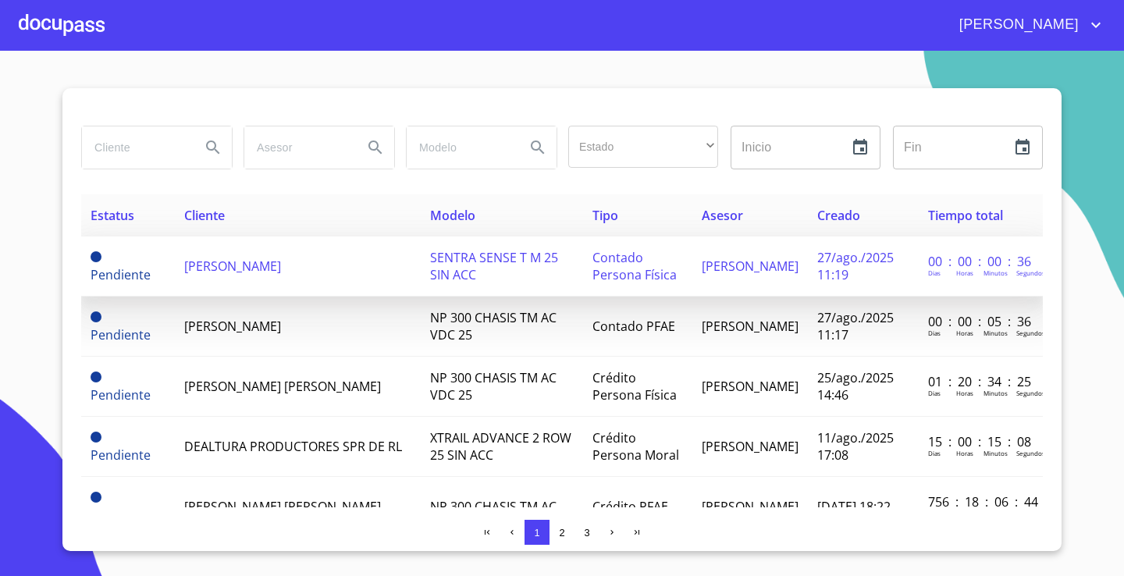
click at [390, 268] on td "[PERSON_NAME]" at bounding box center [298, 267] width 246 height 60
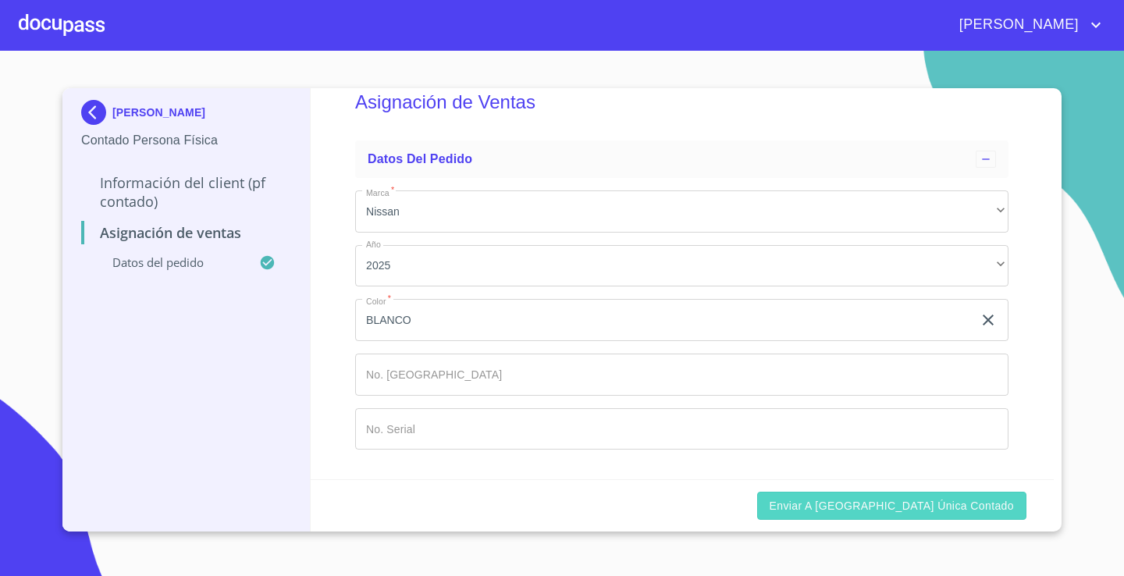
click at [954, 510] on span "Enviar a [GEOGRAPHIC_DATA] única contado" at bounding box center [892, 506] width 245 height 20
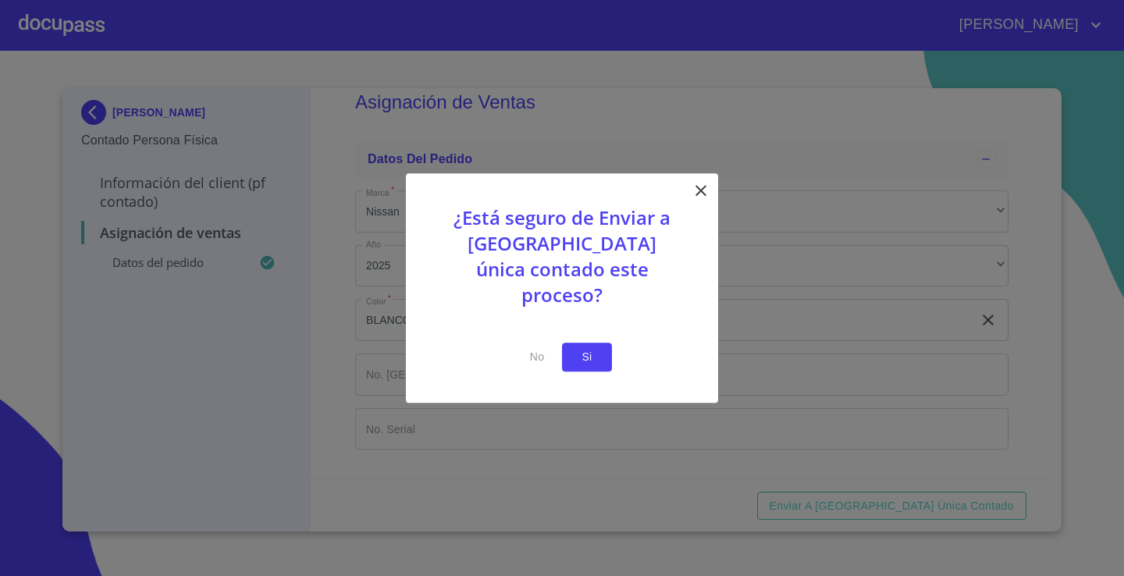
click at [589, 347] on span "Si" at bounding box center [587, 357] width 25 height 20
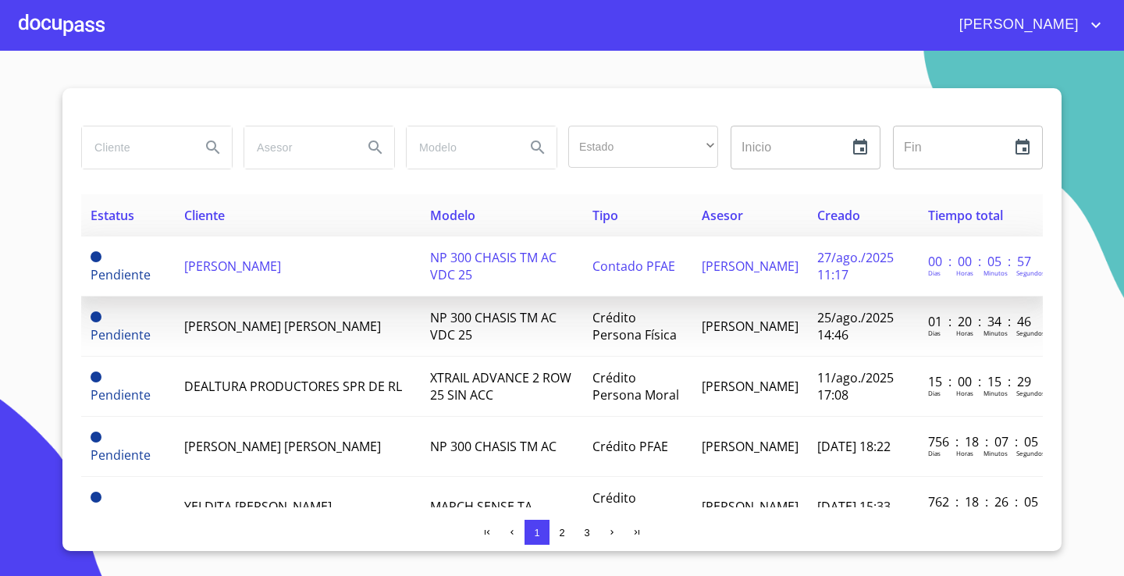
click at [234, 265] on span "[PERSON_NAME]" at bounding box center [232, 266] width 97 height 17
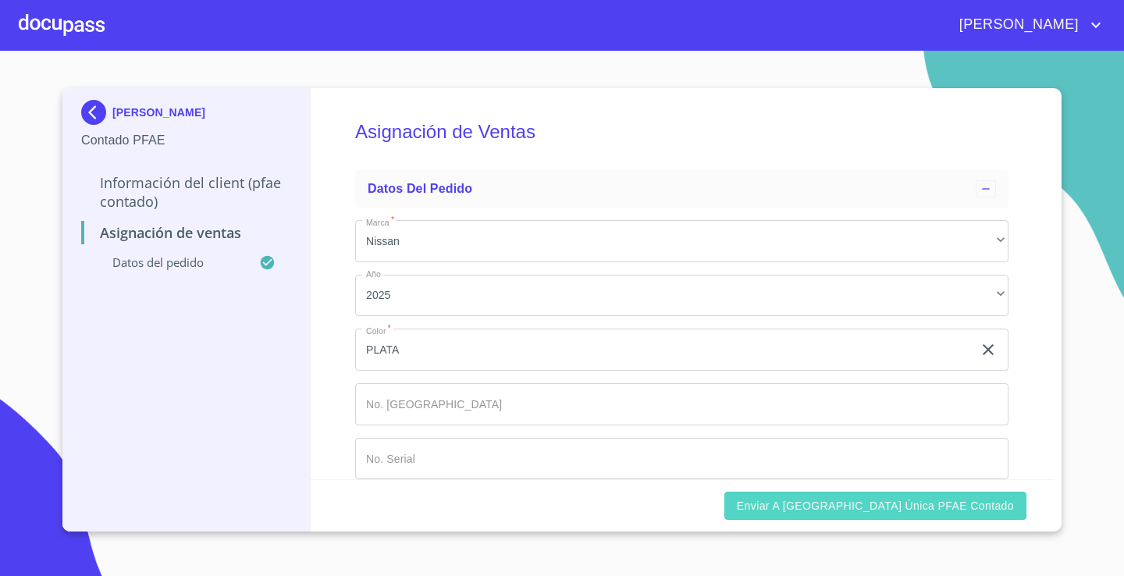
click at [944, 498] on span "Enviar a [GEOGRAPHIC_DATA] única PFAE contado" at bounding box center [875, 506] width 277 height 20
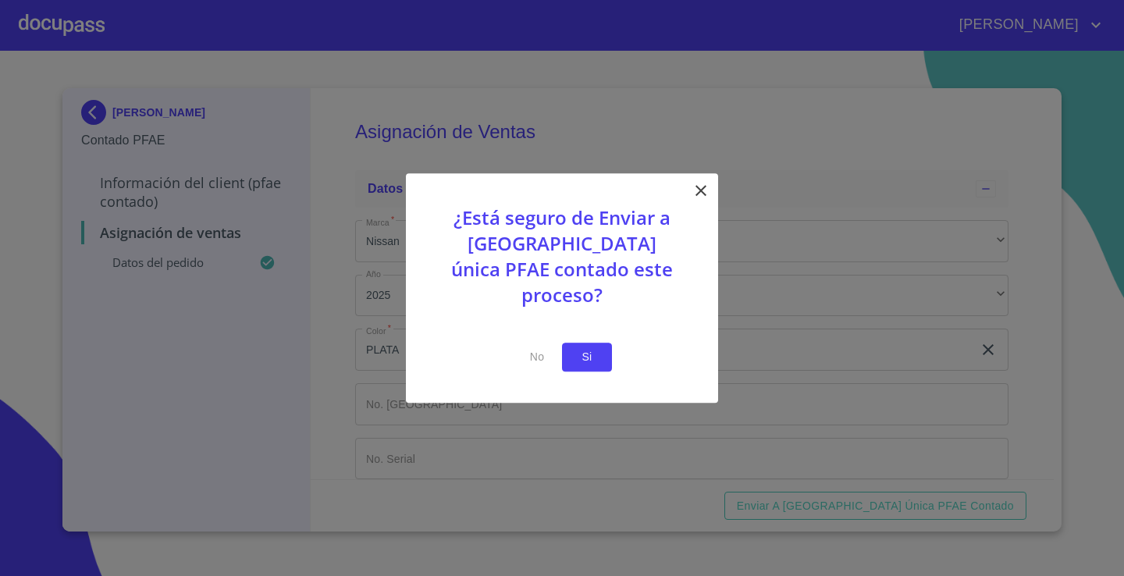
click at [584, 347] on span "Si" at bounding box center [587, 357] width 25 height 20
